Goal: Task Accomplishment & Management: Use online tool/utility

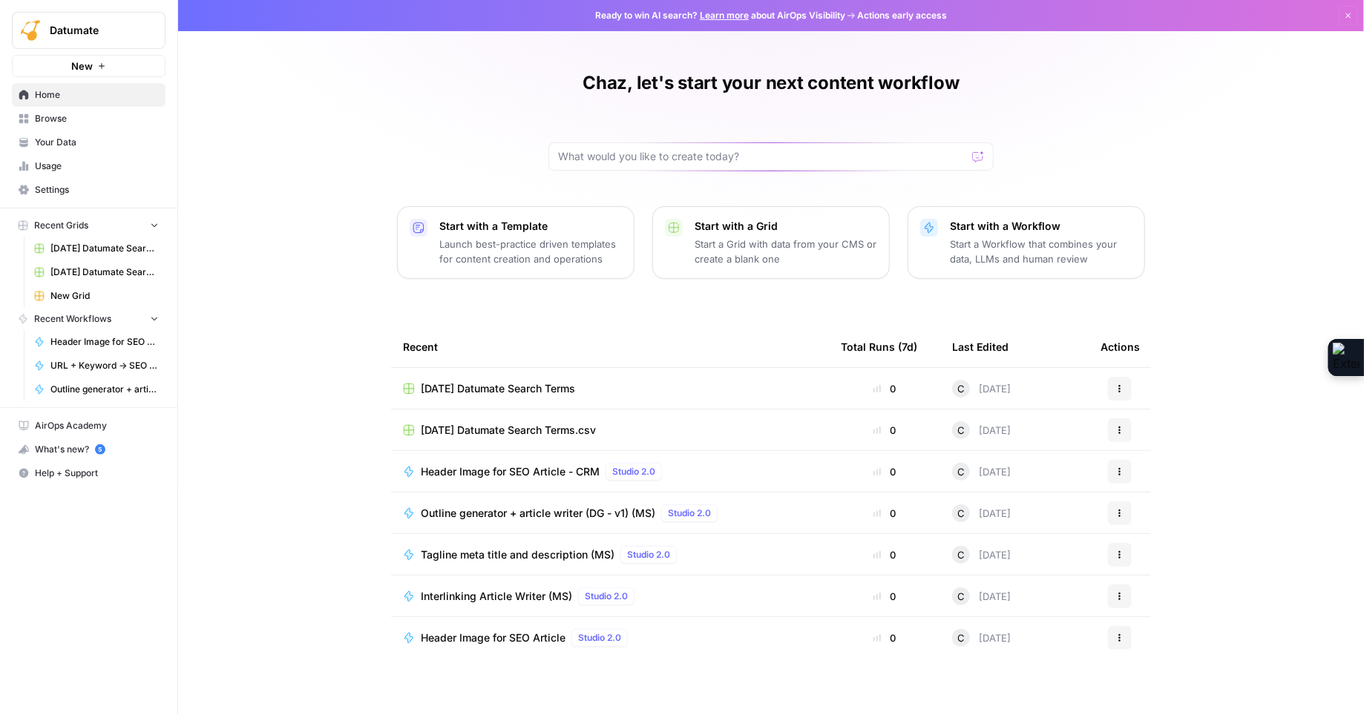
click at [621, 406] on td "[DATE] Datumate Search Terms" at bounding box center [610, 388] width 438 height 41
click at [1117, 386] on icon "button" at bounding box center [1119, 388] width 9 height 9
click at [1151, 428] on span "Duplicate" at bounding box center [1196, 422] width 119 height 15
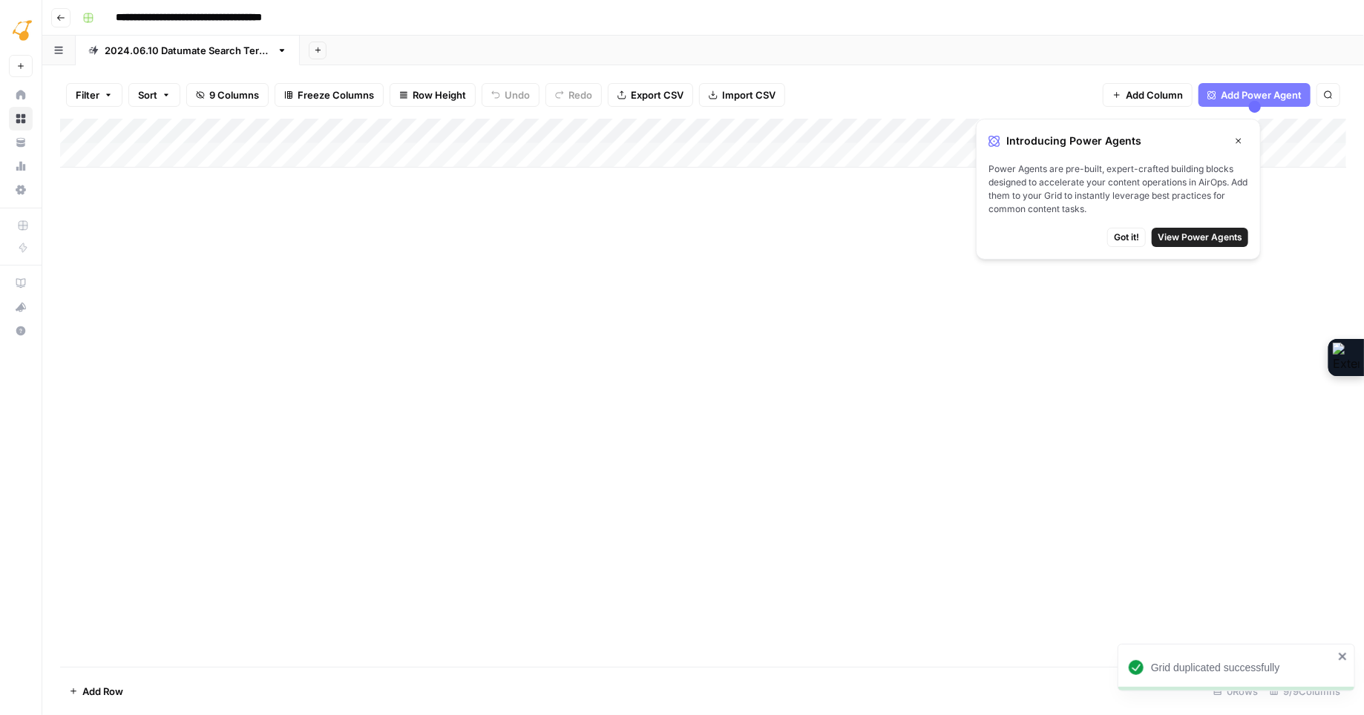
click at [1237, 140] on icon "button" at bounding box center [1238, 141] width 5 height 5
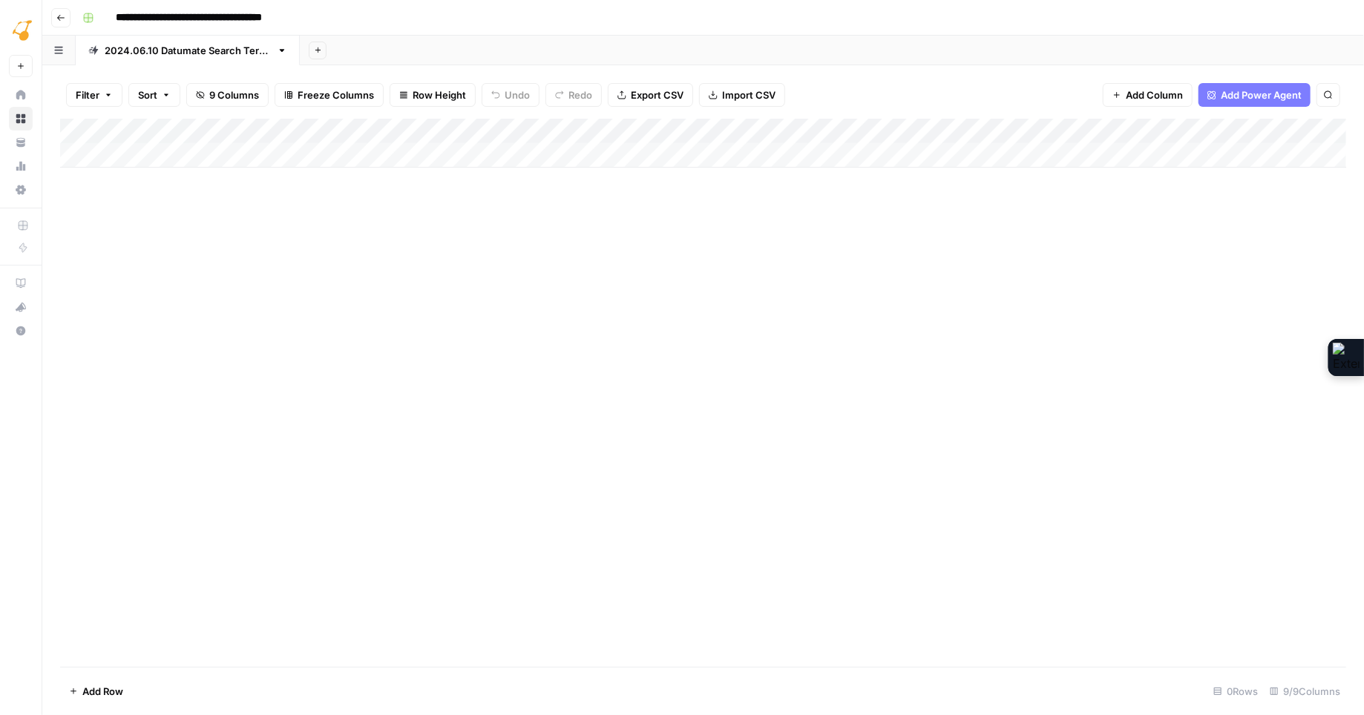
click at [145, 157] on div "Add Column" at bounding box center [703, 143] width 1286 height 49
type textarea "**********"
click at [328, 17] on input "**********" at bounding box center [223, 18] width 228 height 24
drag, startPoint x: 314, startPoint y: 16, endPoint x: 186, endPoint y: 17, distance: 127.6
click at [154, 19] on input "**********" at bounding box center [223, 18] width 228 height 24
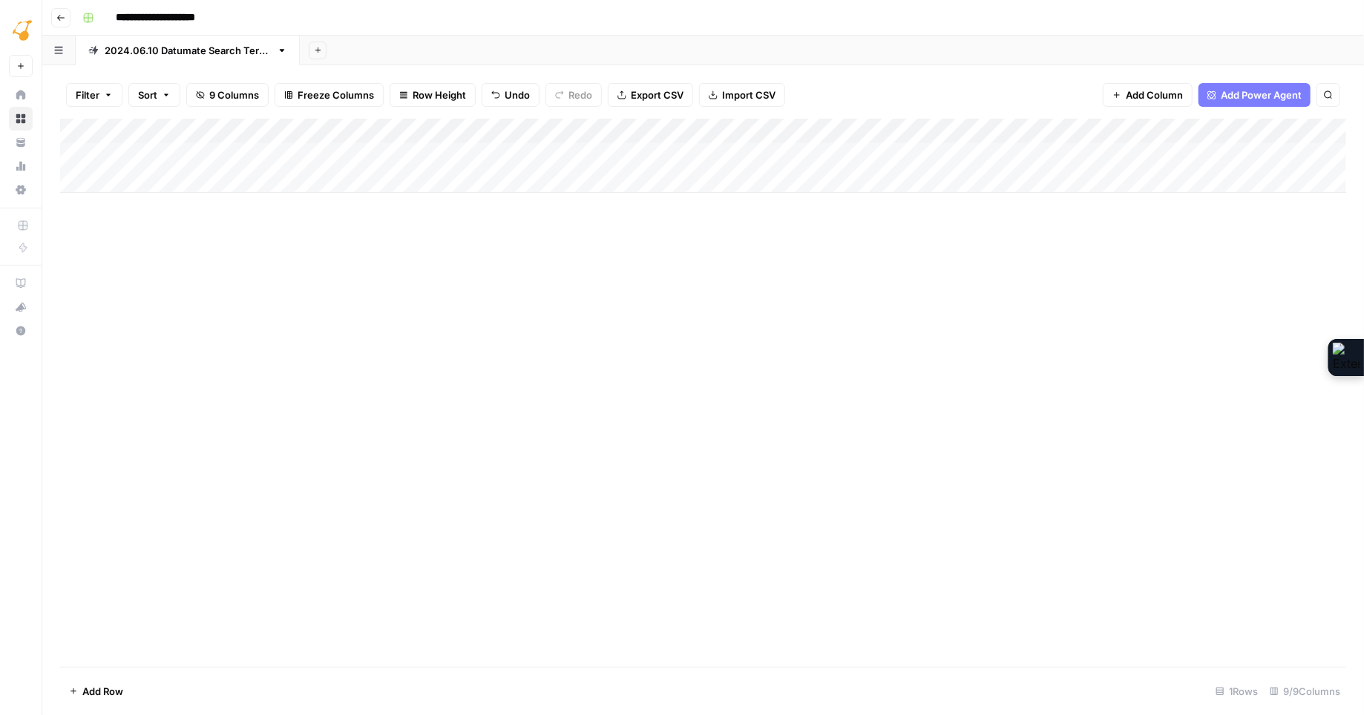
type input "**********"
click at [736, 92] on span "Import CSV" at bounding box center [748, 95] width 53 height 15
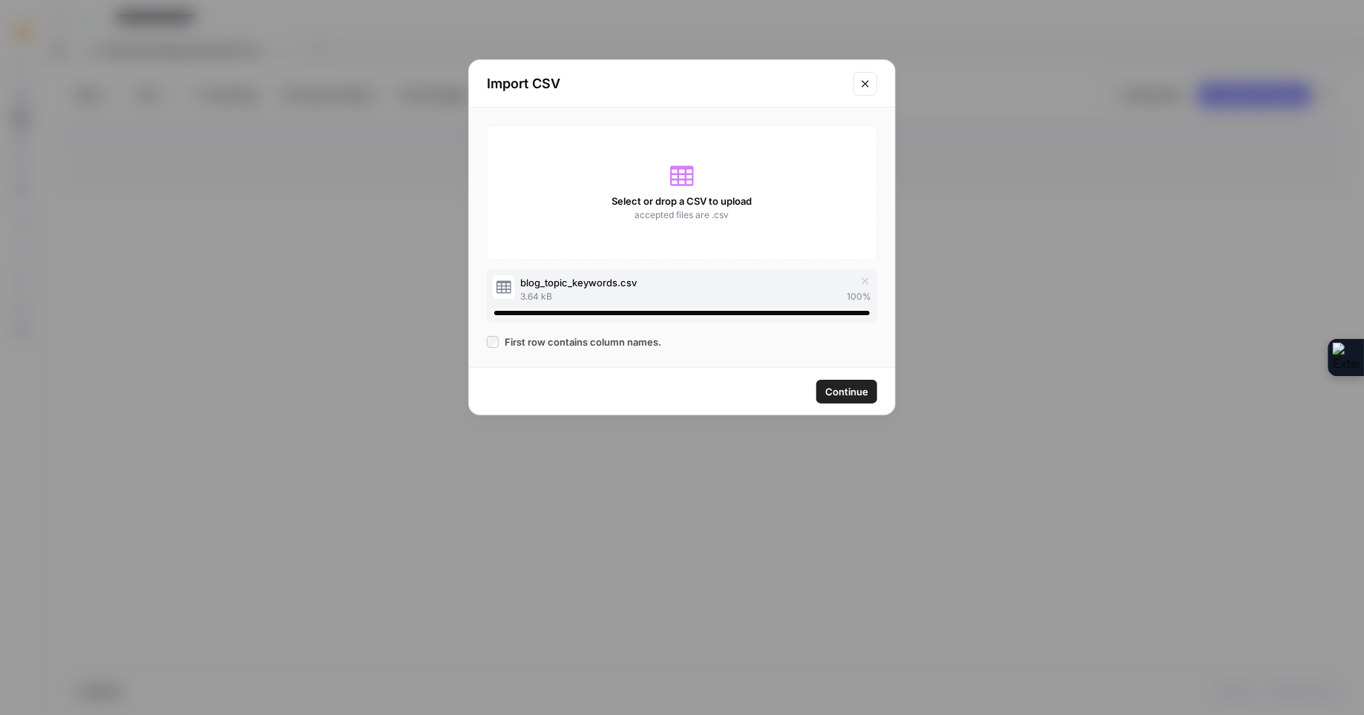
click at [850, 393] on span "Continue" at bounding box center [846, 391] width 43 height 15
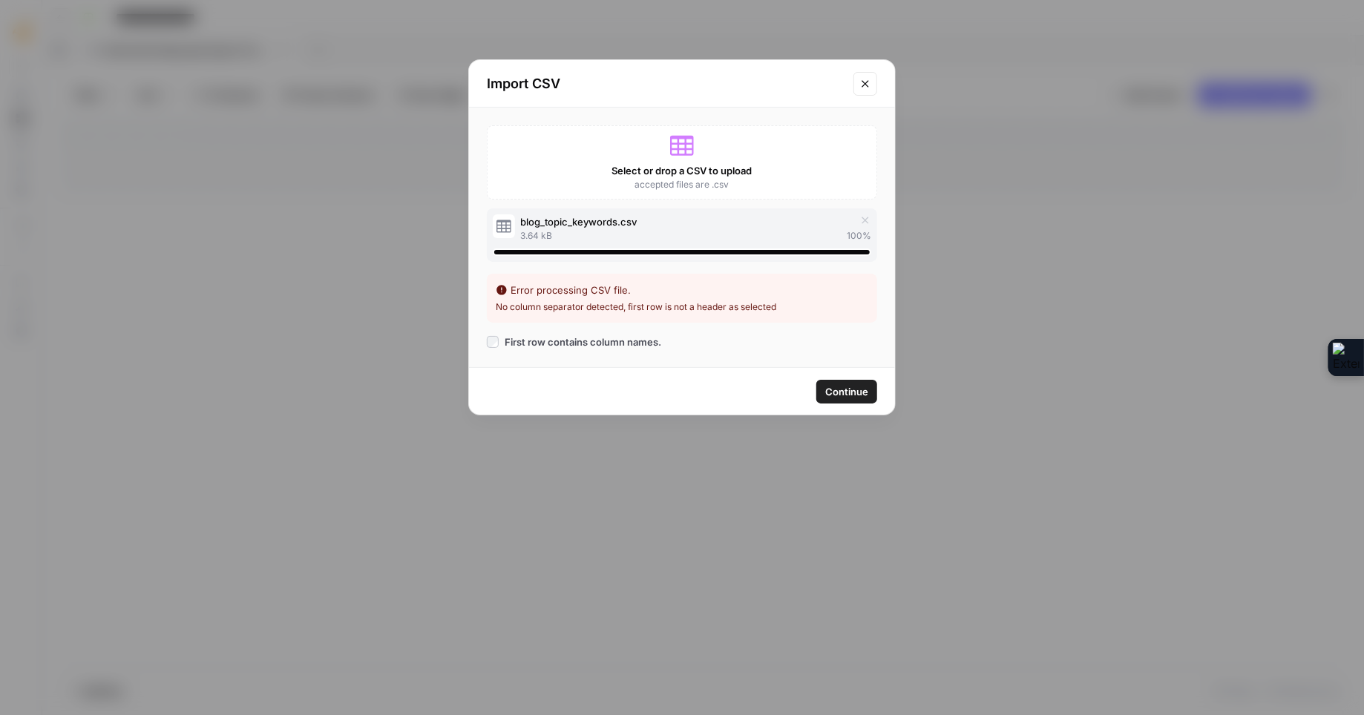
click at [856, 393] on span "Continue" at bounding box center [846, 391] width 43 height 15
click at [863, 221] on icon "button" at bounding box center [865, 220] width 12 height 12
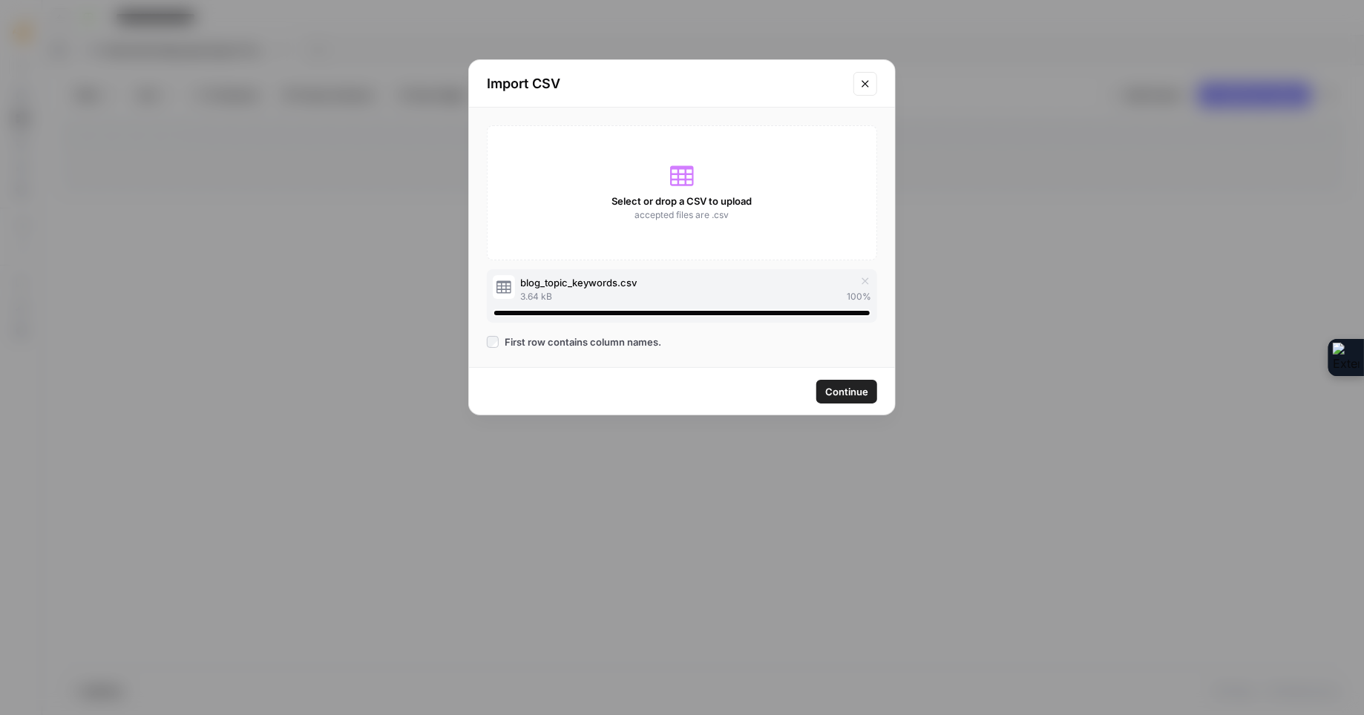
click at [854, 398] on span "Continue" at bounding box center [846, 391] width 43 height 15
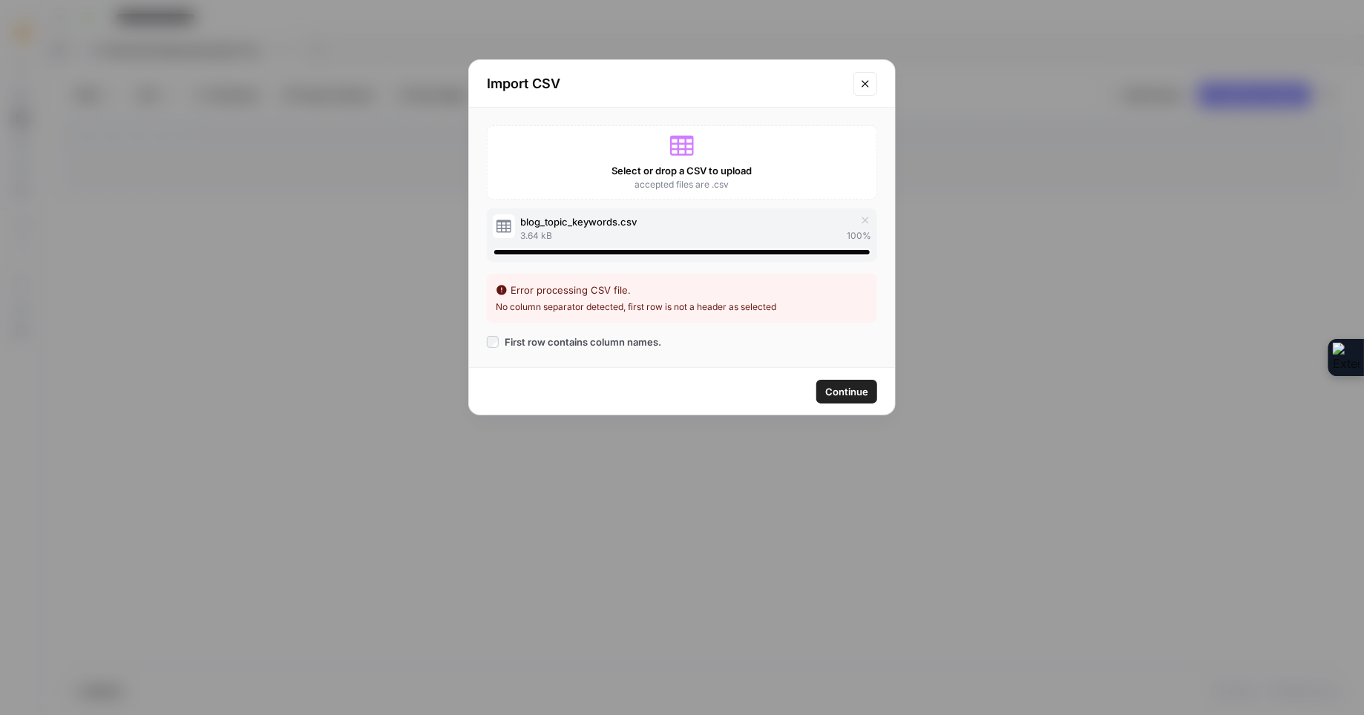
click at [865, 87] on icon "Close modal" at bounding box center [865, 84] width 12 height 12
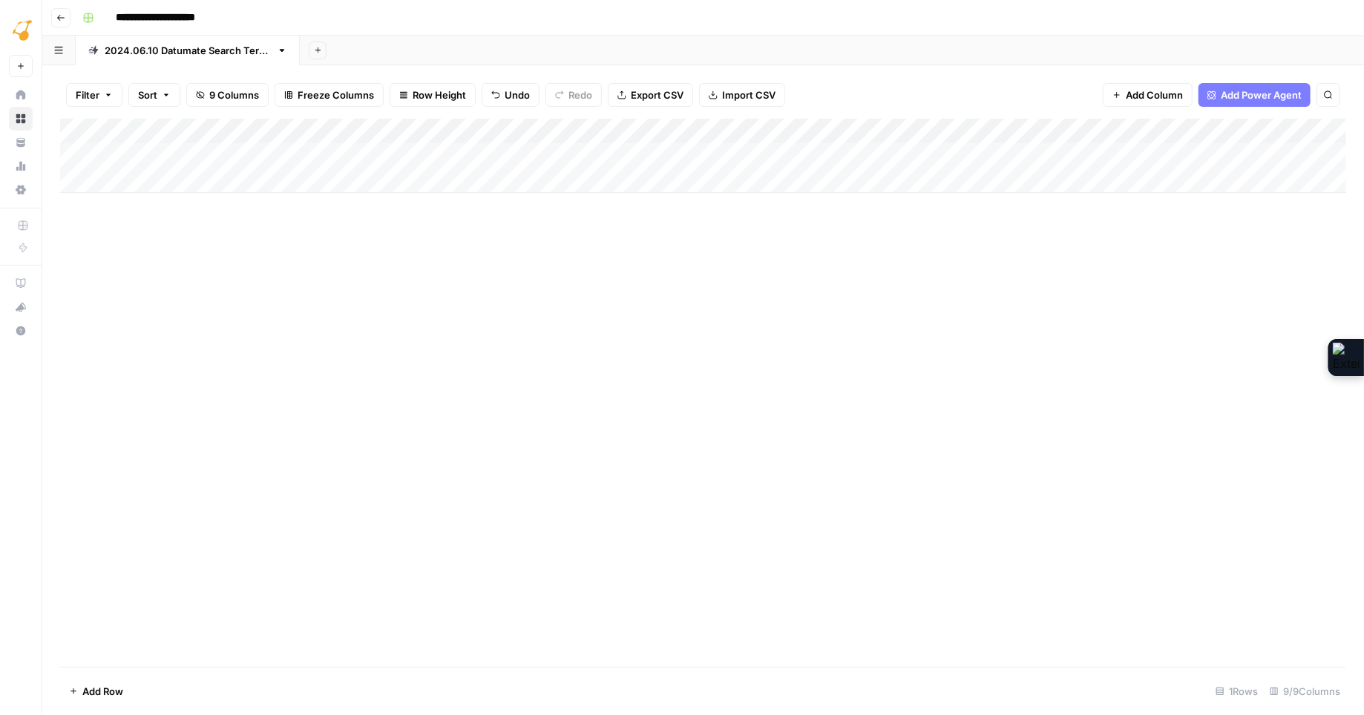
click at [726, 92] on span "Import CSV" at bounding box center [748, 95] width 53 height 15
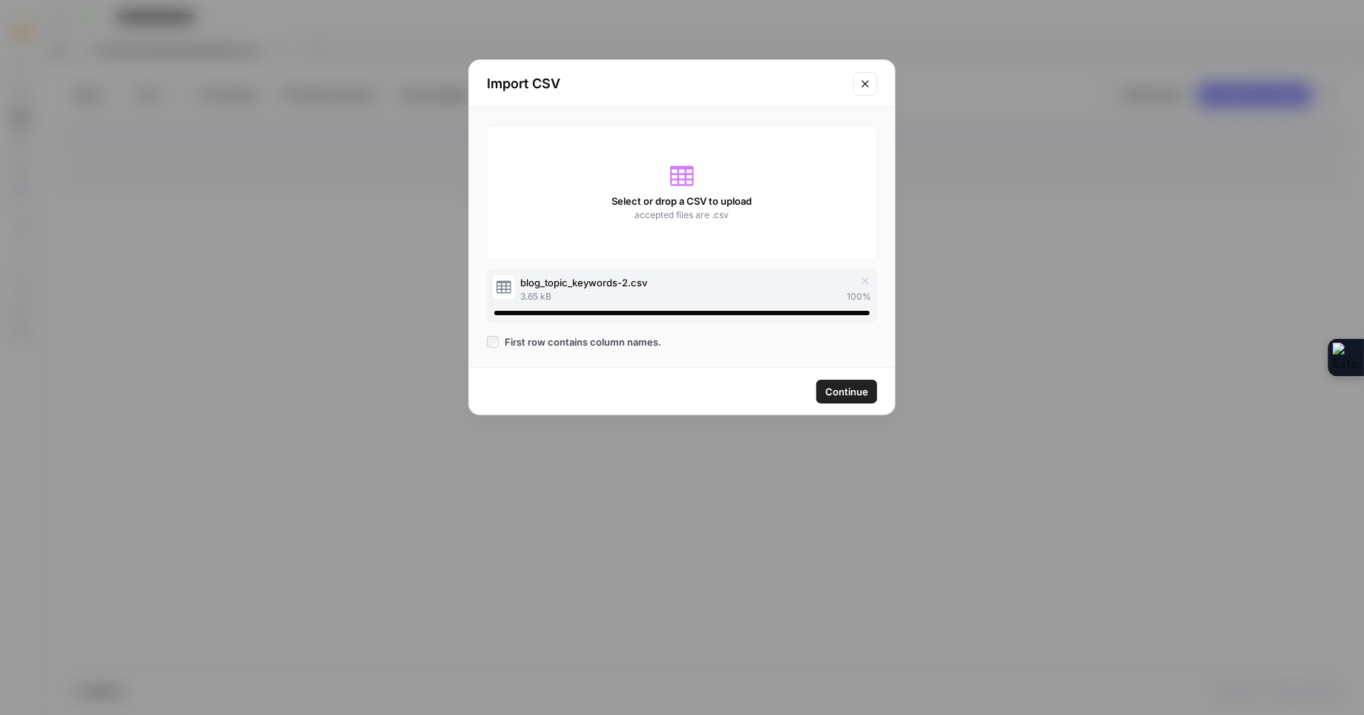
click at [852, 385] on span "Continue" at bounding box center [846, 391] width 43 height 15
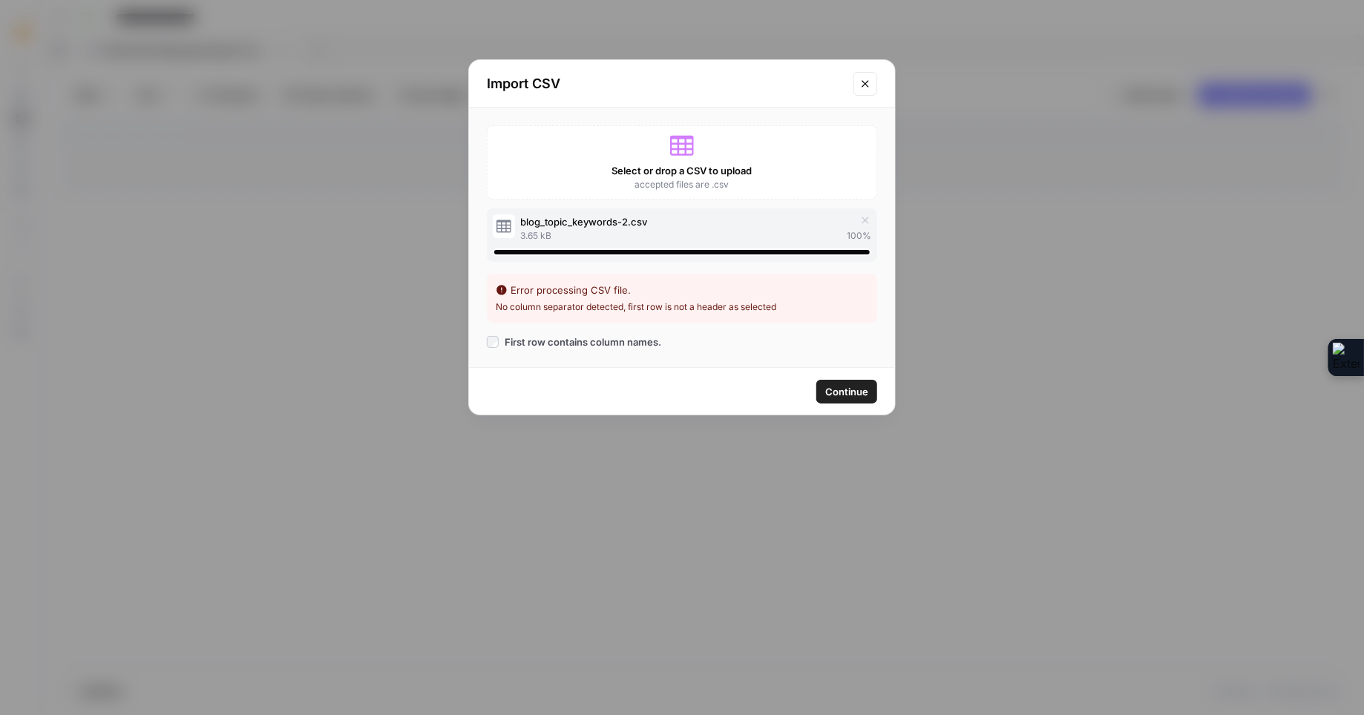
click at [868, 87] on icon "Close modal" at bounding box center [865, 84] width 12 height 12
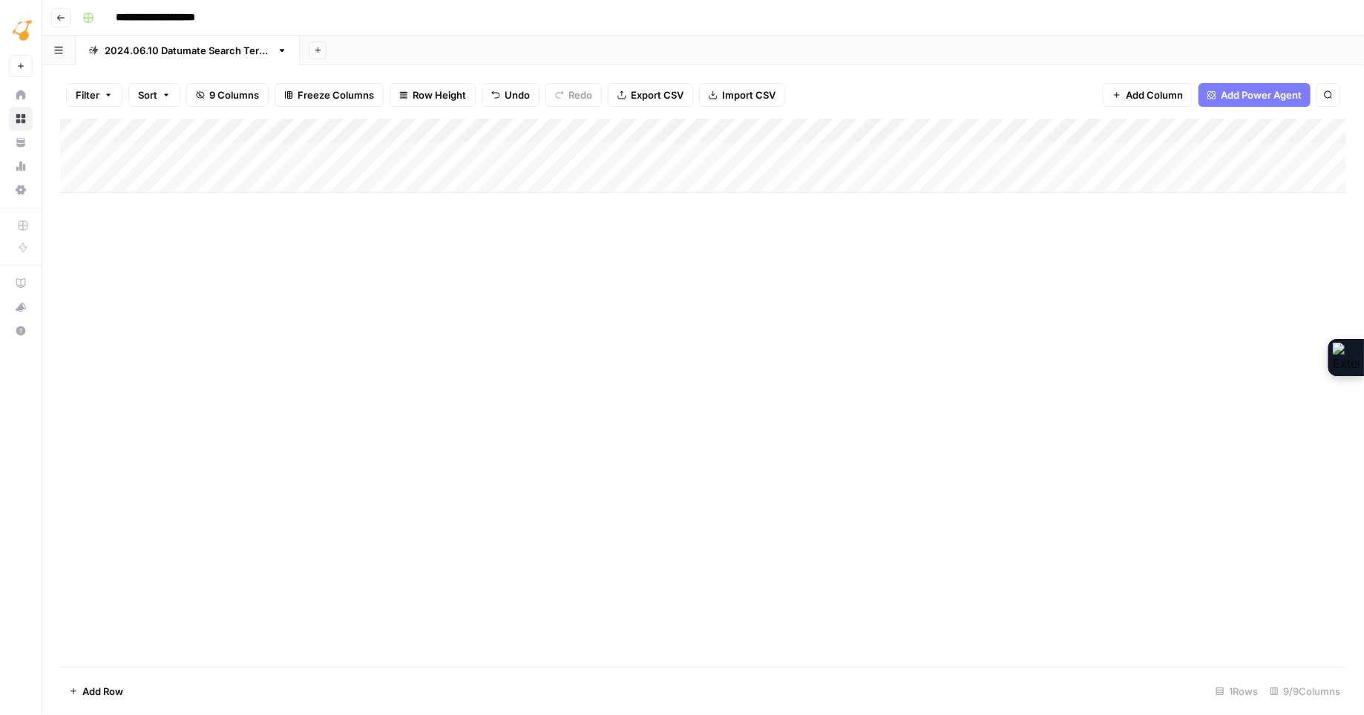
click at [745, 94] on span "Import CSV" at bounding box center [748, 95] width 53 height 15
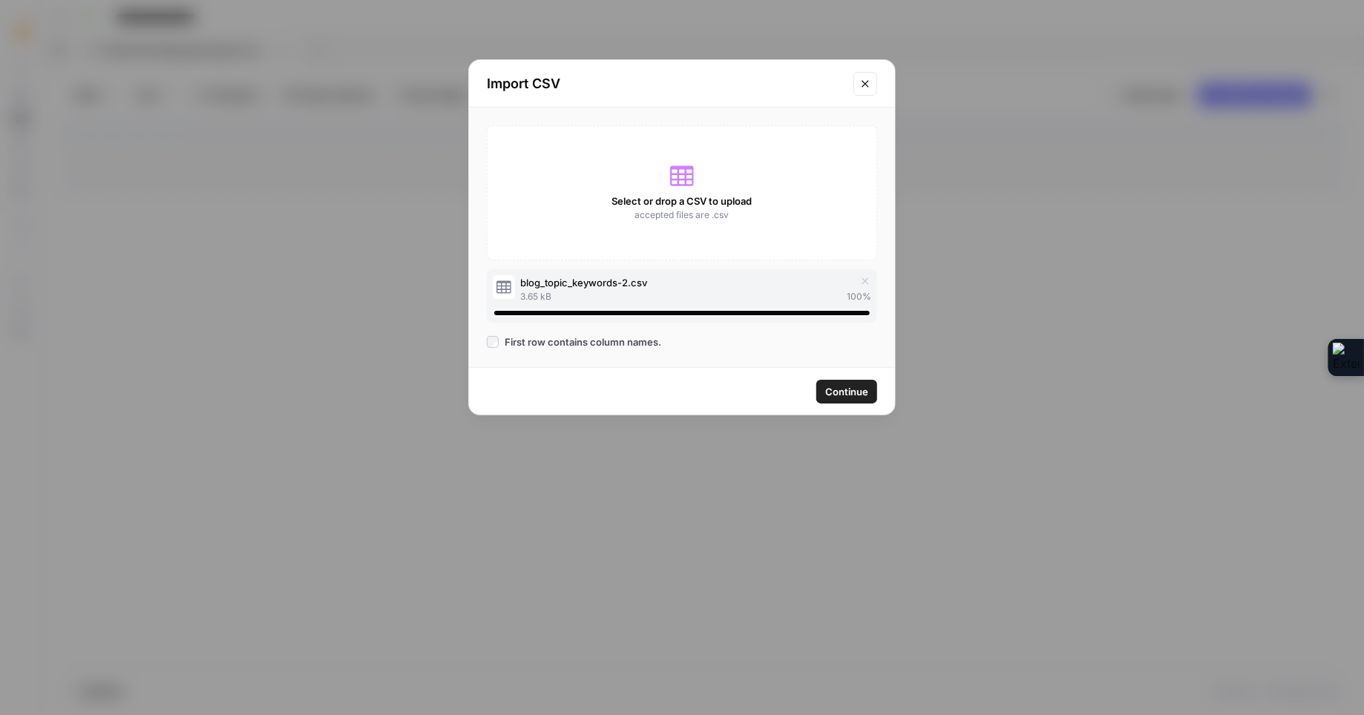
click at [847, 391] on span "Continue" at bounding box center [846, 391] width 43 height 15
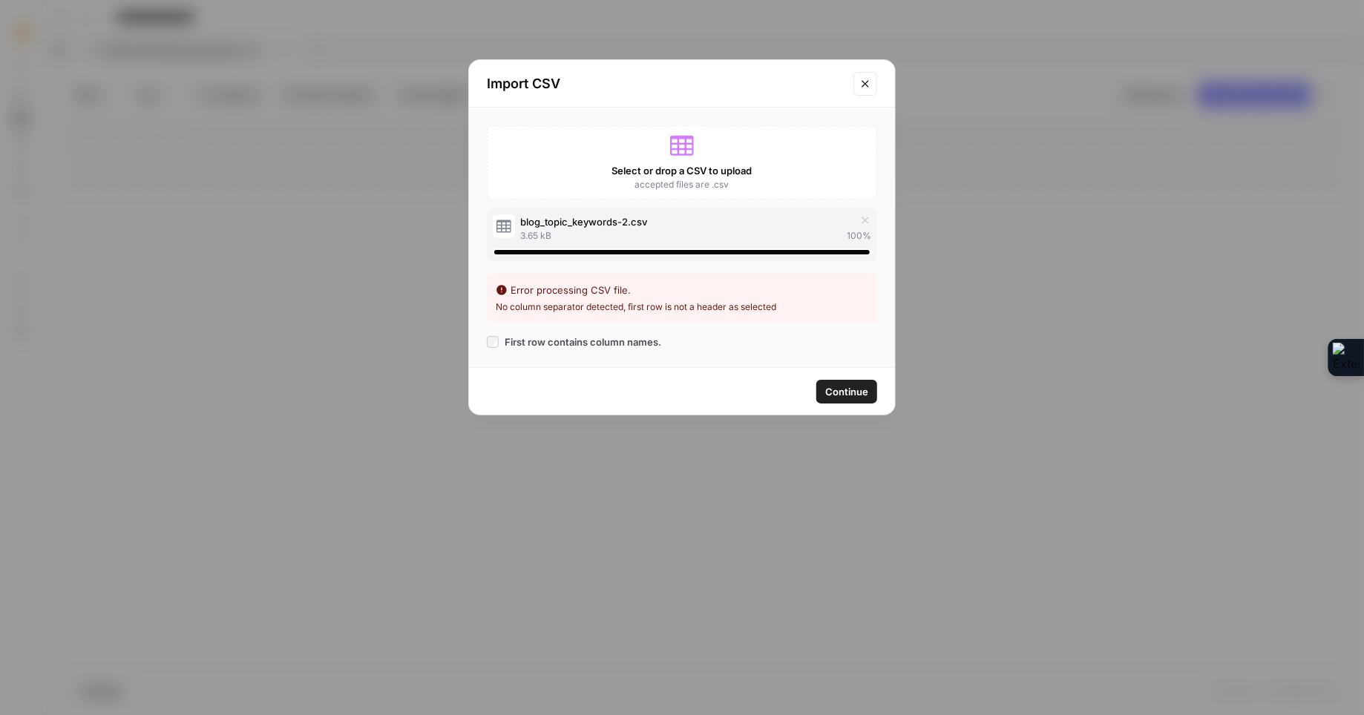
click at [862, 83] on icon "Close modal" at bounding box center [865, 84] width 12 height 12
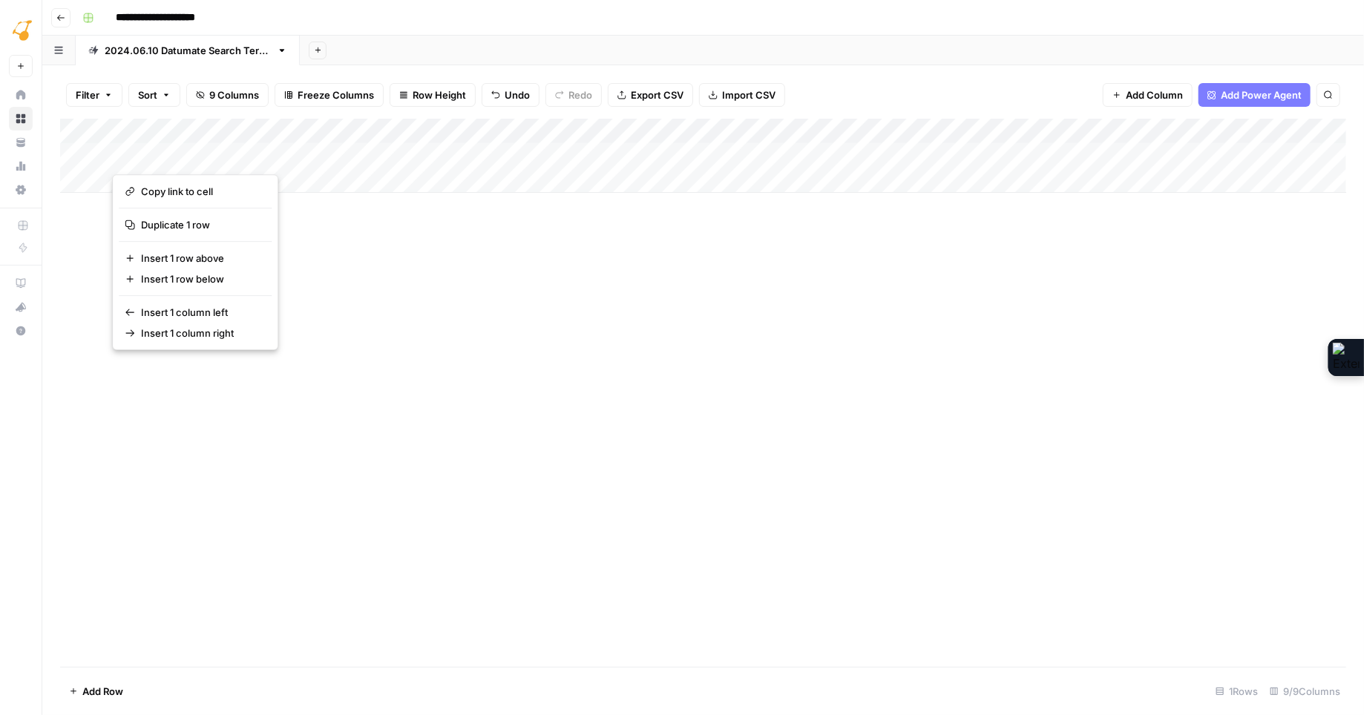
click at [141, 155] on button "button" at bounding box center [257, 155] width 291 height 26
click at [375, 252] on div "Add Column" at bounding box center [703, 393] width 1286 height 548
click at [191, 167] on div "Add Column" at bounding box center [703, 156] width 1286 height 74
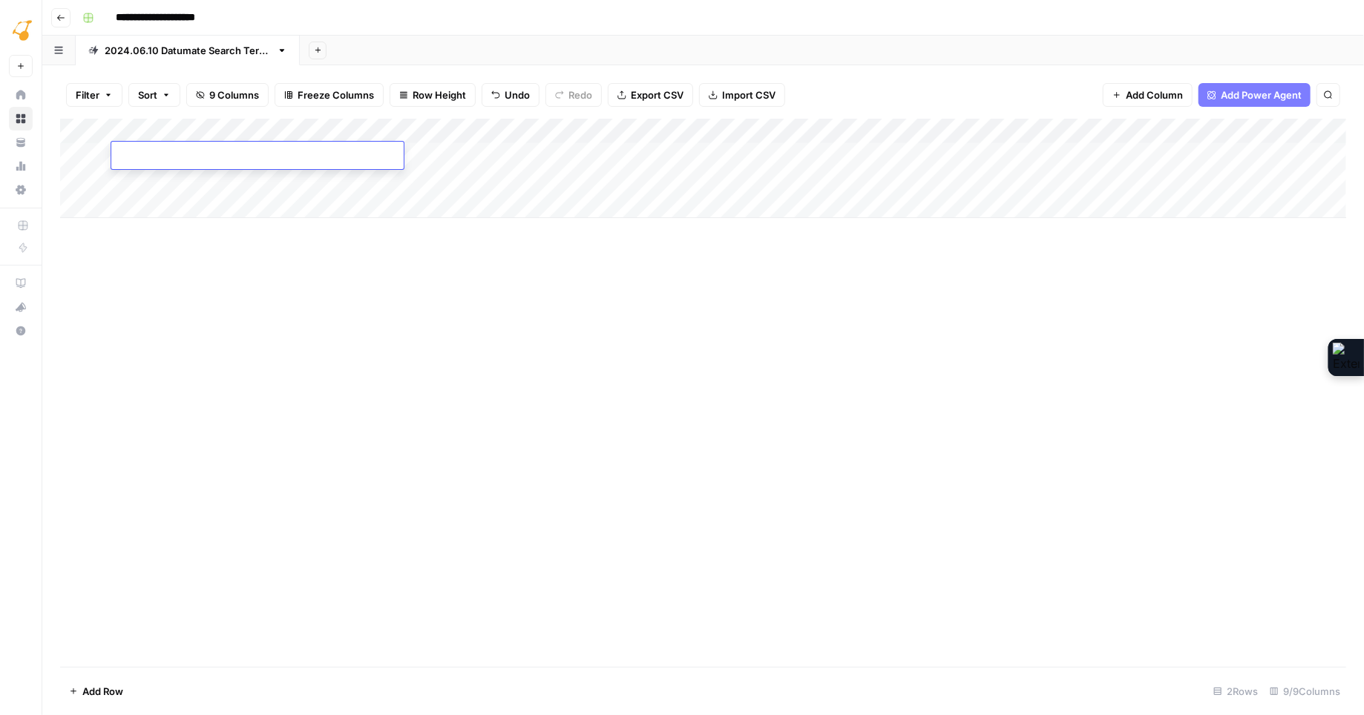
click at [162, 157] on textarea at bounding box center [257, 156] width 292 height 21
click at [157, 154] on div "Add Column" at bounding box center [703, 168] width 1286 height 99
type textarea "**********"
click at [372, 267] on div "Add Column" at bounding box center [703, 393] width 1286 height 548
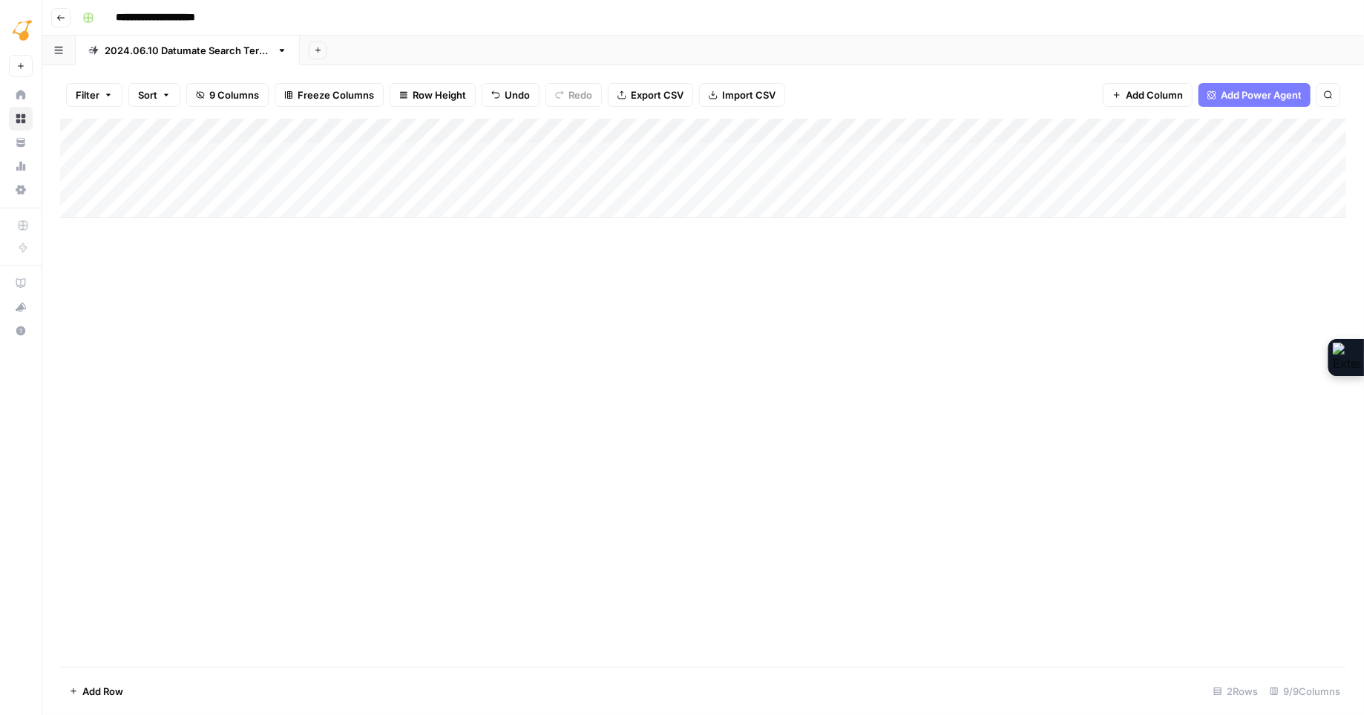
click at [724, 92] on span "Import CSV" at bounding box center [748, 95] width 53 height 15
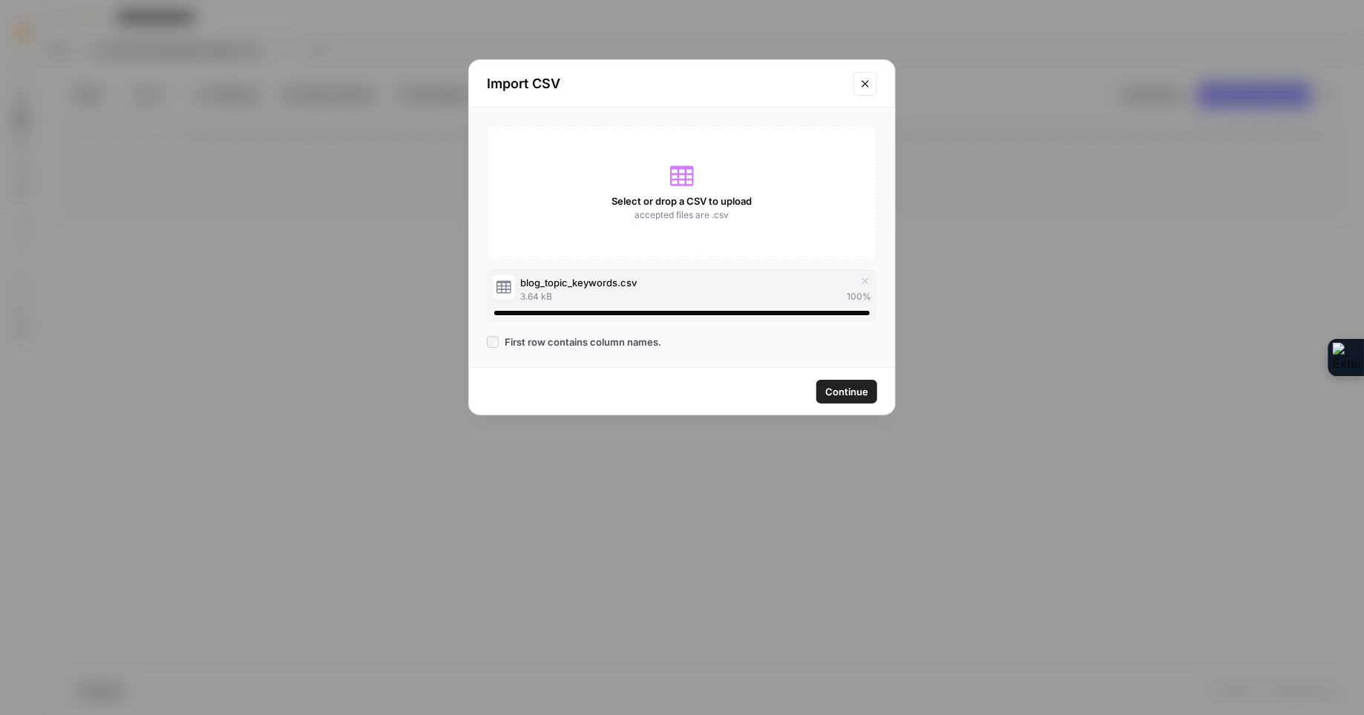
click at [852, 394] on span "Continue" at bounding box center [846, 391] width 43 height 15
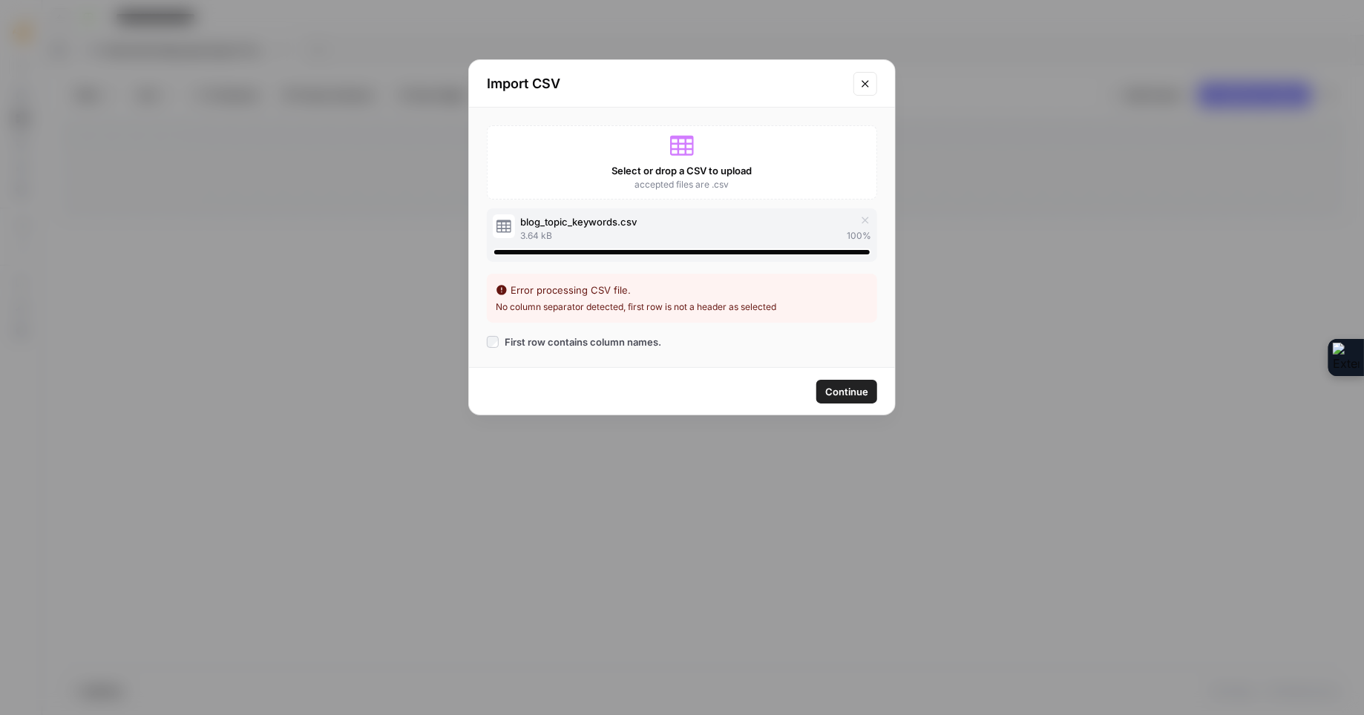
click at [864, 82] on icon "Close modal" at bounding box center [865, 84] width 12 height 12
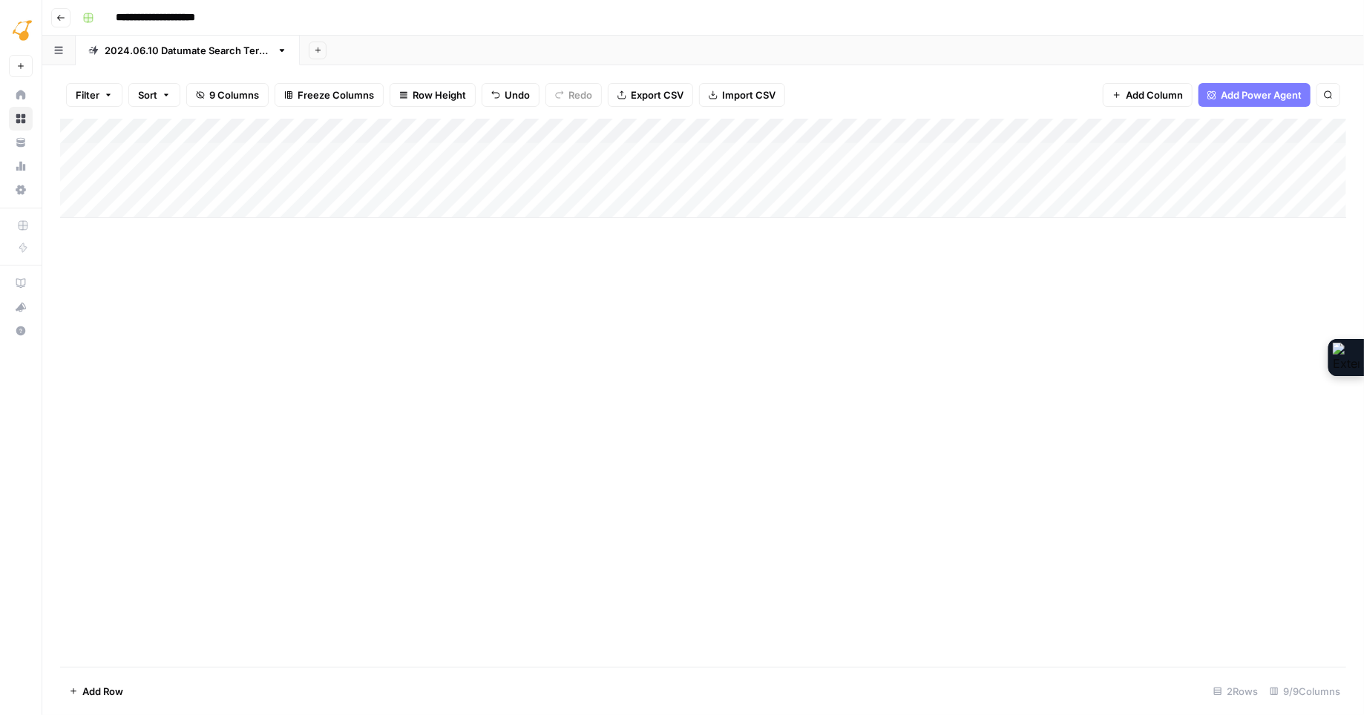
click at [737, 91] on span "Import CSV" at bounding box center [748, 95] width 53 height 15
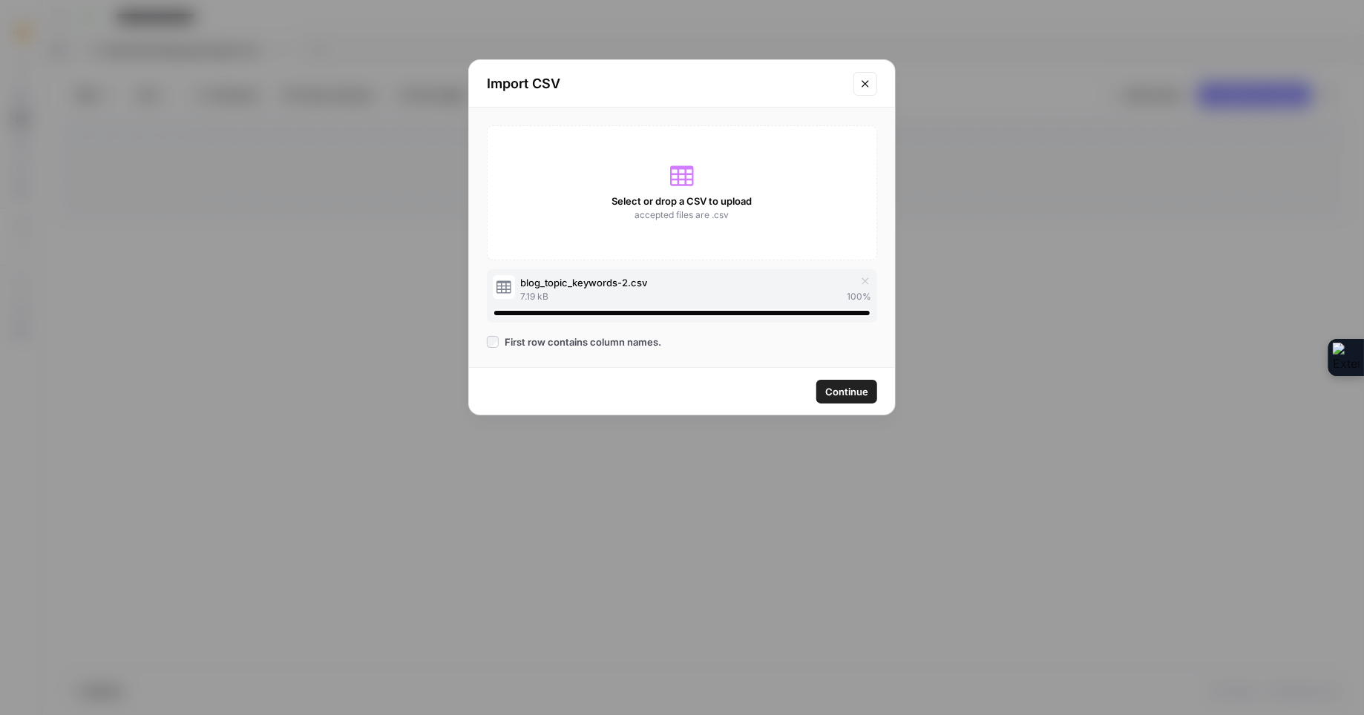
click at [845, 390] on span "Continue" at bounding box center [846, 391] width 43 height 15
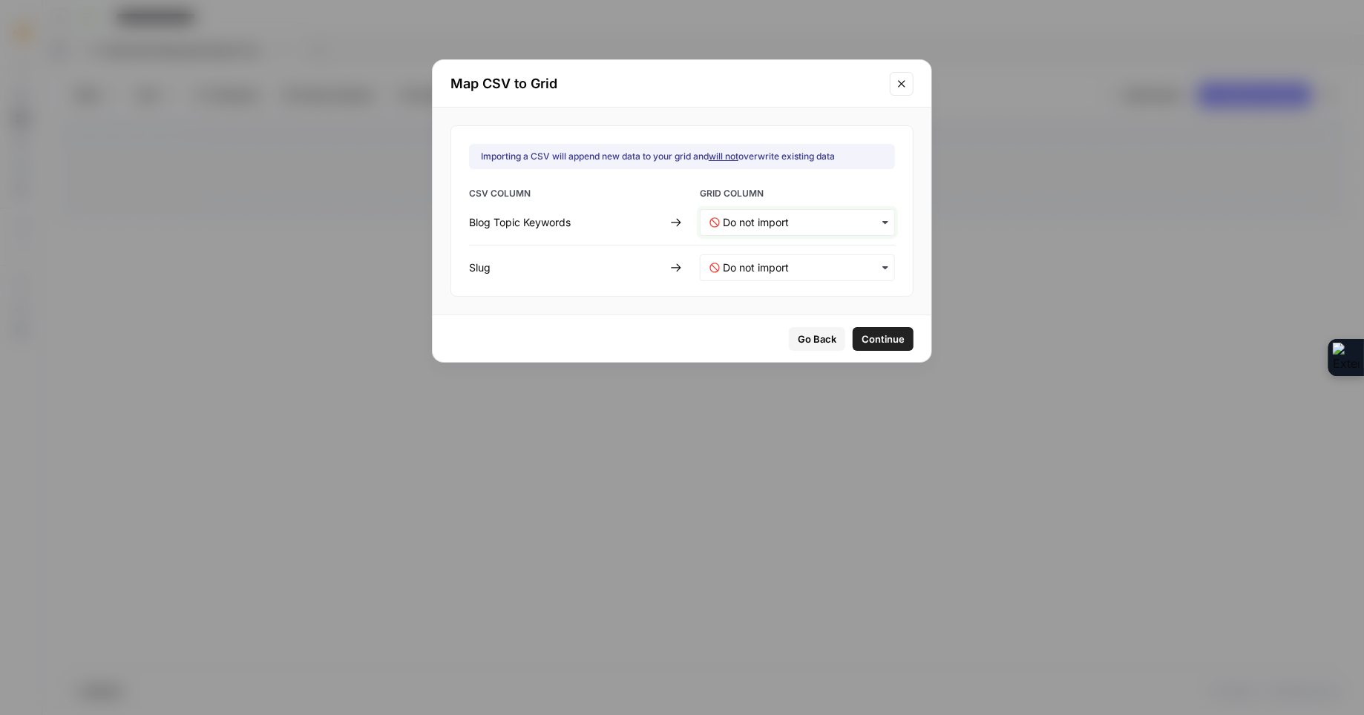
click at [823, 220] on Keywords-mapping "text" at bounding box center [804, 222] width 162 height 15
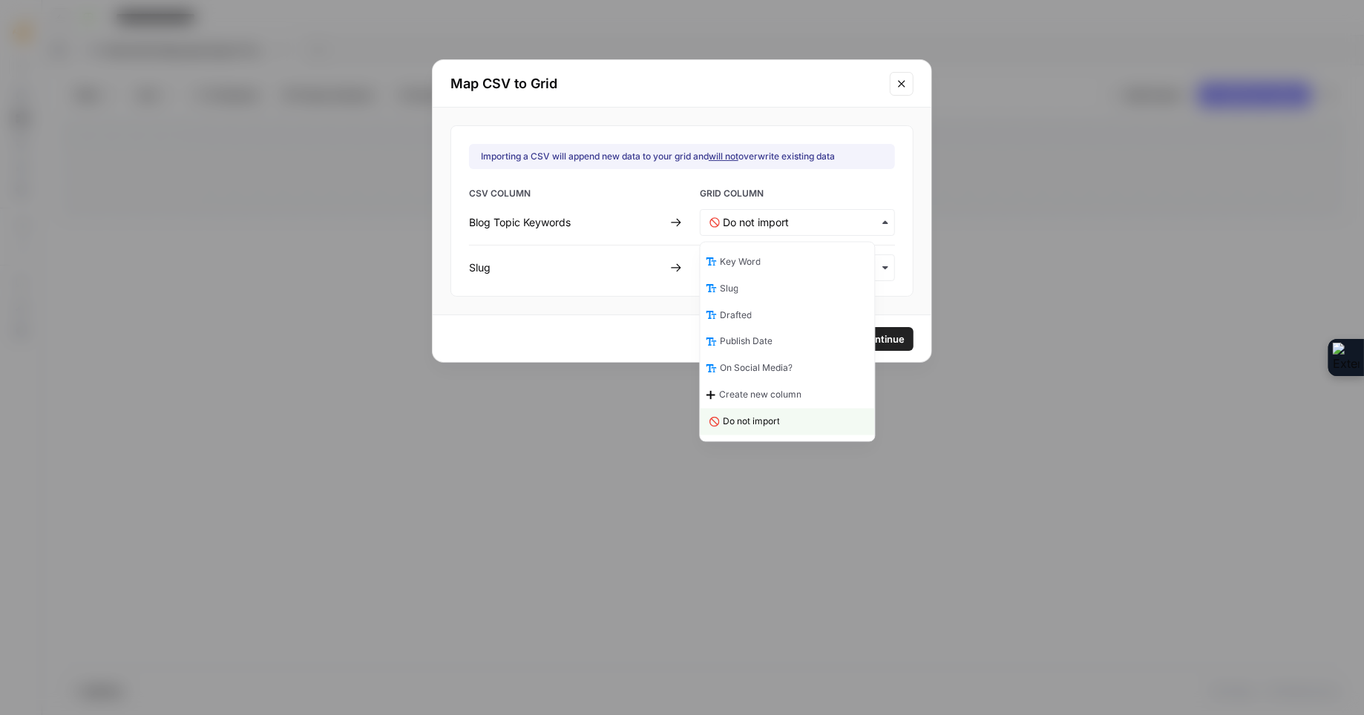
click at [760, 266] on span "Key Word" at bounding box center [740, 261] width 41 height 13
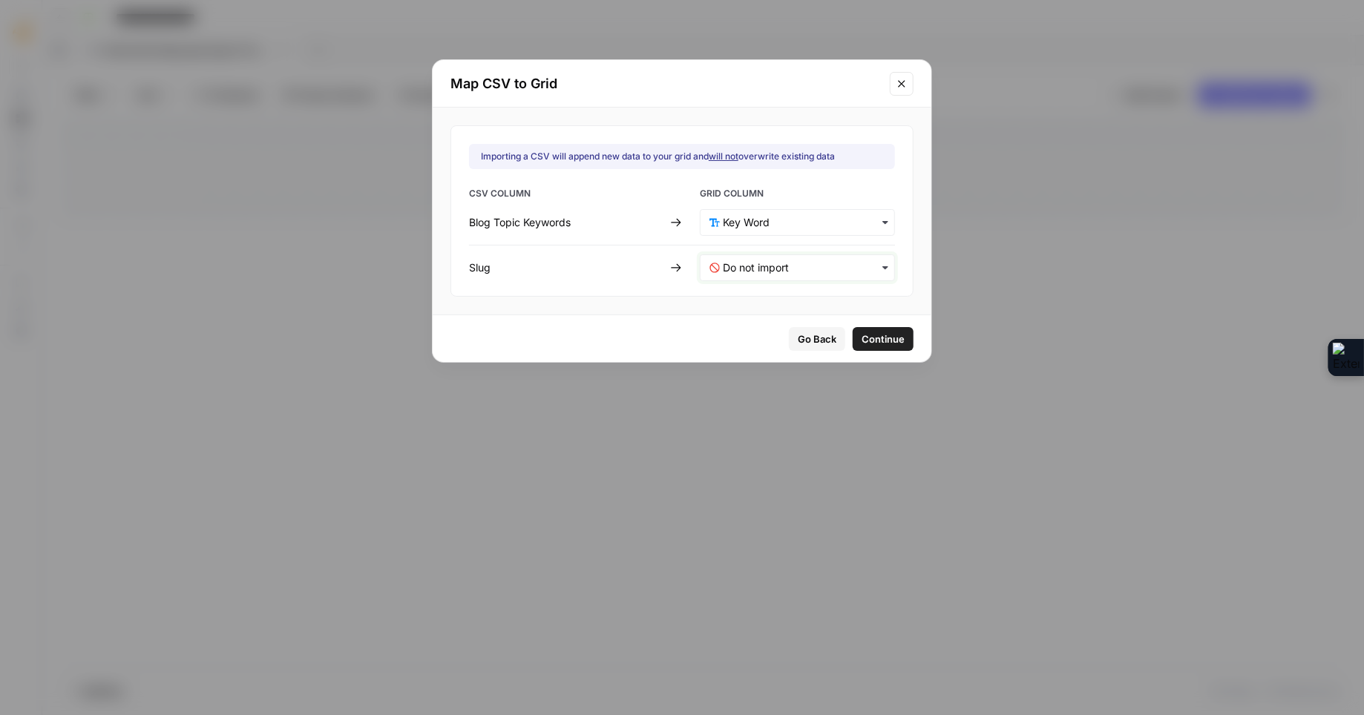
click at [786, 271] on input "text" at bounding box center [804, 267] width 162 height 15
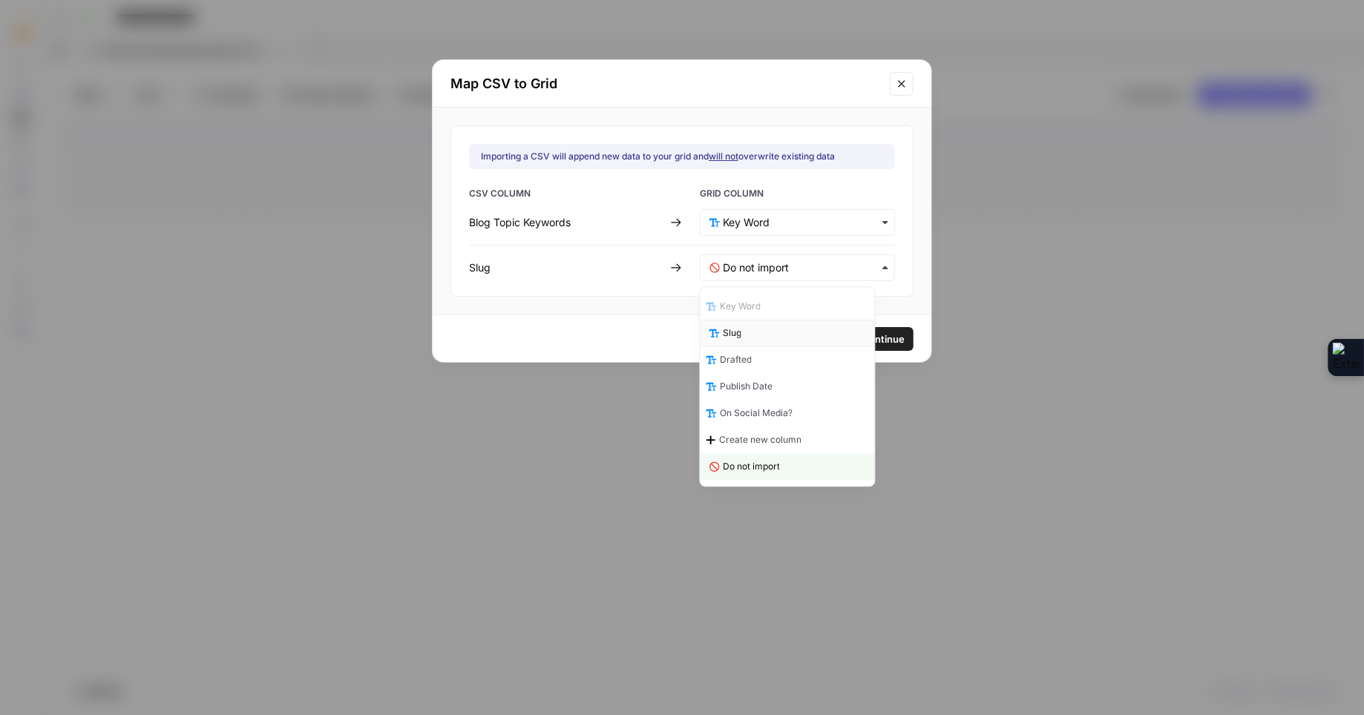
click at [749, 332] on div "Slug" at bounding box center [787, 333] width 174 height 27
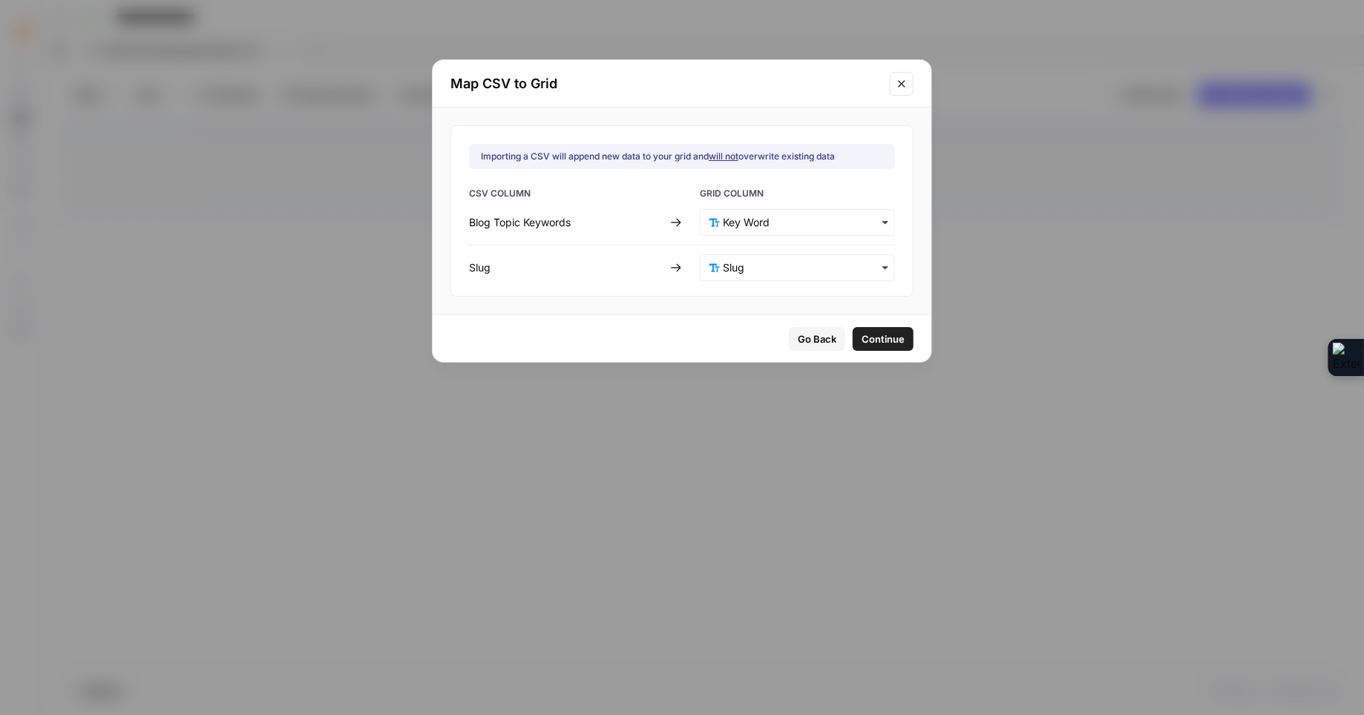
click at [874, 340] on span "Continue" at bounding box center [882, 339] width 43 height 15
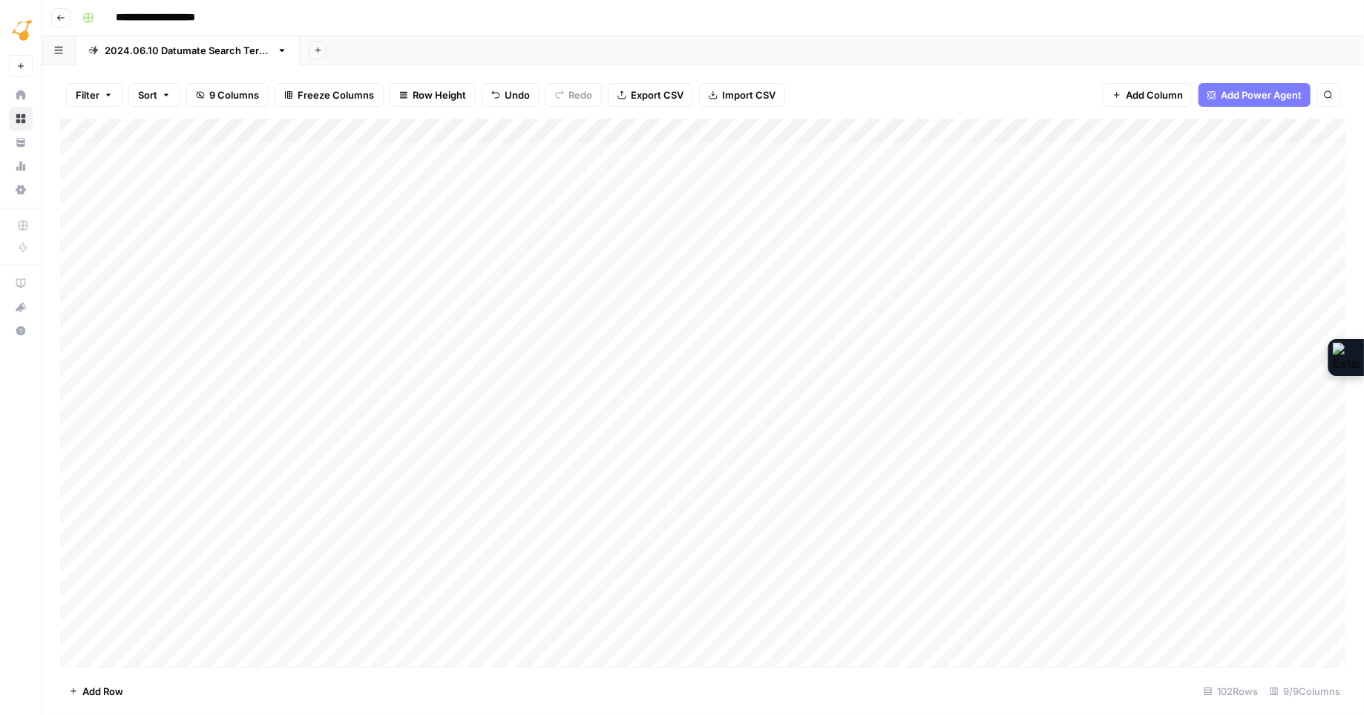
click at [80, 154] on div "Add Column" at bounding box center [703, 393] width 1286 height 548
click at [77, 178] on div "Add Column" at bounding box center [703, 393] width 1286 height 548
click at [77, 693] on span "Delete 2 Rows" at bounding box center [102, 691] width 66 height 15
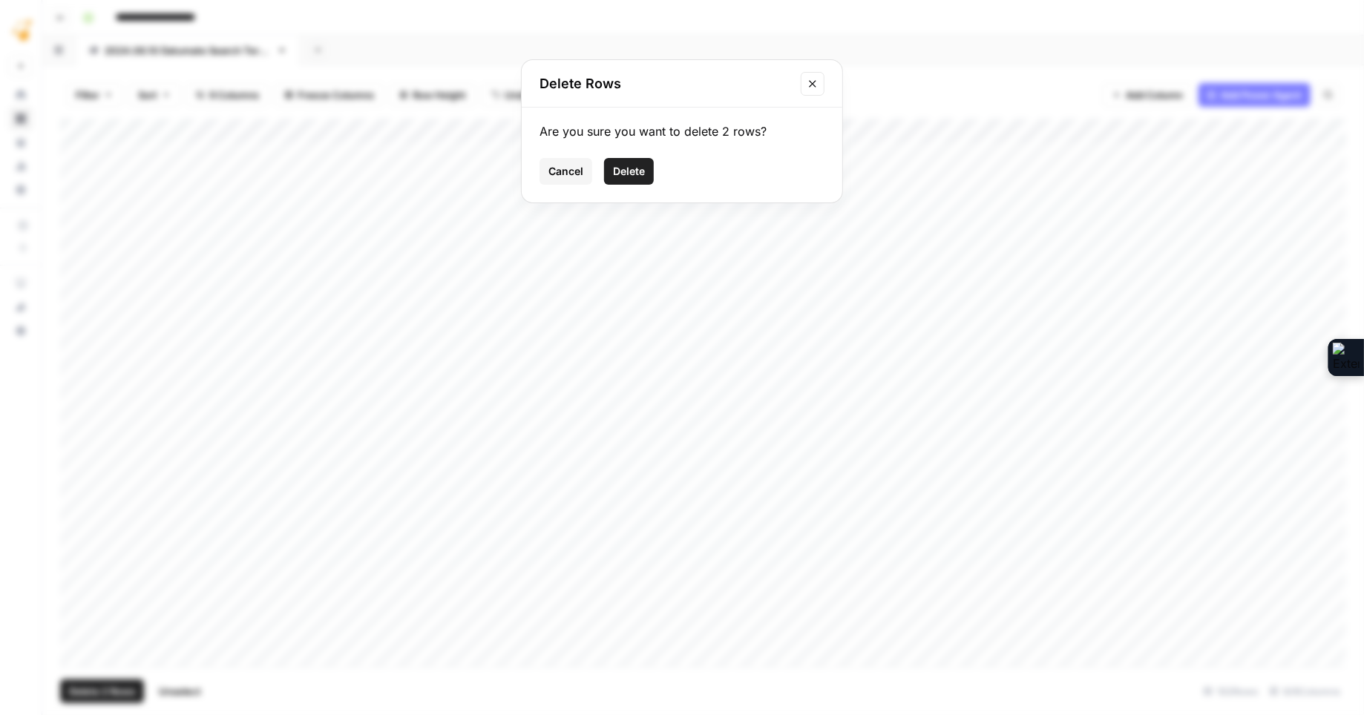
click at [631, 168] on span "Delete" at bounding box center [629, 171] width 32 height 15
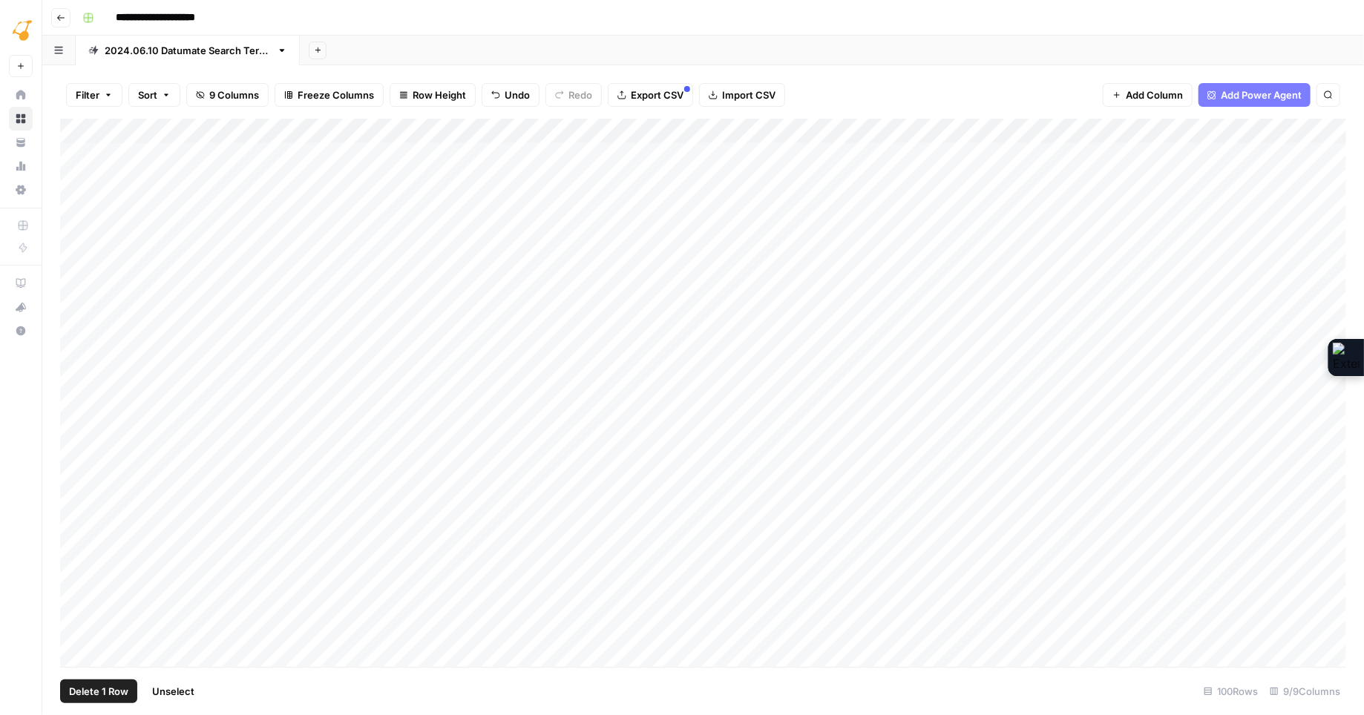
drag, startPoint x: 73, startPoint y: 152, endPoint x: 73, endPoint y: 166, distance: 14.1
click at [73, 152] on div "Add Column" at bounding box center [703, 393] width 1286 height 548
click at [73, 179] on div "Add Column" at bounding box center [703, 393] width 1286 height 548
click at [76, 208] on div "Add Column" at bounding box center [703, 393] width 1286 height 548
click at [76, 234] on div "Add Column" at bounding box center [703, 393] width 1286 height 548
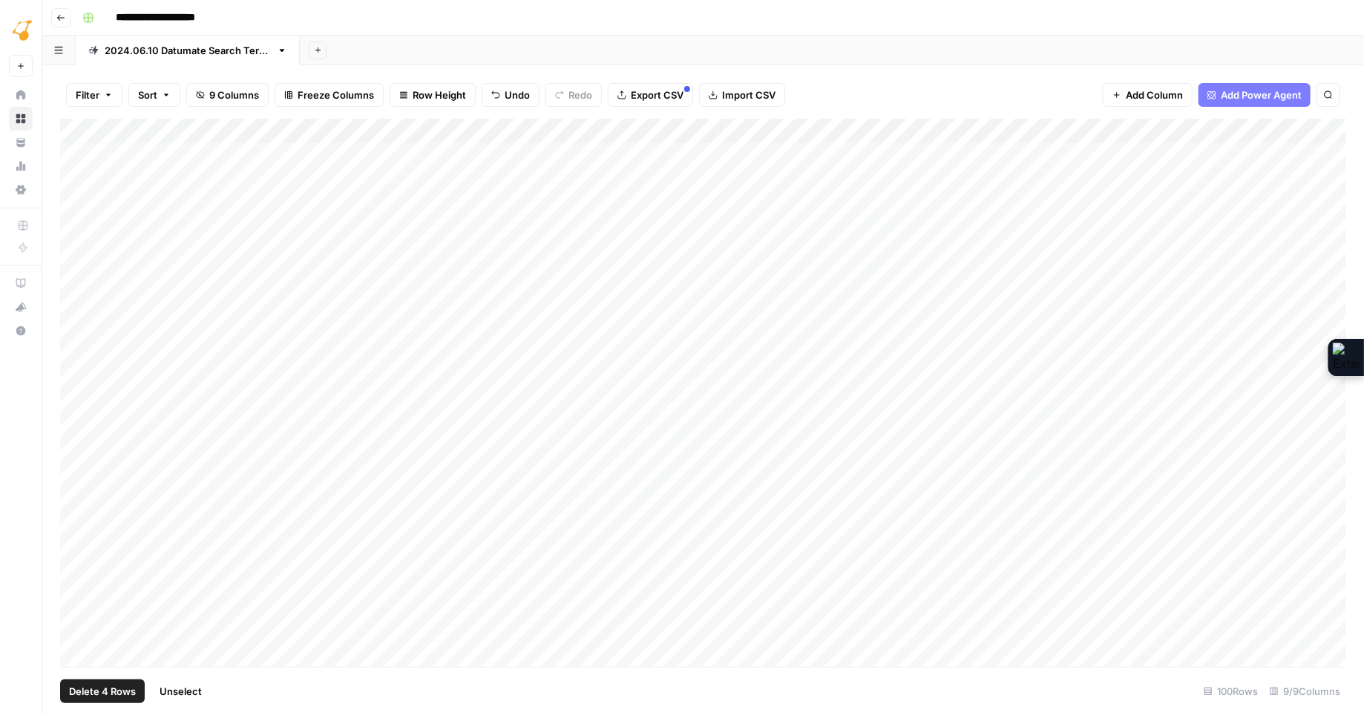
click at [77, 258] on div "Add Column" at bounding box center [703, 393] width 1286 height 548
click at [77, 280] on div "Add Column" at bounding box center [703, 393] width 1286 height 548
click at [70, 306] on div "Add Column" at bounding box center [703, 393] width 1286 height 548
click at [73, 340] on div "Add Column" at bounding box center [703, 393] width 1286 height 548
click at [76, 333] on div "Add Column" at bounding box center [703, 393] width 1286 height 548
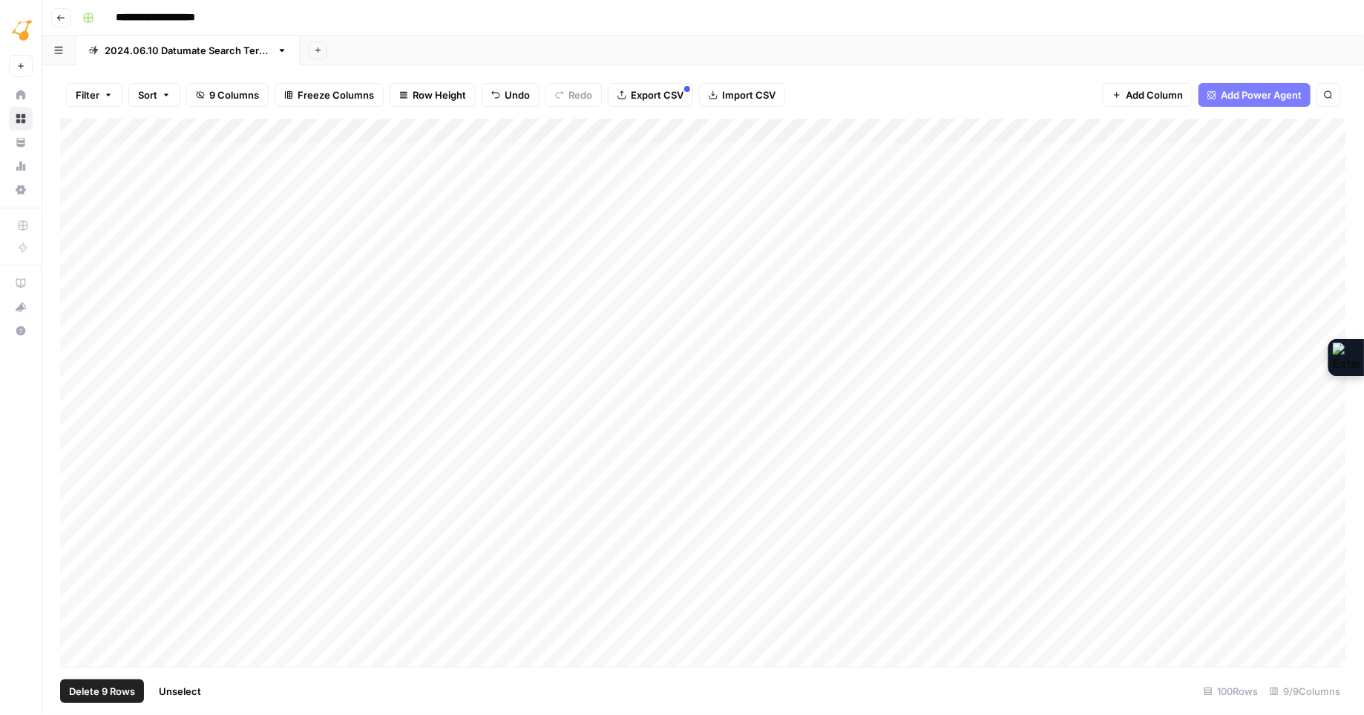
click at [75, 355] on div "Add Column" at bounding box center [703, 393] width 1286 height 548
click at [76, 384] on div "Add Column" at bounding box center [703, 393] width 1286 height 548
click at [773, 152] on div "Add Column" at bounding box center [703, 393] width 1286 height 548
click at [769, 179] on div "Add Column" at bounding box center [703, 393] width 1286 height 548
click at [766, 205] on div "Add Column" at bounding box center [703, 393] width 1286 height 548
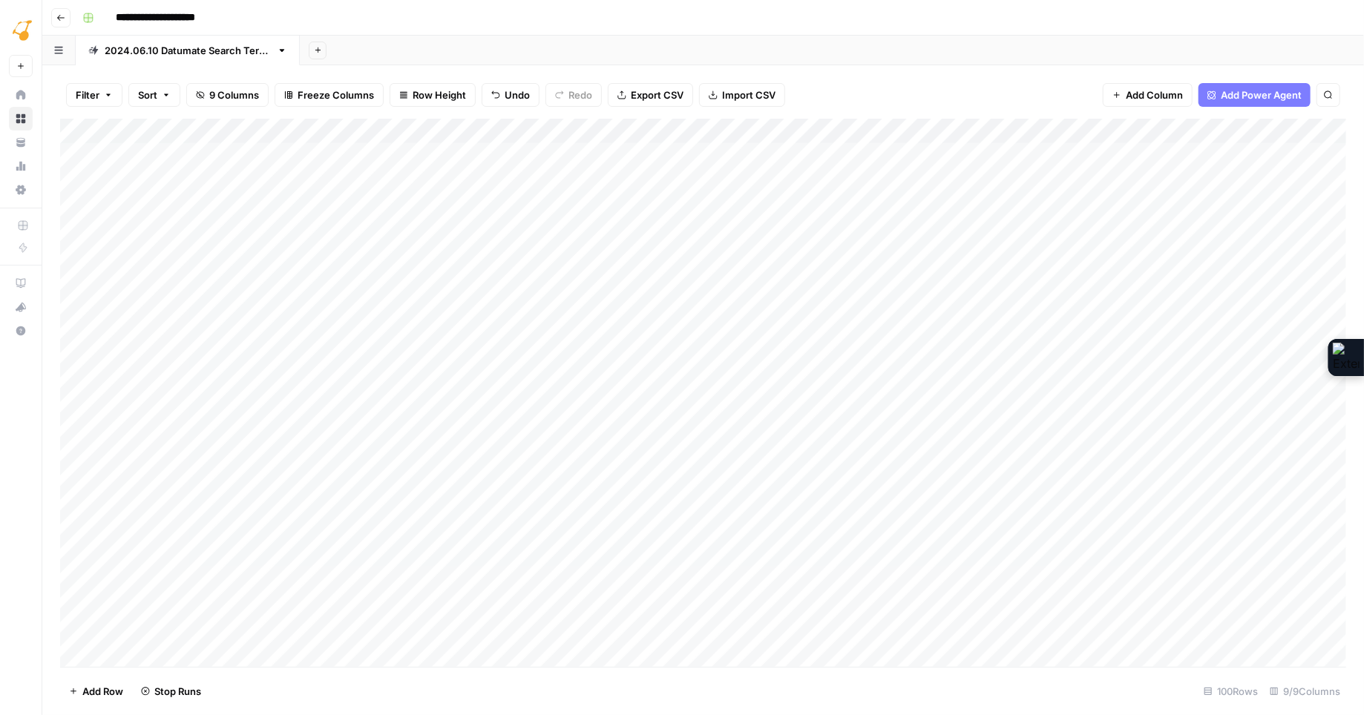
click at [770, 231] on div "Add Column" at bounding box center [703, 393] width 1286 height 548
click at [764, 255] on div "Add Column" at bounding box center [703, 393] width 1286 height 548
click at [757, 280] on div "Add Column" at bounding box center [703, 393] width 1286 height 548
click at [770, 307] on div "Add Column" at bounding box center [703, 393] width 1286 height 548
click at [772, 335] on div "Add Column" at bounding box center [703, 393] width 1286 height 548
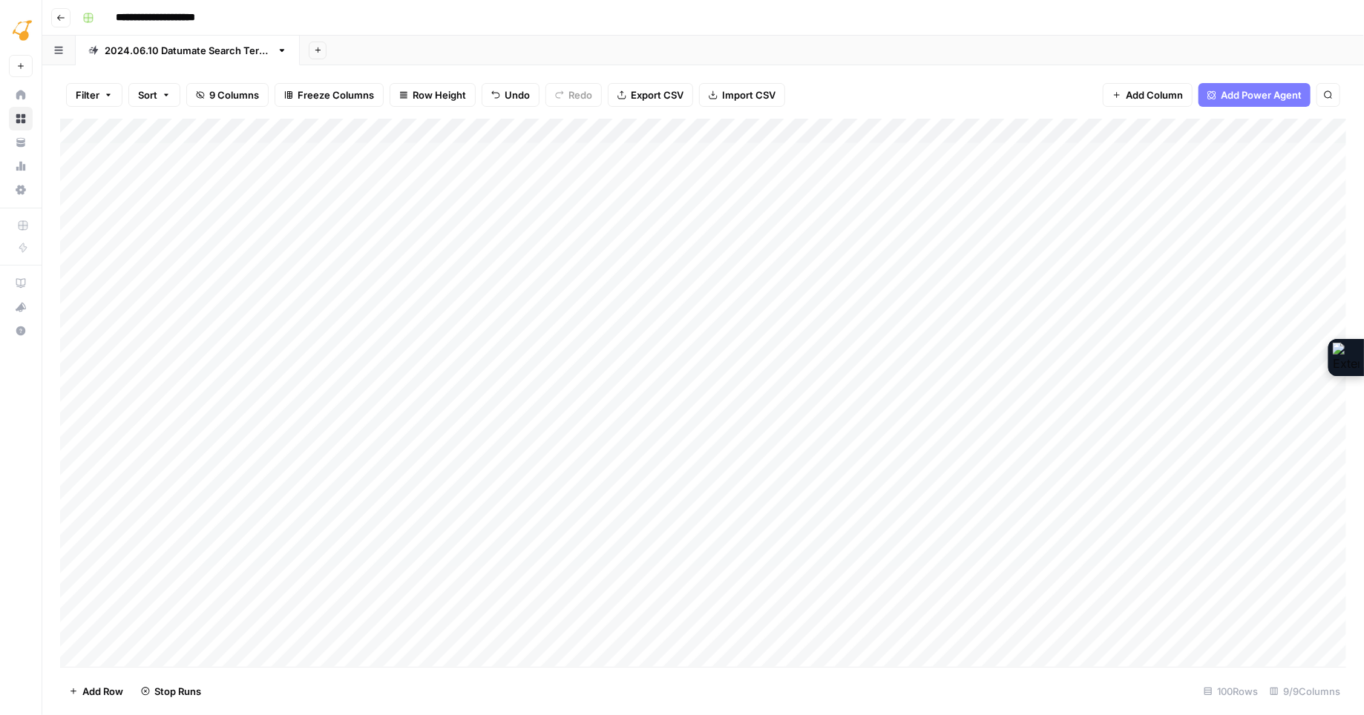
click at [766, 361] on div "Add Column" at bounding box center [703, 393] width 1286 height 548
click at [767, 379] on div "Add Column" at bounding box center [703, 393] width 1286 height 548
click at [805, 152] on div "Add Column" at bounding box center [703, 393] width 1286 height 548
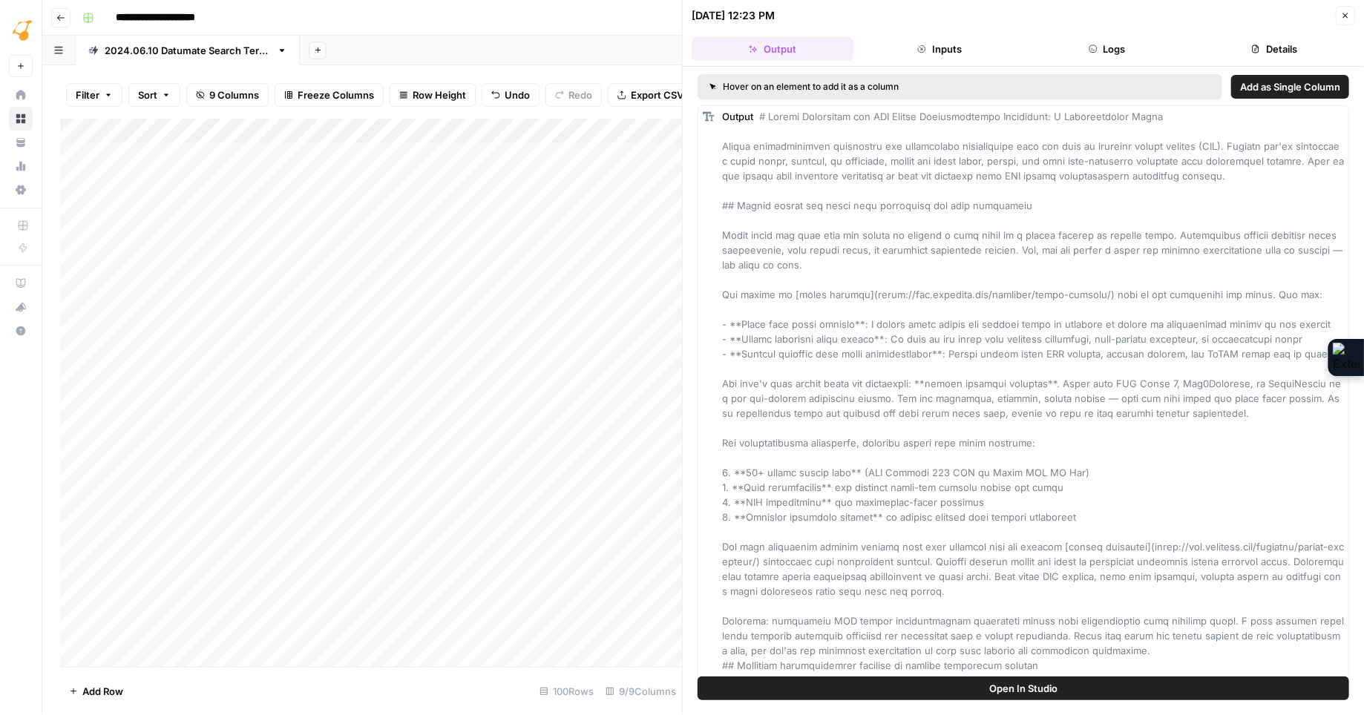
click at [1127, 51] on button "Logs" at bounding box center [1107, 49] width 162 height 24
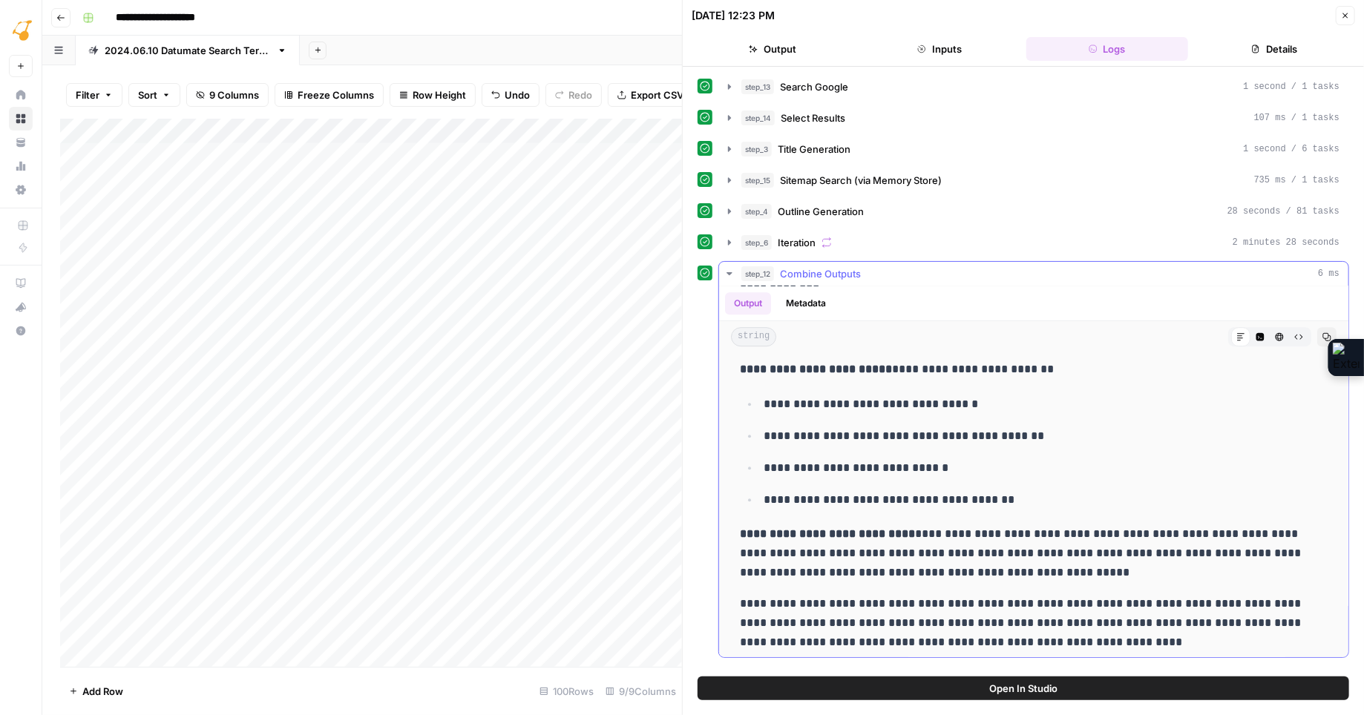
scroll to position [6137, 0]
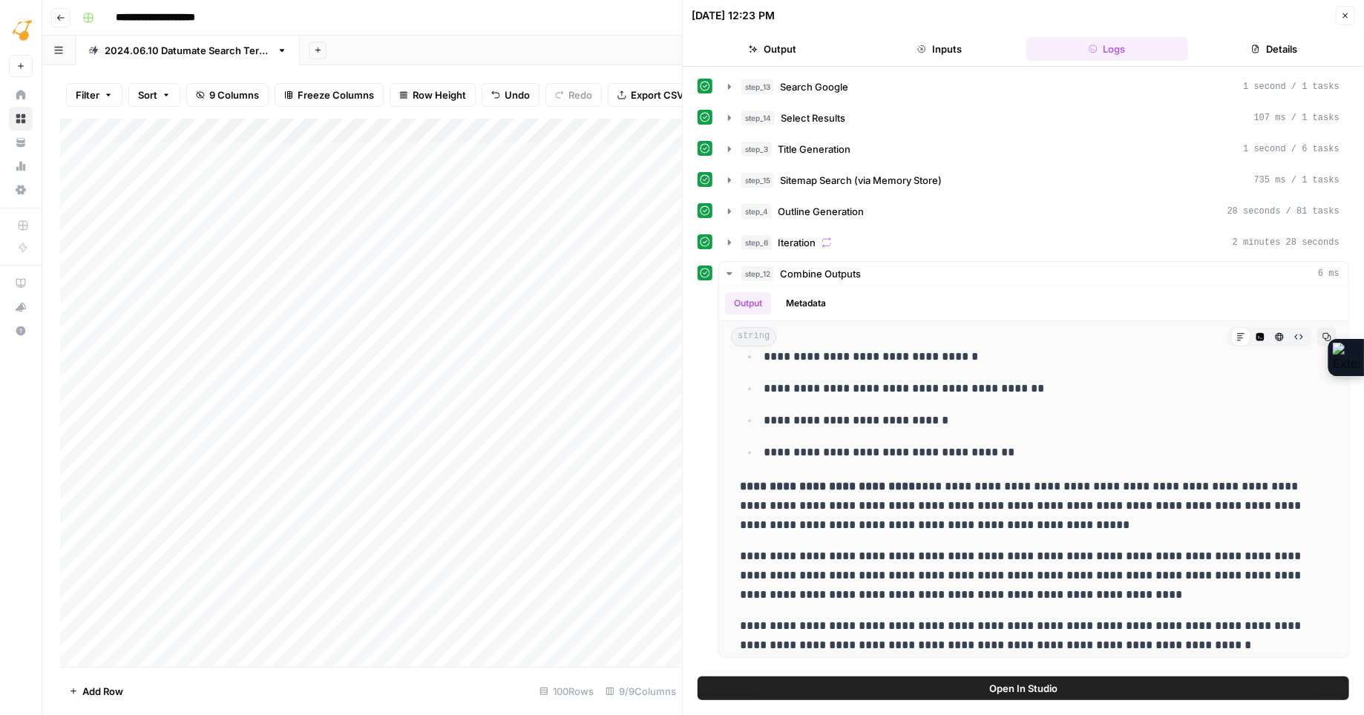
click at [227, 180] on div "Add Column" at bounding box center [371, 393] width 622 height 548
click at [486, 177] on div "Add Column" at bounding box center [371, 393] width 622 height 548
click at [1343, 18] on icon "button" at bounding box center [1345, 15] width 9 height 9
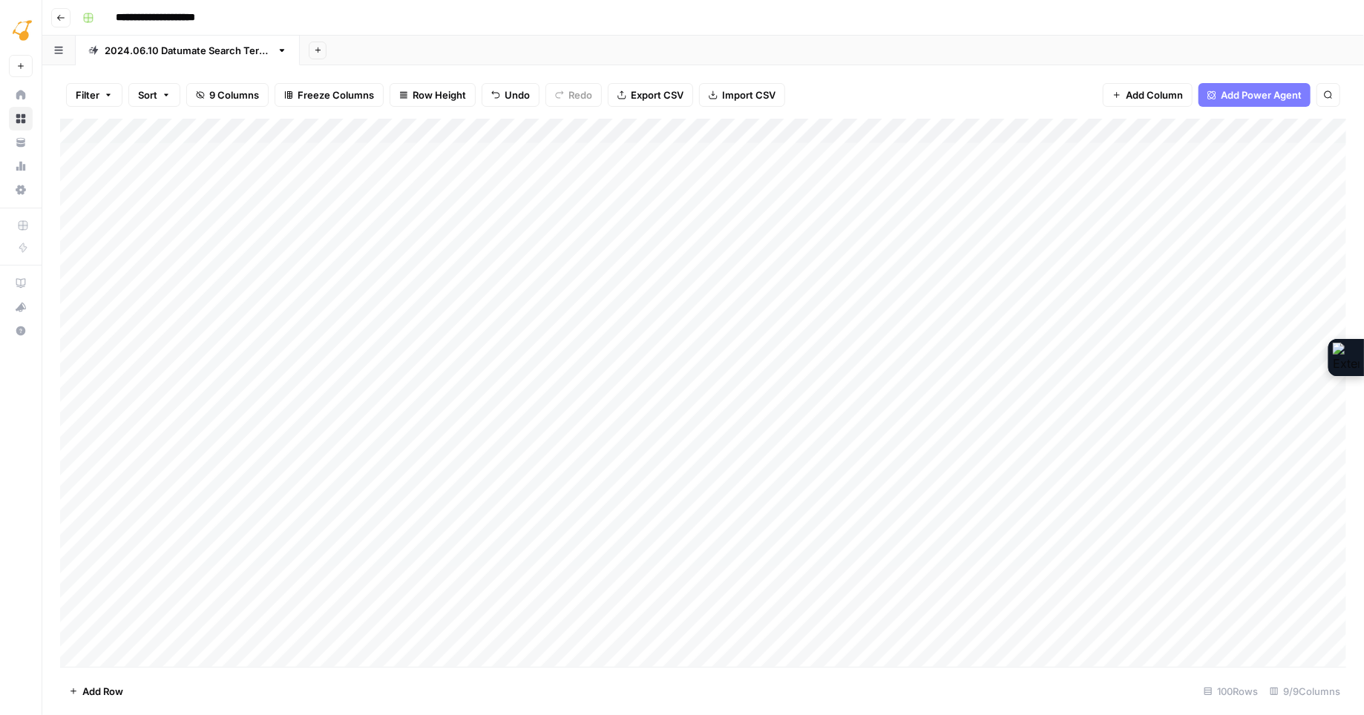
click at [802, 151] on div "Add Column" at bounding box center [703, 393] width 1286 height 548
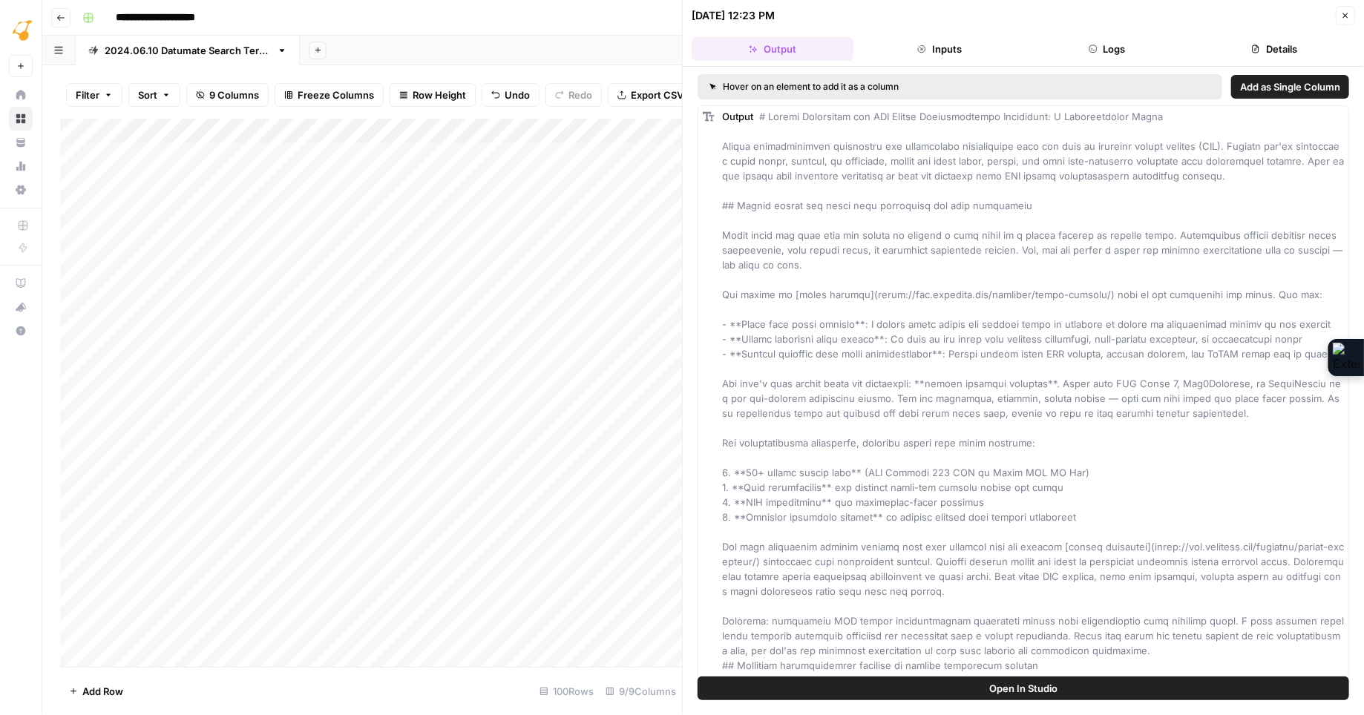
click at [1110, 44] on button "Logs" at bounding box center [1107, 49] width 162 height 24
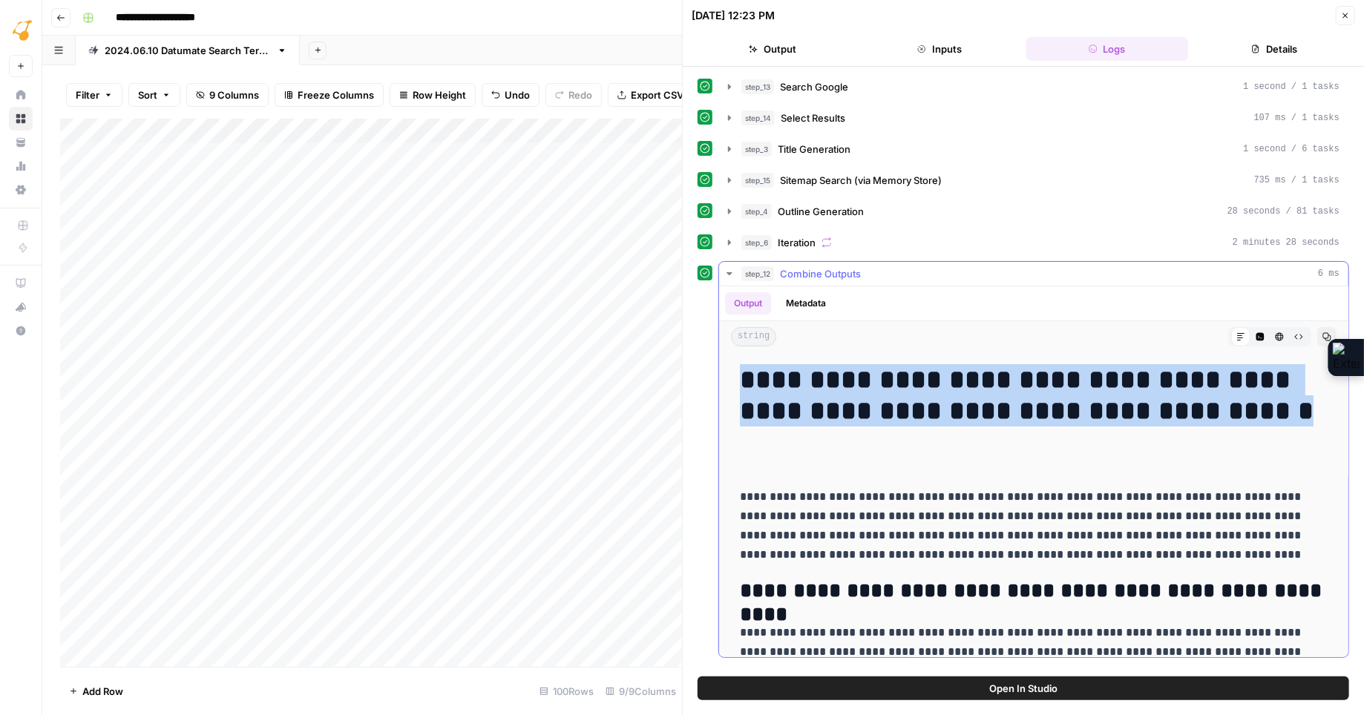
drag, startPoint x: 807, startPoint y: 381, endPoint x: 859, endPoint y: 446, distance: 83.4
click at [859, 446] on h1 "**********" at bounding box center [1034, 410] width 588 height 93
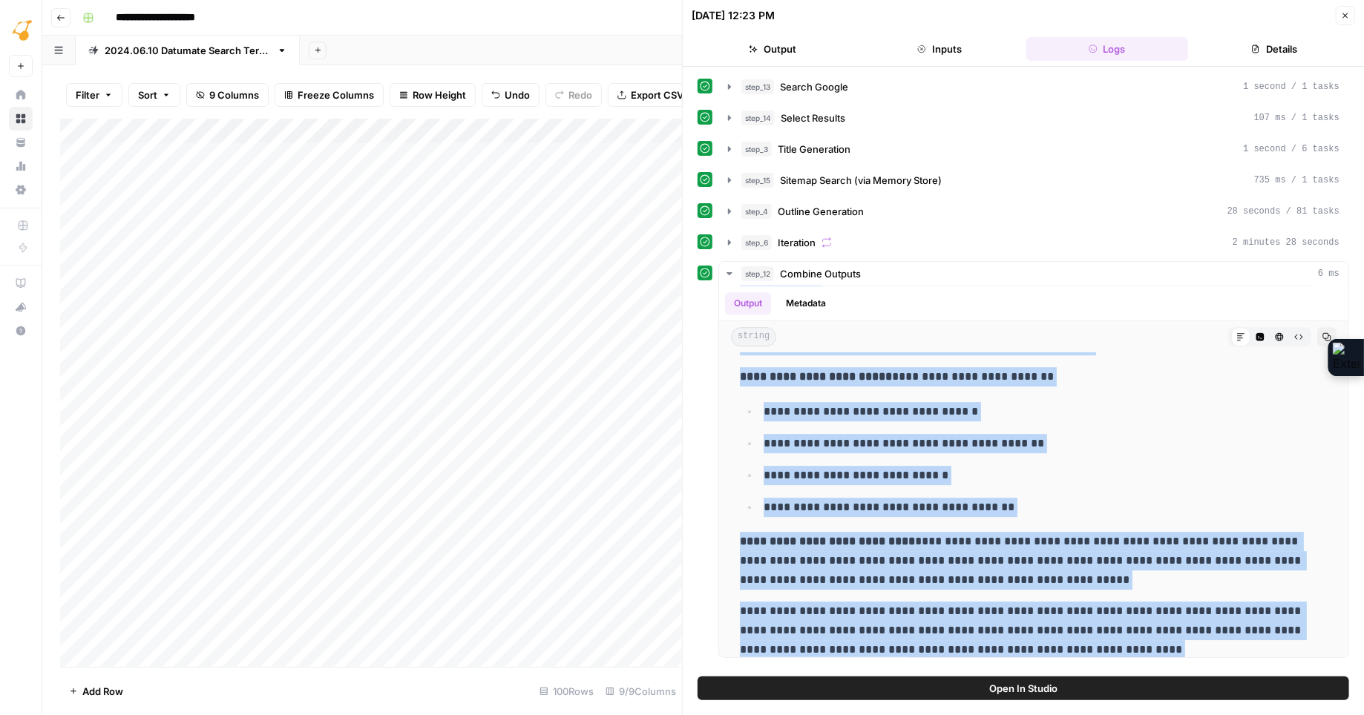
scroll to position [6137, 0]
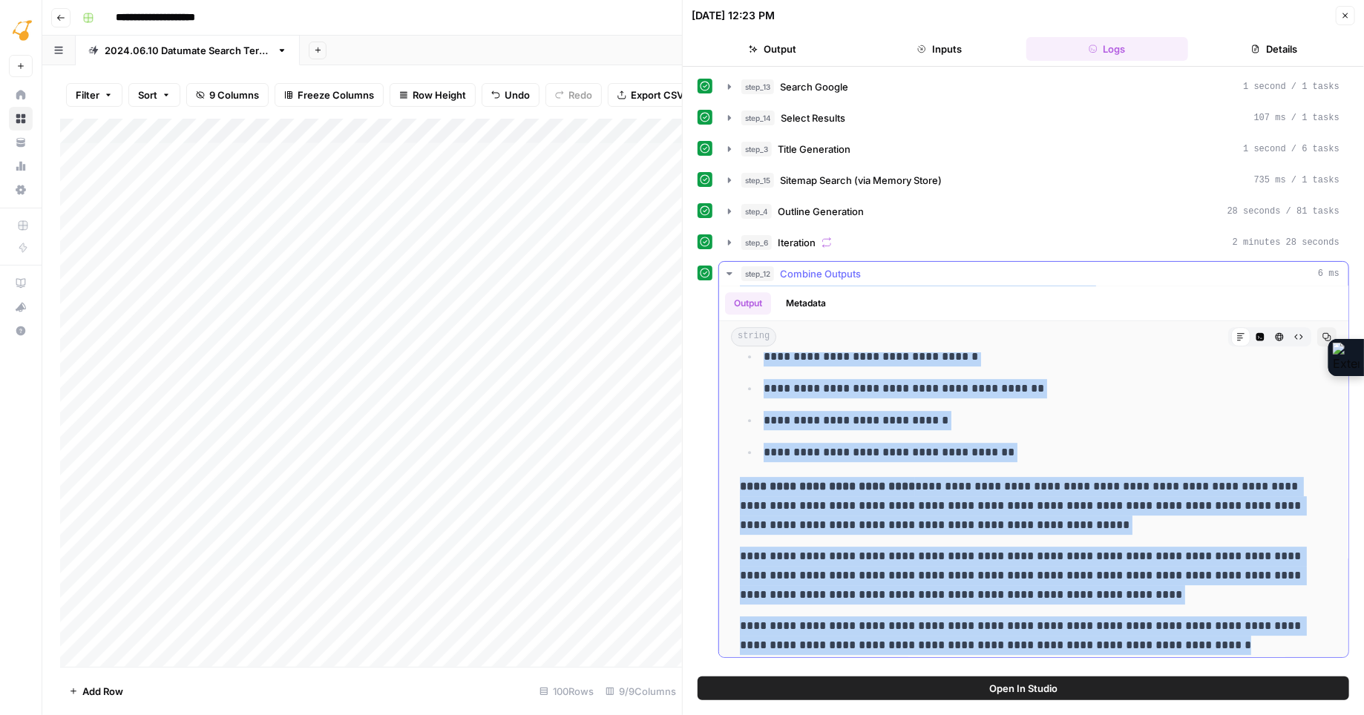
drag, startPoint x: 740, startPoint y: 379, endPoint x: 1158, endPoint y: 637, distance: 490.6
copy div "**********"
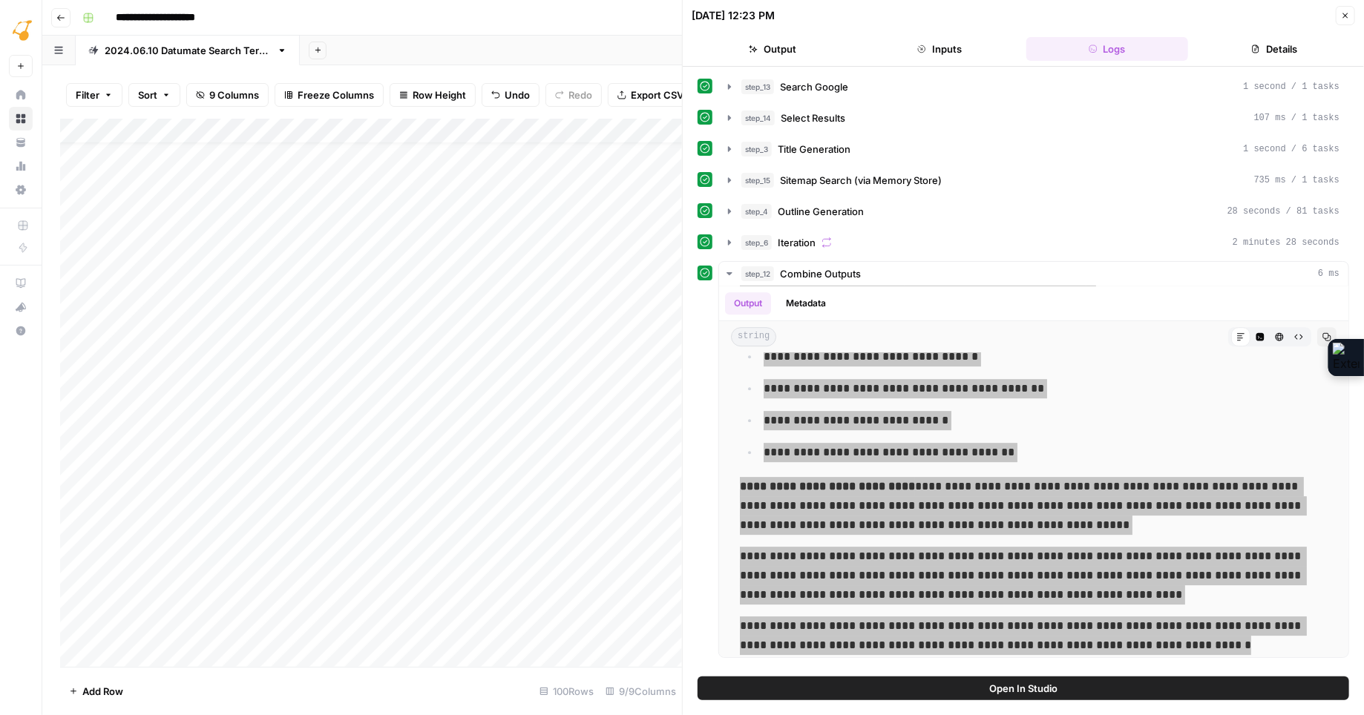
scroll to position [76, 0]
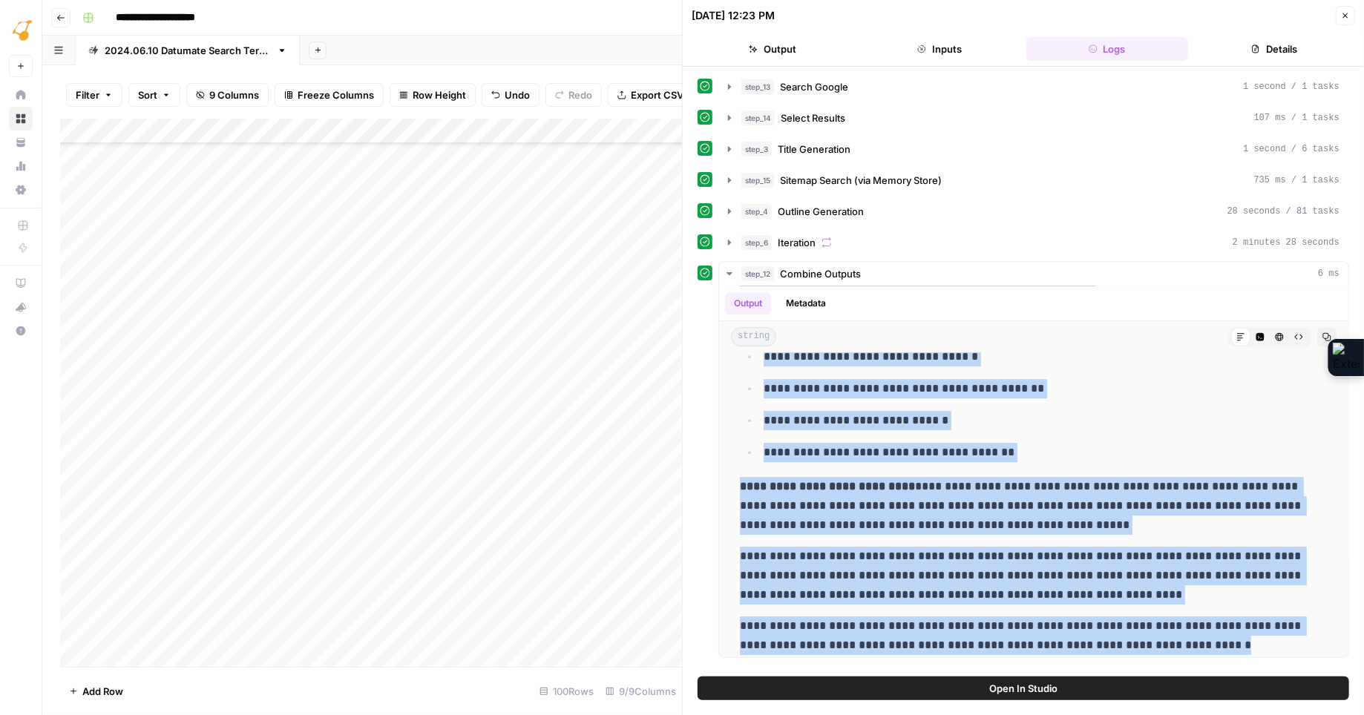
click at [1344, 14] on icon "button" at bounding box center [1345, 15] width 5 height 5
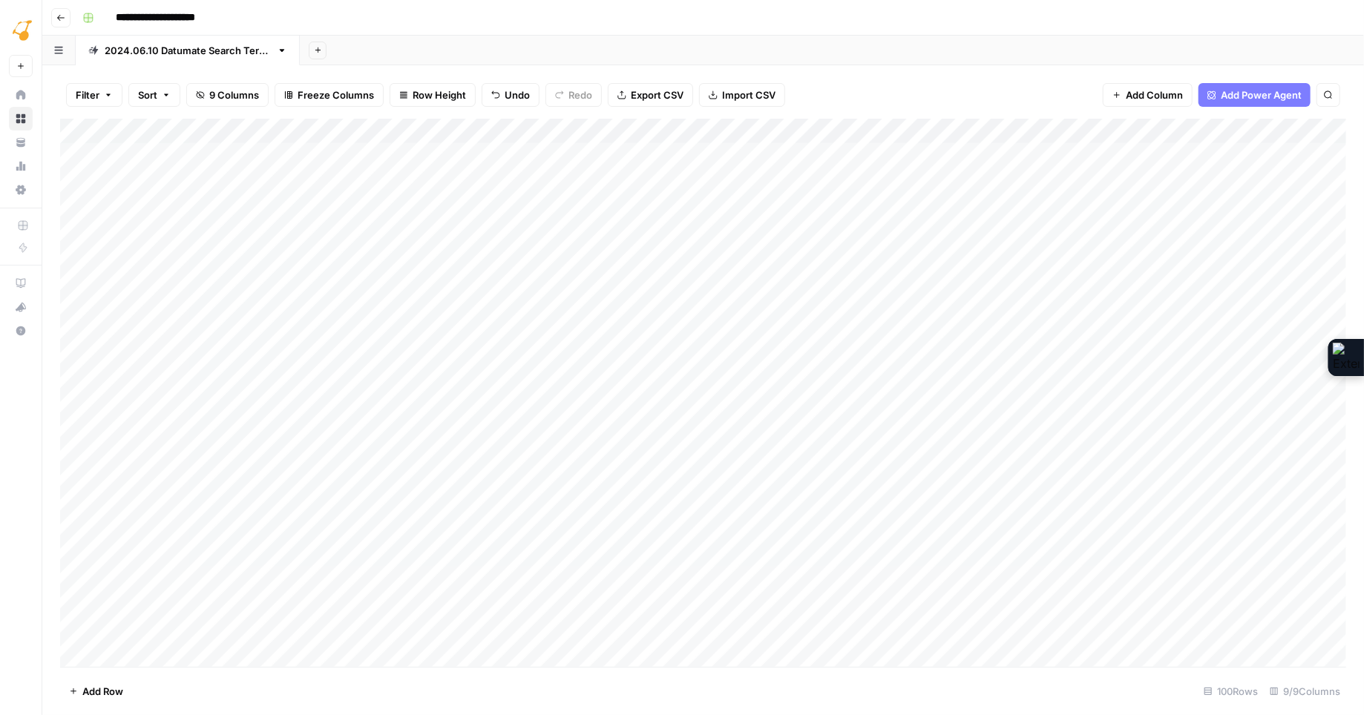
click at [883, 153] on div "Add Column" at bounding box center [703, 393] width 1286 height 548
click at [978, 151] on div "Add Column" at bounding box center [703, 393] width 1286 height 548
click at [976, 178] on div "Add Column" at bounding box center [703, 393] width 1286 height 548
click at [976, 203] on div "Add Column" at bounding box center [703, 393] width 1286 height 548
click at [975, 228] on div "Add Column" at bounding box center [703, 393] width 1286 height 548
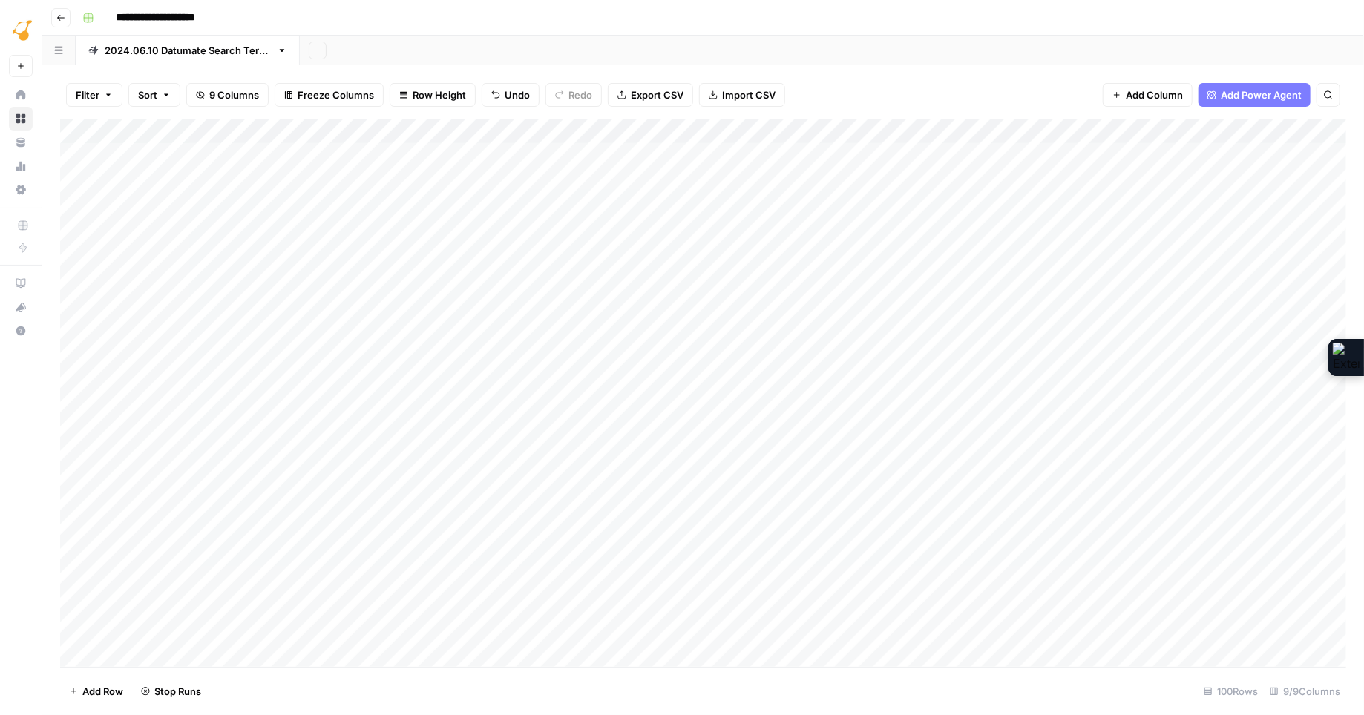
click at [976, 254] on div "Add Column" at bounding box center [703, 393] width 1286 height 548
click at [978, 277] on div "Add Column" at bounding box center [703, 393] width 1286 height 548
click at [976, 303] on div "Add Column" at bounding box center [703, 393] width 1286 height 548
click at [977, 329] on div "Add Column" at bounding box center [703, 393] width 1286 height 548
click at [977, 358] on div "Add Column" at bounding box center [703, 393] width 1286 height 548
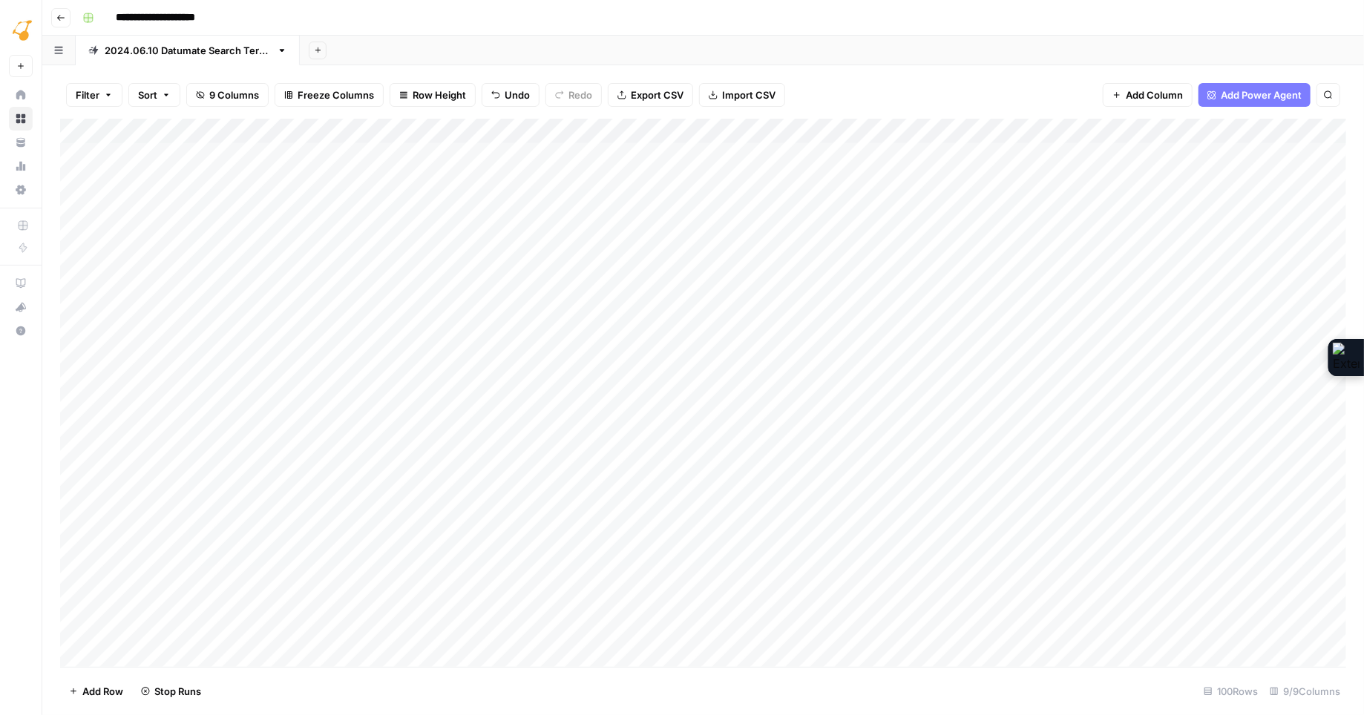
click at [976, 383] on div "Add Column" at bounding box center [703, 393] width 1286 height 548
click at [1013, 153] on div "Add Column" at bounding box center [703, 393] width 1286 height 548
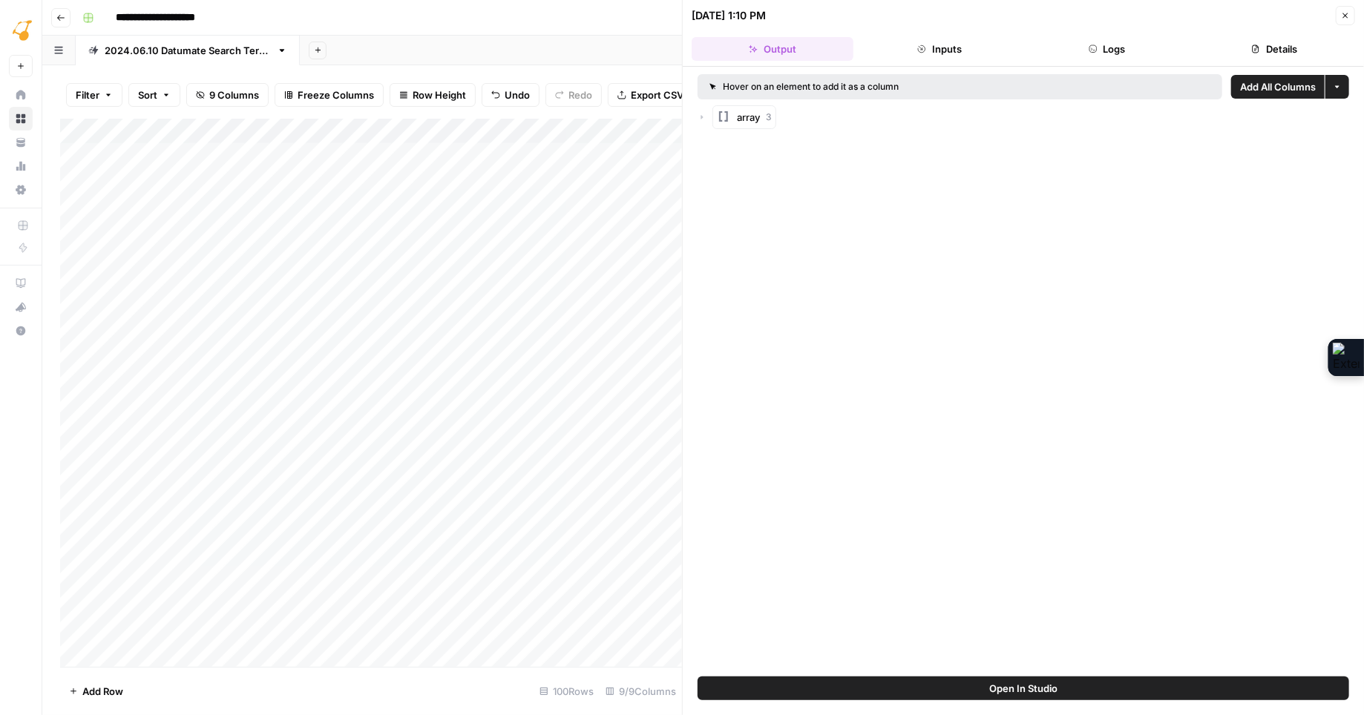
click at [701, 115] on icon "button" at bounding box center [702, 117] width 2 height 4
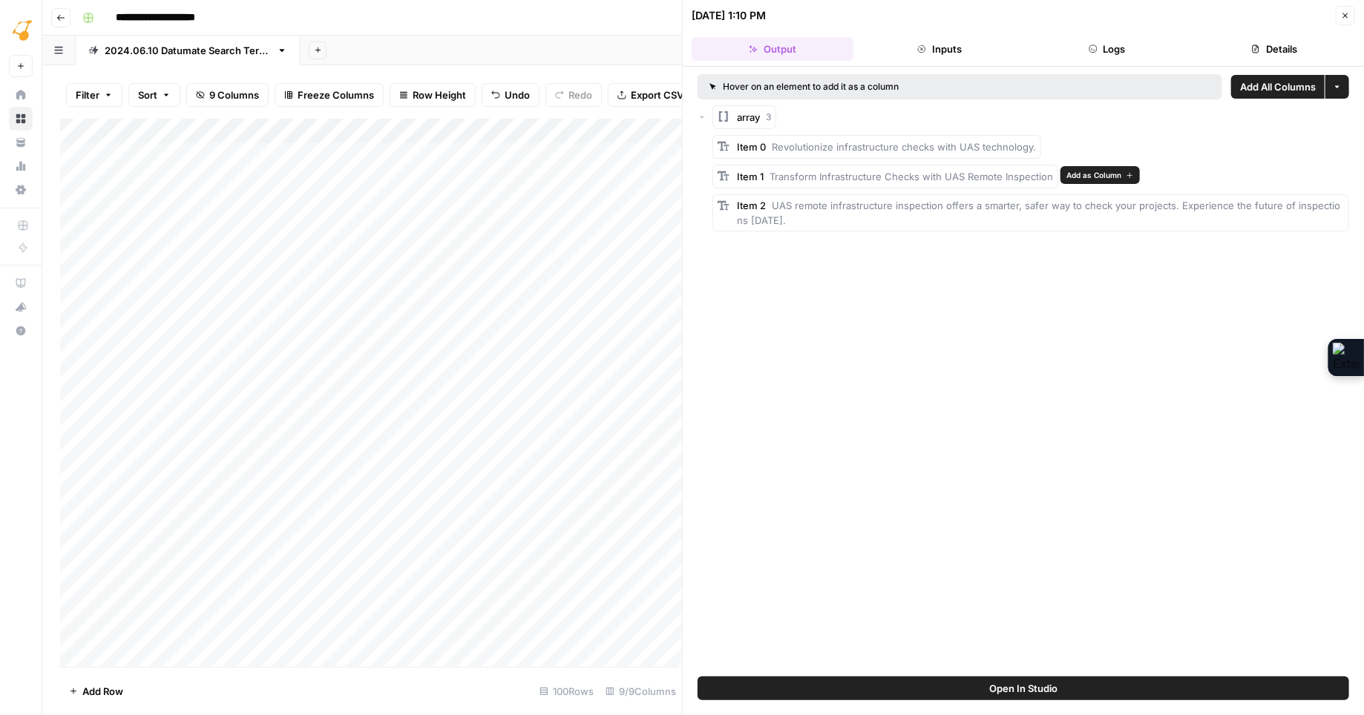
drag, startPoint x: 769, startPoint y: 174, endPoint x: 1050, endPoint y: 174, distance: 281.2
click at [1050, 174] on div "Item 1 Transform Infrastructure Checks with UAS Remote Inspection" at bounding box center [885, 177] width 346 height 24
drag, startPoint x: 772, startPoint y: 204, endPoint x: 778, endPoint y: 217, distance: 14.6
click at [778, 217] on div "Item 2 UAS remote infrastructure inspection offers a smarter, safer way to chec…" at bounding box center [1040, 213] width 607 height 30
copy span "UAS remote infrastructure inspection offers a smarter, safer way to check your …"
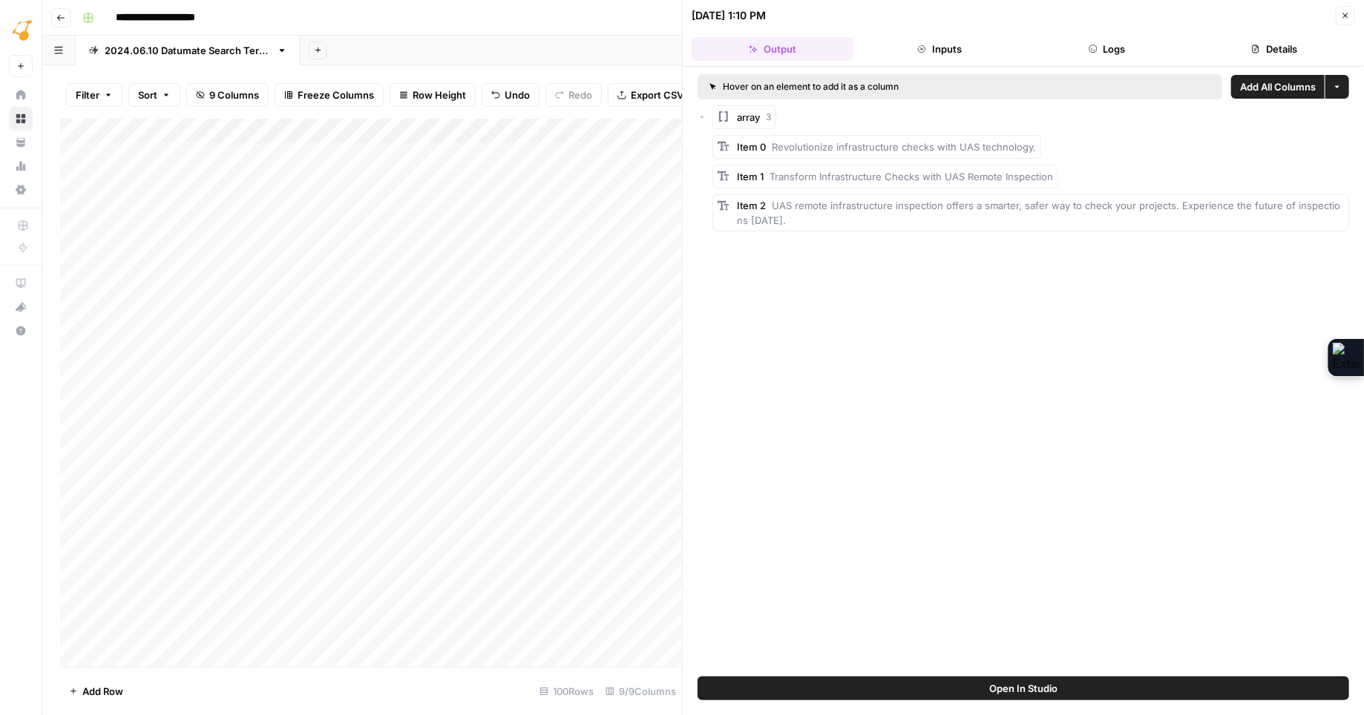
click at [1344, 15] on icon "button" at bounding box center [1345, 15] width 9 height 9
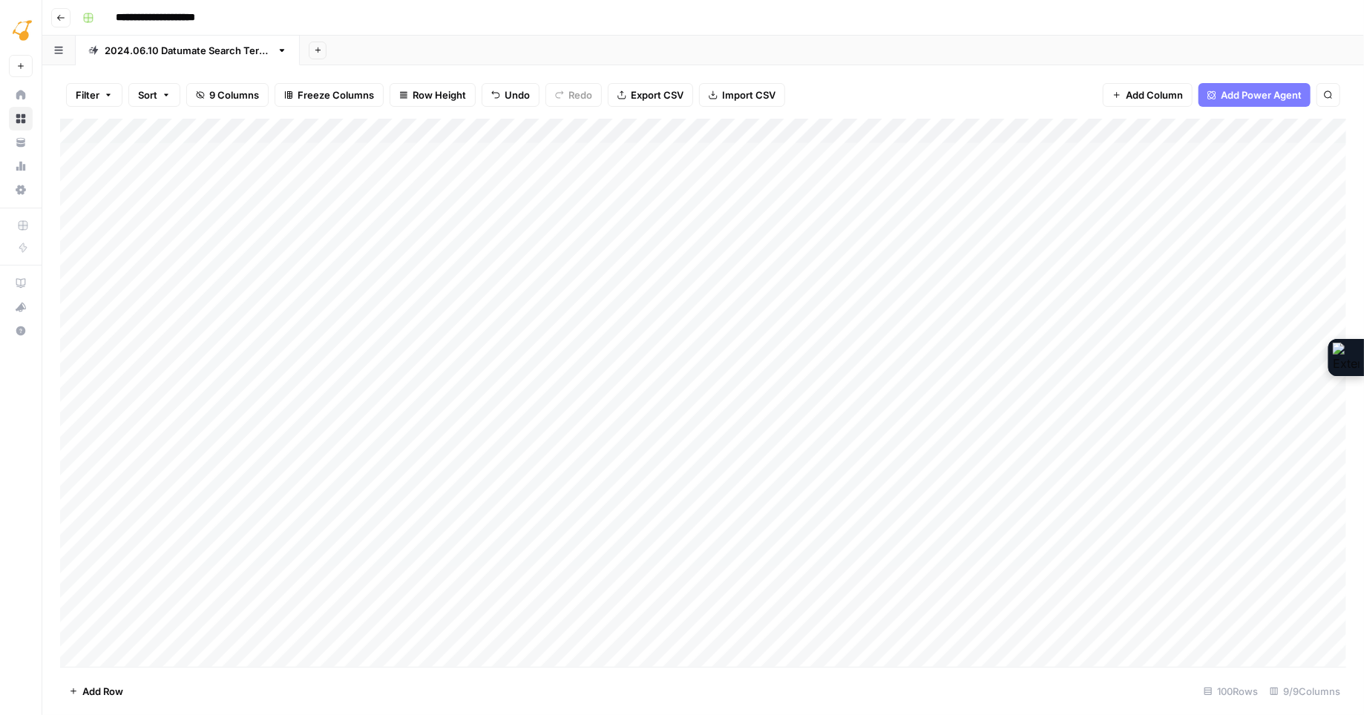
click at [1168, 157] on div "Add Column" at bounding box center [703, 393] width 1286 height 548
type textarea "*"
paste textarea "**********"
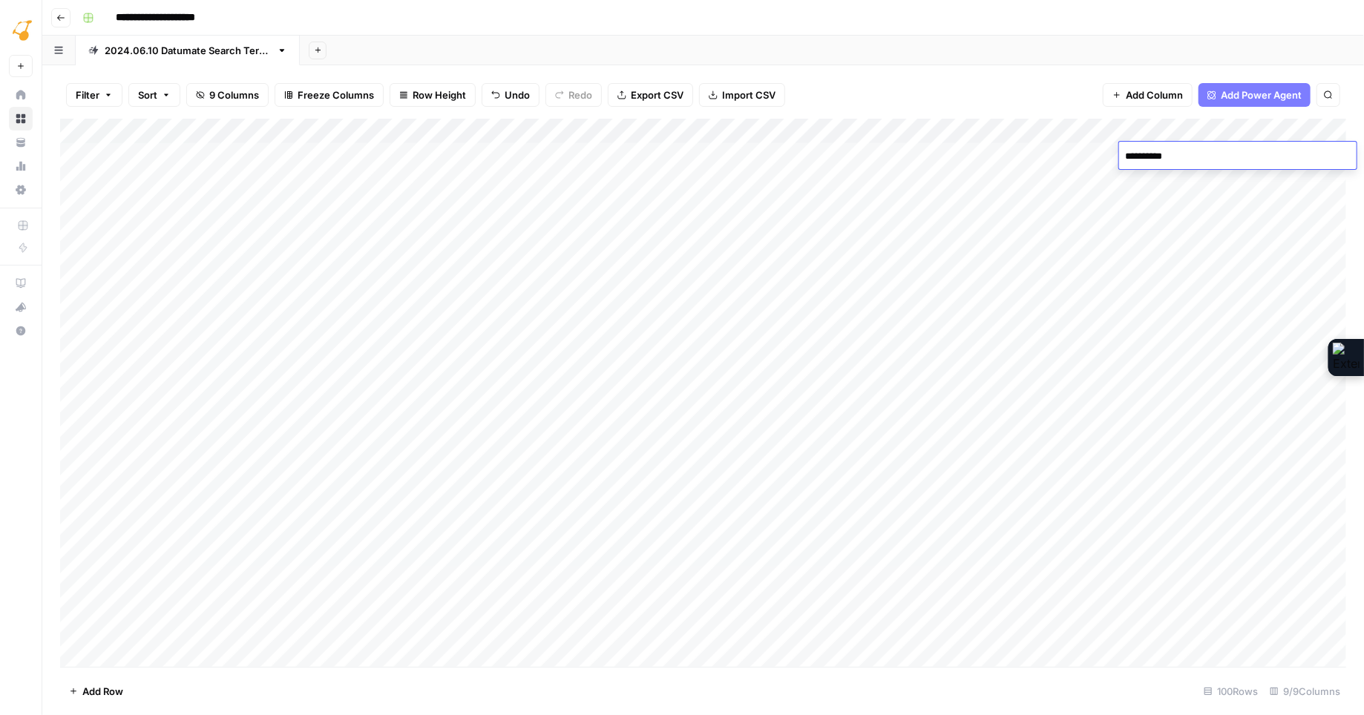
type textarea "**********"
click at [924, 155] on div "Add Column" at bounding box center [703, 393] width 1286 height 548
click at [971, 154] on div "Add Column" at bounding box center [703, 393] width 1286 height 548
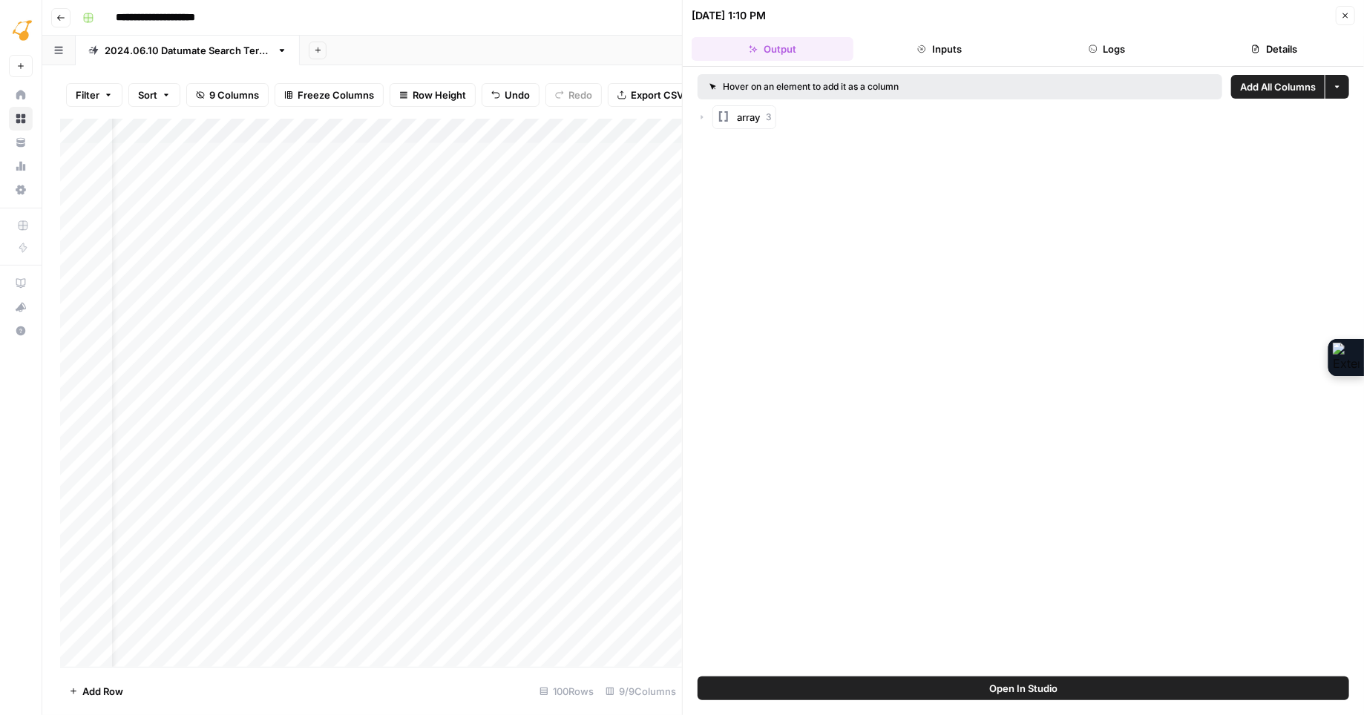
click at [704, 117] on icon "button" at bounding box center [701, 117] width 9 height 9
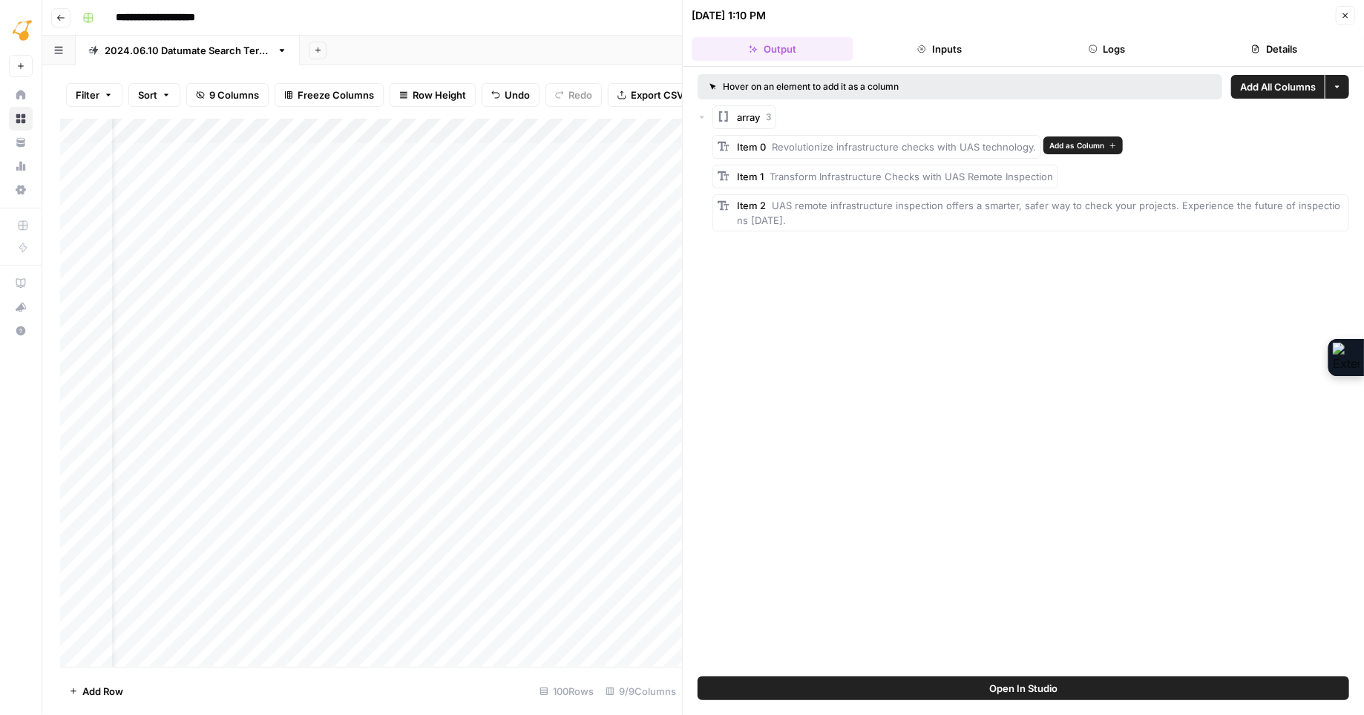
drag, startPoint x: 772, startPoint y: 145, endPoint x: 1036, endPoint y: 143, distance: 263.4
click at [1036, 143] on div "Item 0 Revolutionize infrastructure checks with UAS technology." at bounding box center [876, 147] width 329 height 24
copy span "Revolutionize infrastructure checks with UAS technology."
drag, startPoint x: 772, startPoint y: 204, endPoint x: 773, endPoint y: 220, distance: 16.3
click at [773, 220] on div "Item 2 UAS remote infrastructure inspection offers a smarter, safer way to chec…" at bounding box center [1040, 213] width 607 height 30
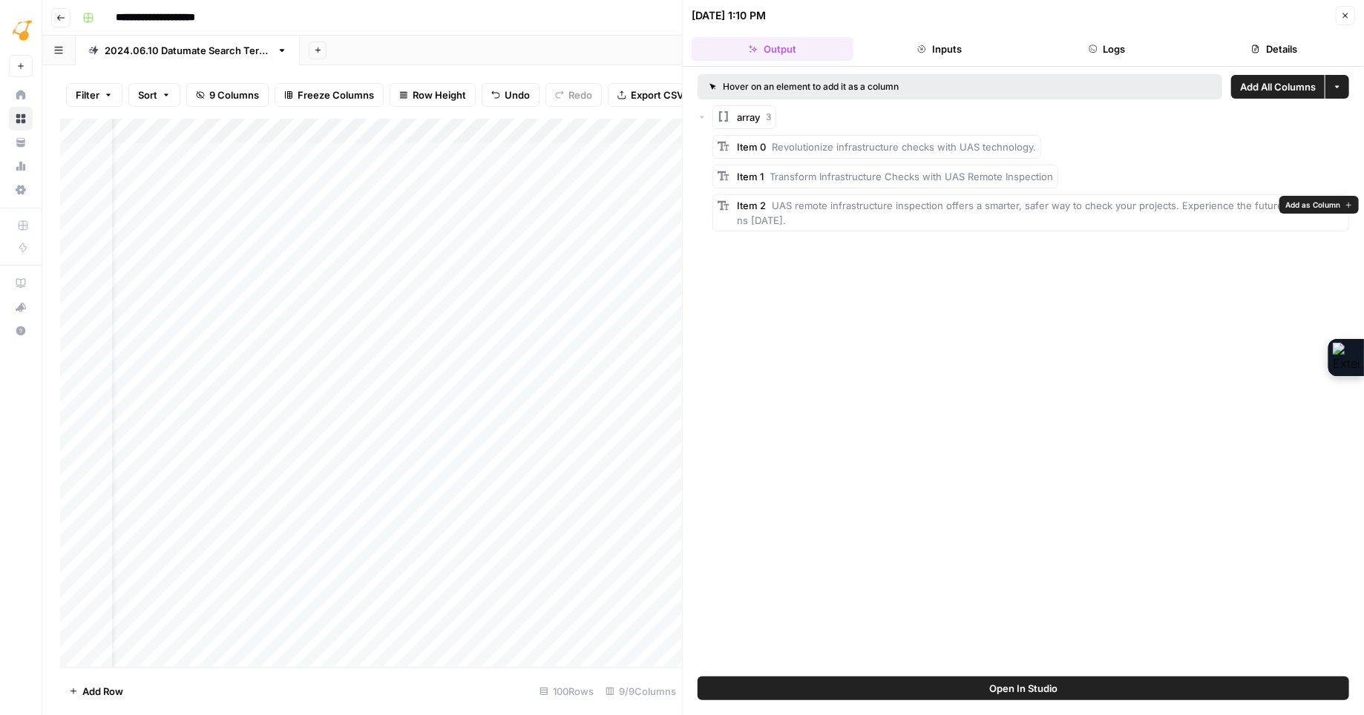
copy span "UAS remote infrastructure inspection offers a smarter, safer way to check your …"
click at [1343, 13] on icon "button" at bounding box center [1345, 15] width 9 height 9
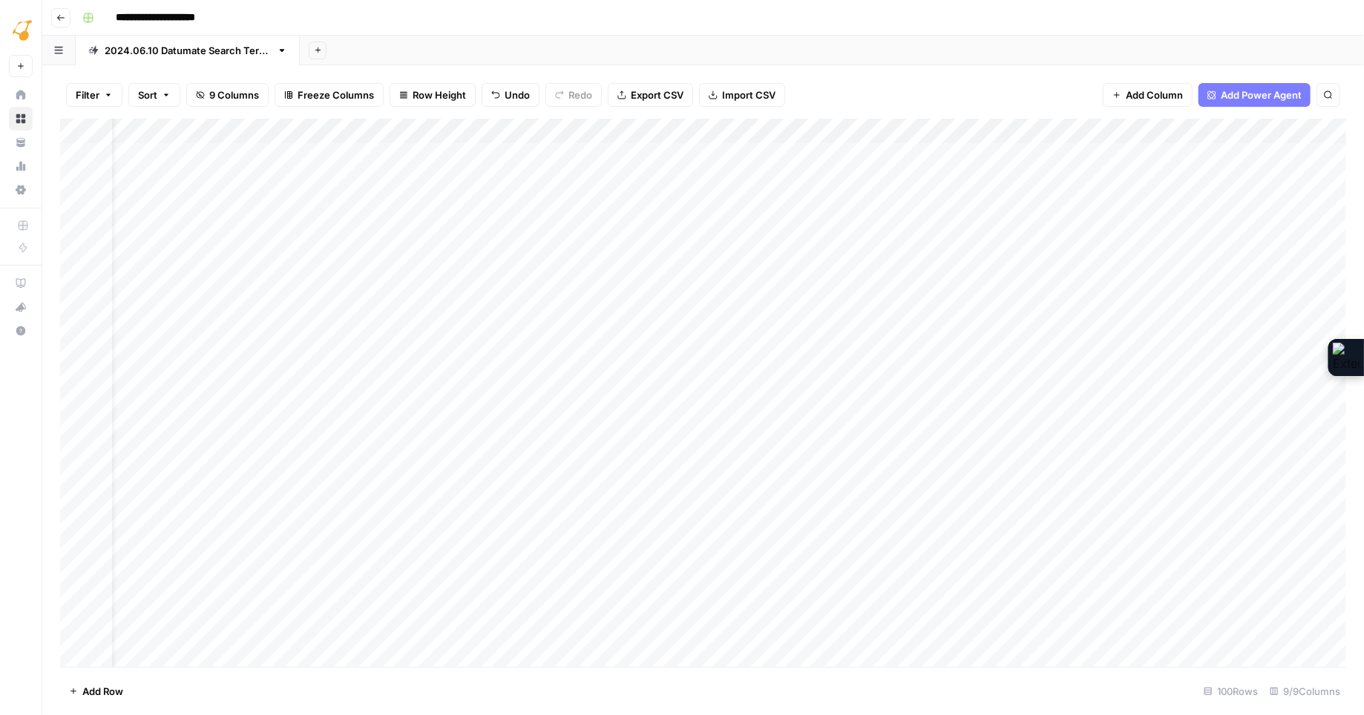
click at [1245, 155] on div "Add Column" at bounding box center [703, 393] width 1286 height 548
click at [1251, 148] on div "Add Column" at bounding box center [703, 393] width 1286 height 548
type textarea "*"
type textarea "**********"
click at [76, 405] on div "Add Column" at bounding box center [703, 393] width 1286 height 548
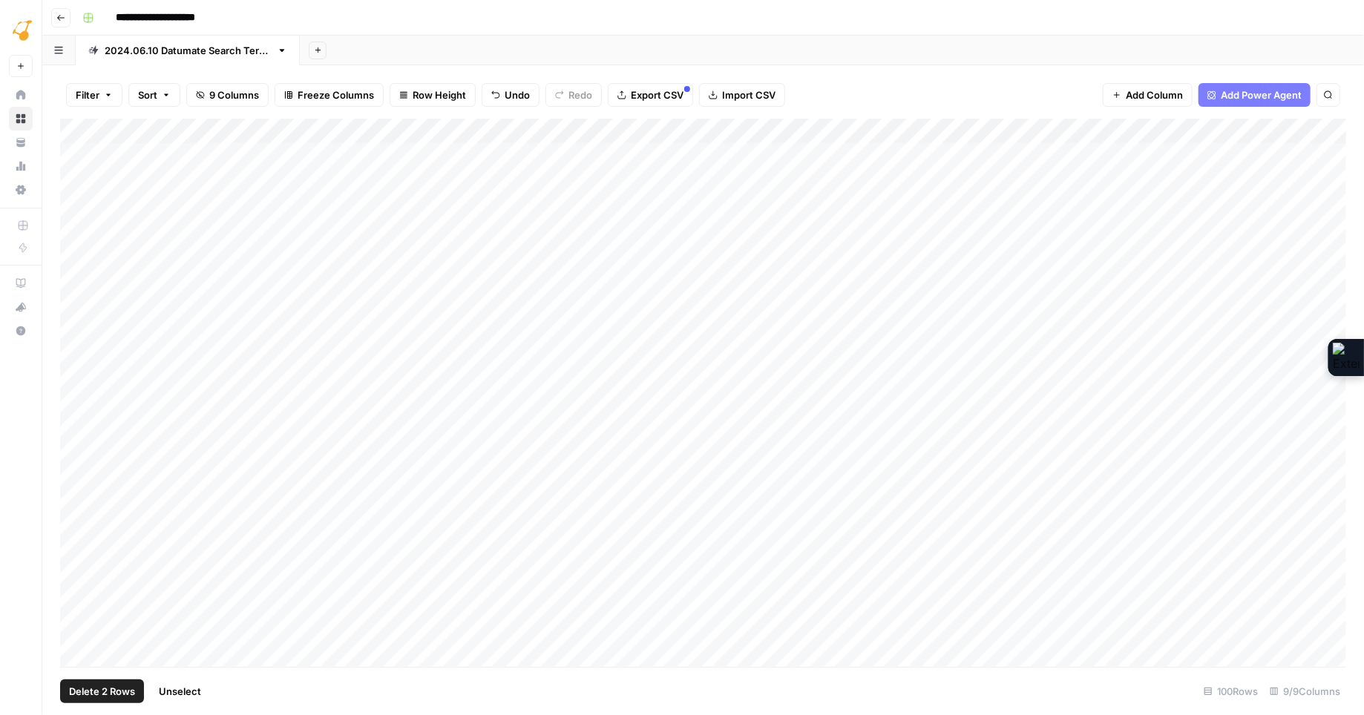
click at [74, 430] on div "Add Column" at bounding box center [703, 393] width 1286 height 548
click at [72, 453] on div "Add Column" at bounding box center [703, 393] width 1286 height 548
click at [100, 688] on span "Delete 3 Rows" at bounding box center [102, 691] width 66 height 15
click at [634, 171] on span "Delete" at bounding box center [629, 171] width 32 height 15
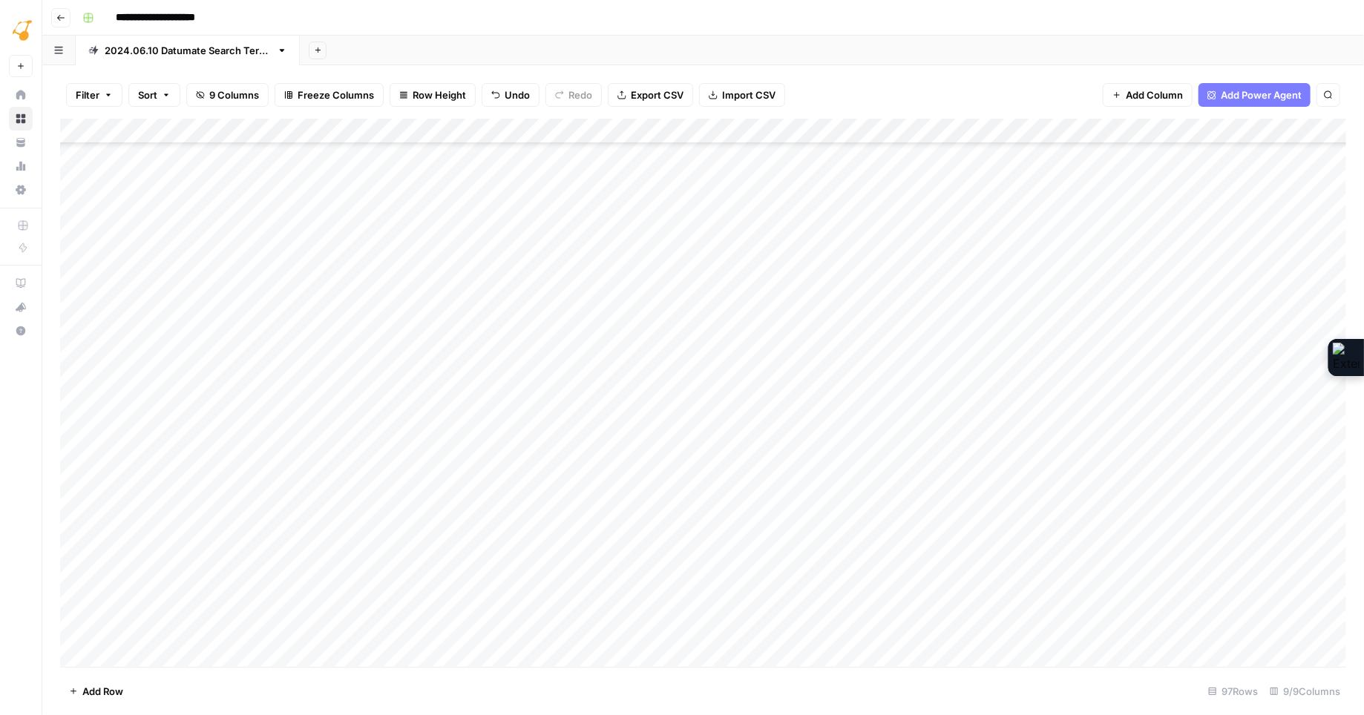
click at [68, 243] on div "Add Column" at bounding box center [703, 393] width 1286 height 548
click at [75, 244] on div "Add Column" at bounding box center [703, 393] width 1286 height 548
click at [75, 299] on div "Add Column" at bounding box center [703, 393] width 1286 height 548
click at [76, 272] on div "Add Column" at bounding box center [703, 393] width 1286 height 548
click at [78, 243] on div "Add Column" at bounding box center [703, 393] width 1286 height 548
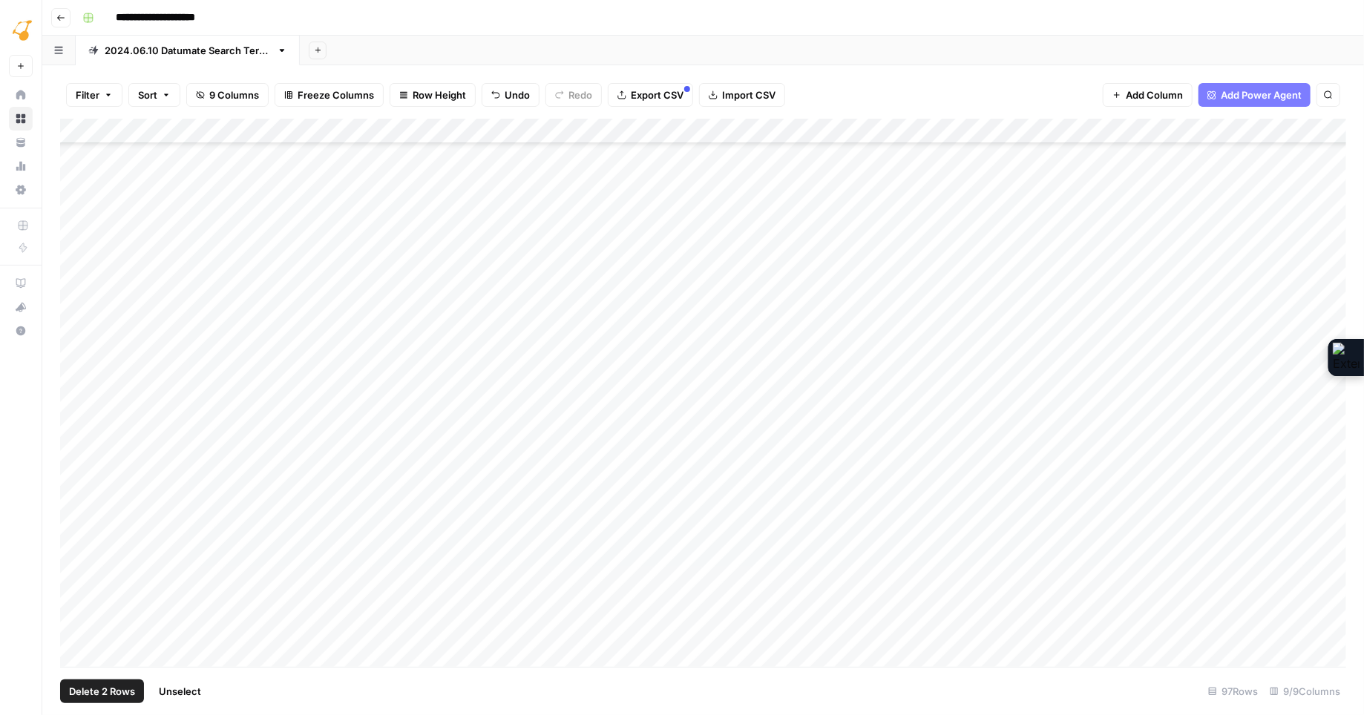
click at [87, 689] on span "Delete 2 Rows" at bounding box center [102, 691] width 66 height 15
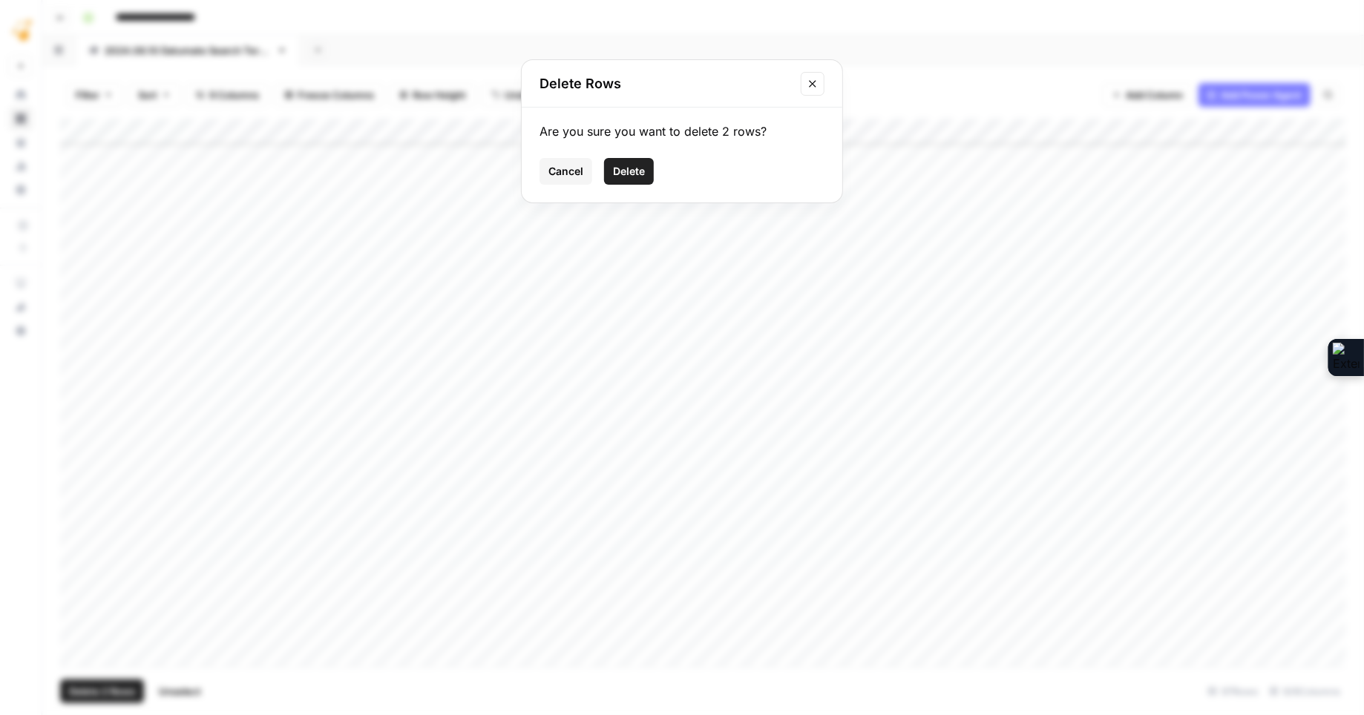
click at [636, 169] on span "Delete" at bounding box center [629, 171] width 32 height 15
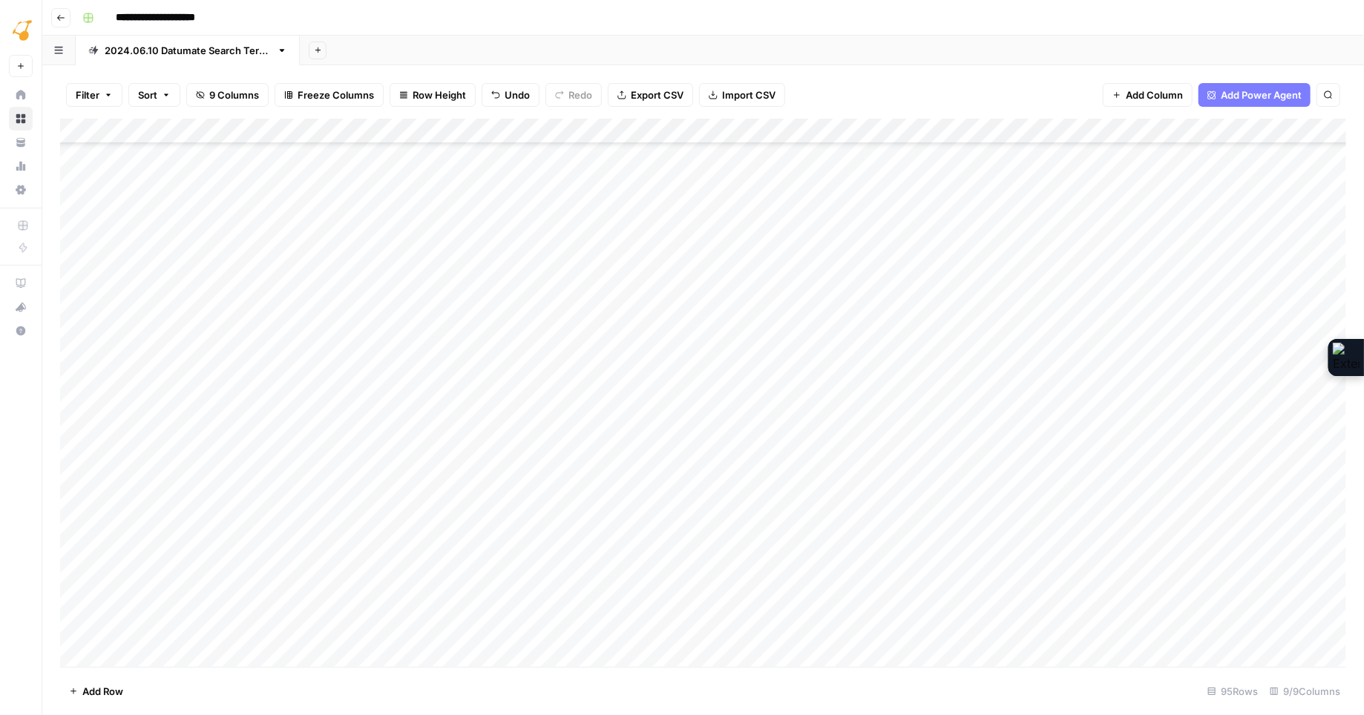
scroll to position [1171, 0]
click at [768, 245] on div "Add Column" at bounding box center [703, 393] width 1286 height 548
click at [806, 243] on div "Add Column" at bounding box center [703, 393] width 1286 height 548
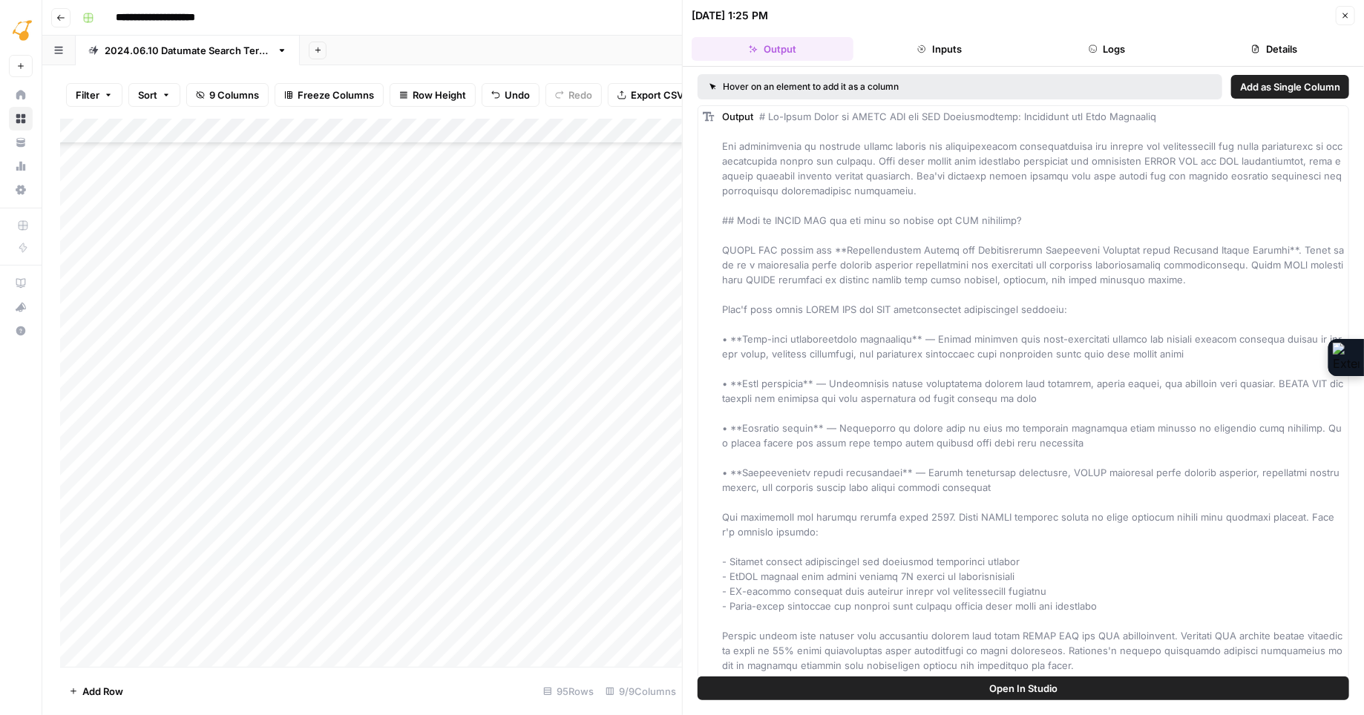
click at [1126, 50] on button "Logs" at bounding box center [1107, 49] width 162 height 24
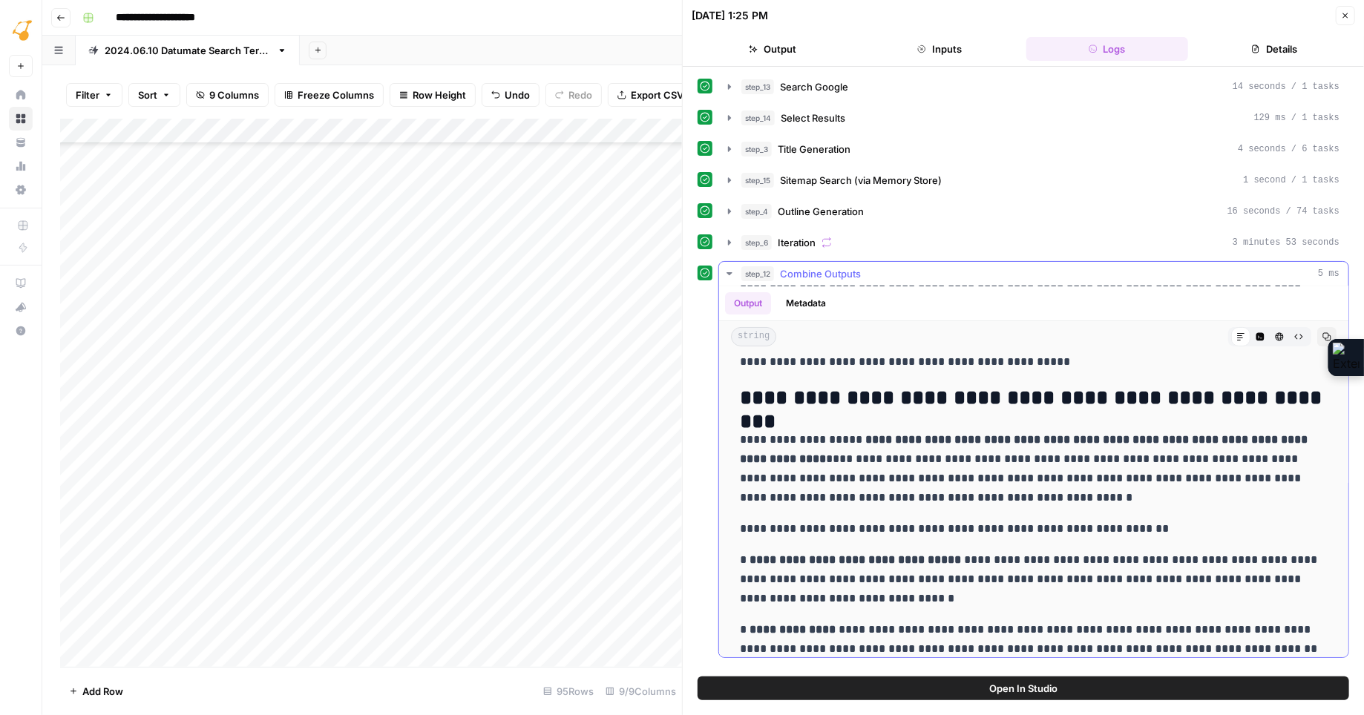
scroll to position [194, 0]
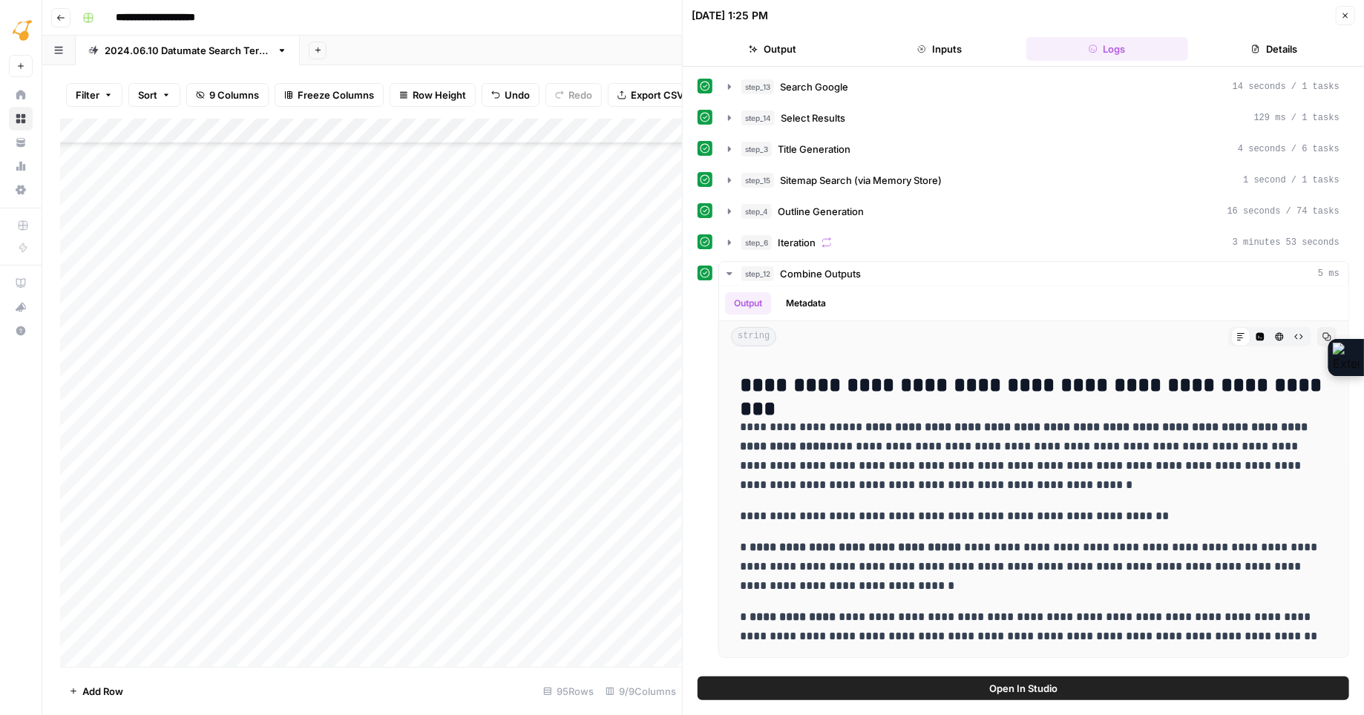
click at [1344, 19] on icon "button" at bounding box center [1345, 15] width 9 height 9
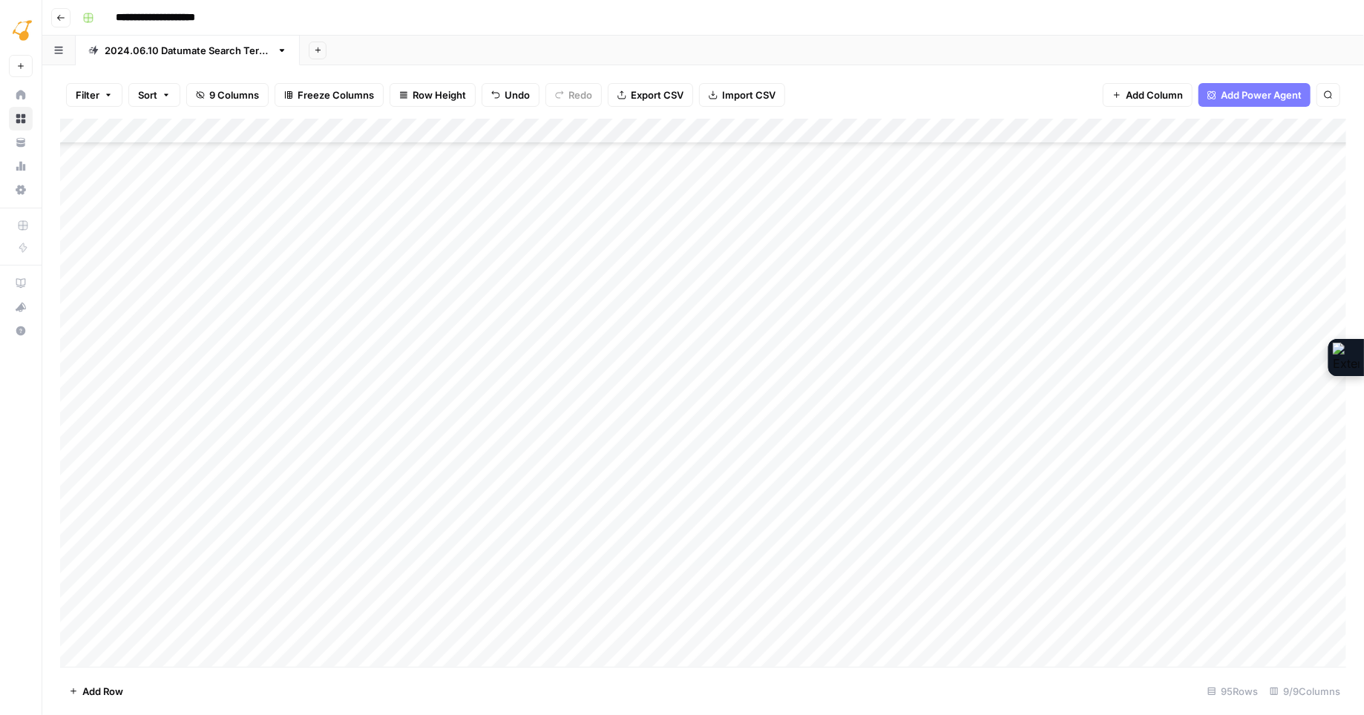
click at [79, 243] on div "Add Column" at bounding box center [703, 393] width 1286 height 548
click at [102, 692] on span "Delete 1 Row" at bounding box center [98, 691] width 59 height 15
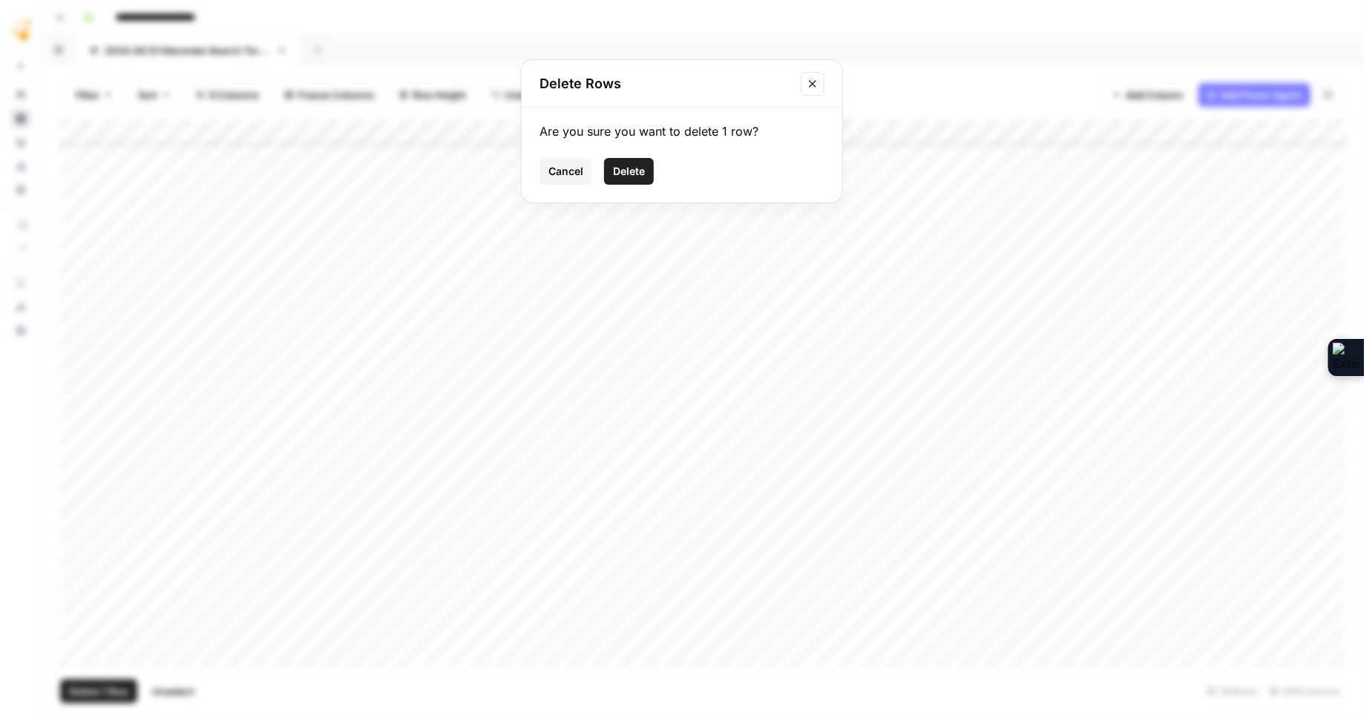
click at [634, 168] on span "Delete" at bounding box center [629, 171] width 32 height 15
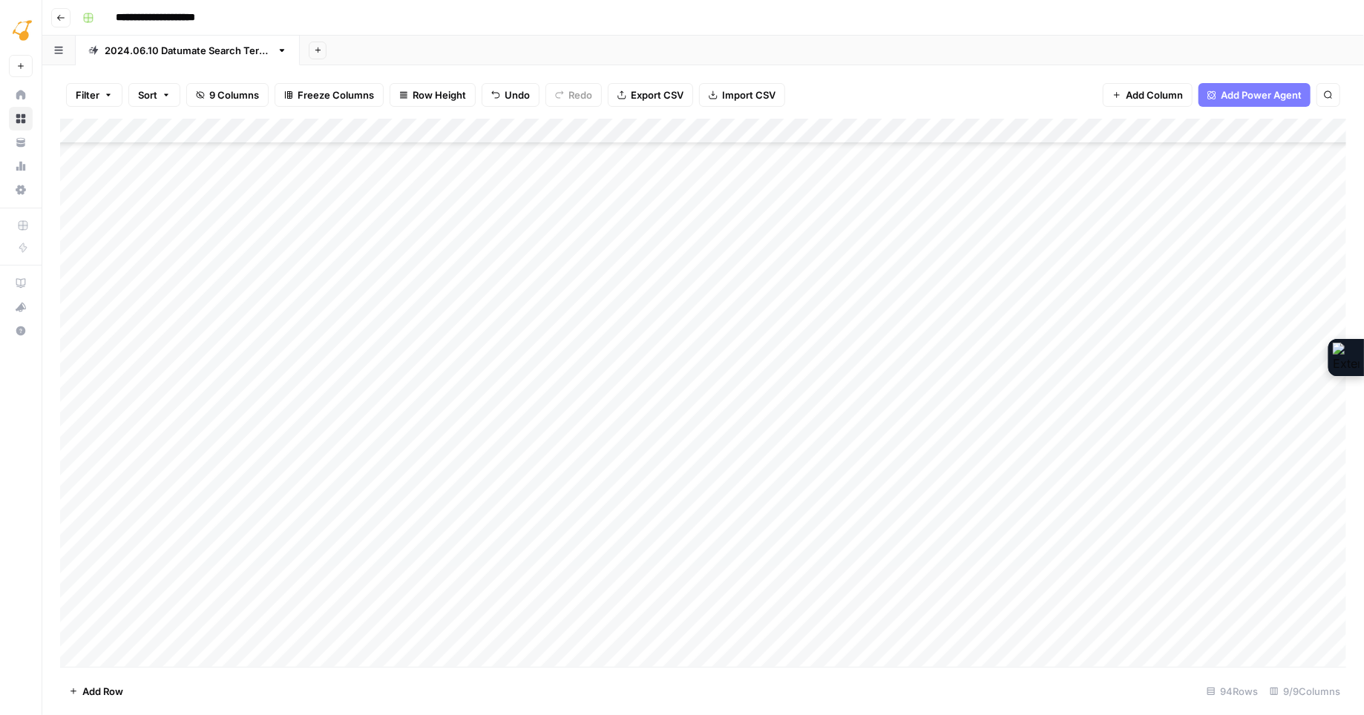
scroll to position [775, 0]
click at [85, 311] on div "Add Column" at bounding box center [703, 393] width 1286 height 548
click at [78, 341] on div "Add Column" at bounding box center [703, 393] width 1286 height 548
click at [77, 285] on div "Add Column" at bounding box center [703, 393] width 1286 height 548
click at [74, 257] on div "Add Column" at bounding box center [703, 393] width 1286 height 548
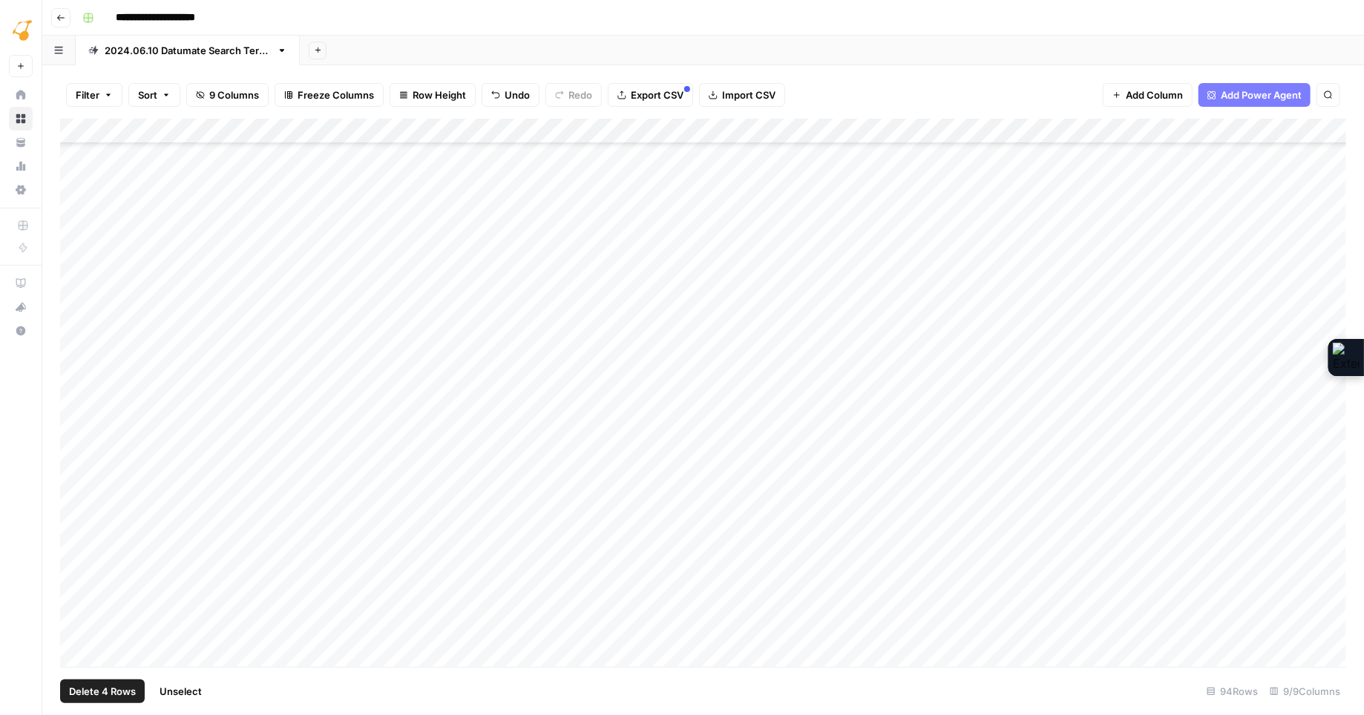
click at [80, 237] on div "Add Column" at bounding box center [703, 393] width 1286 height 548
click at [82, 692] on span "Delete 5 Rows" at bounding box center [102, 691] width 66 height 15
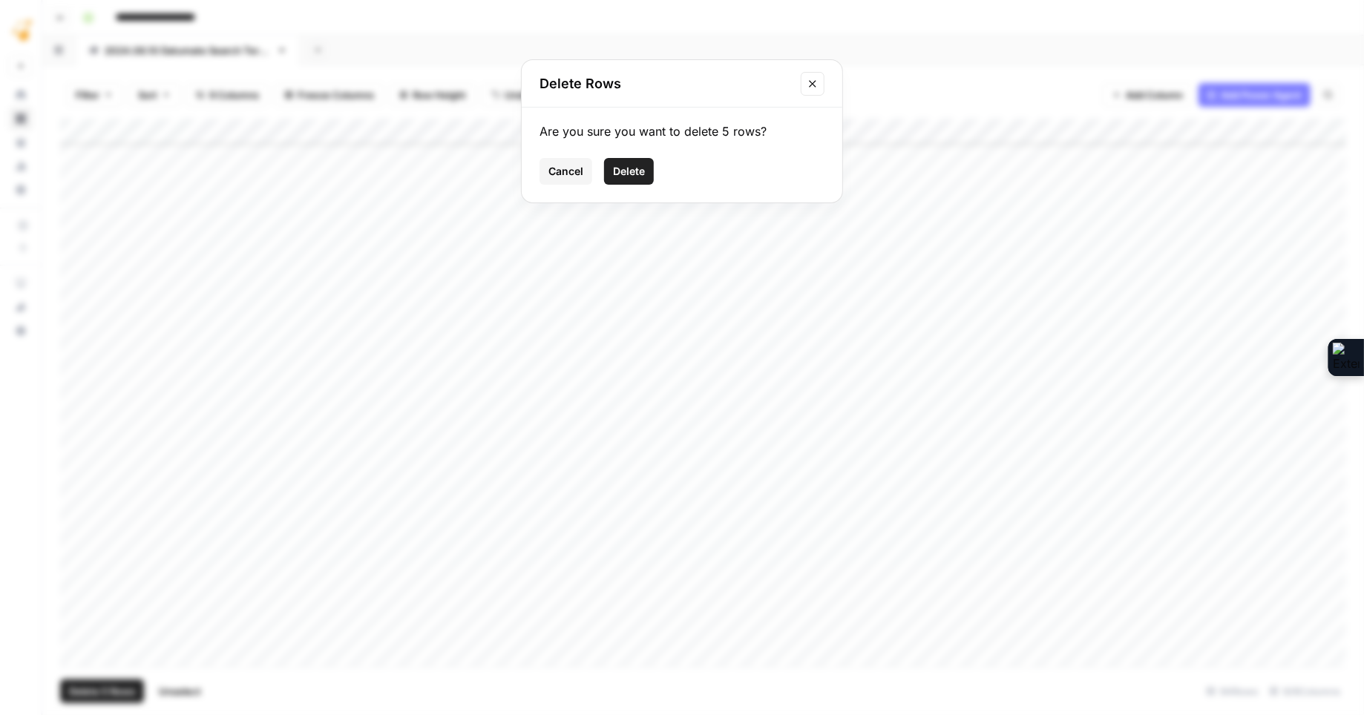
click at [636, 168] on span "Delete" at bounding box center [629, 171] width 32 height 15
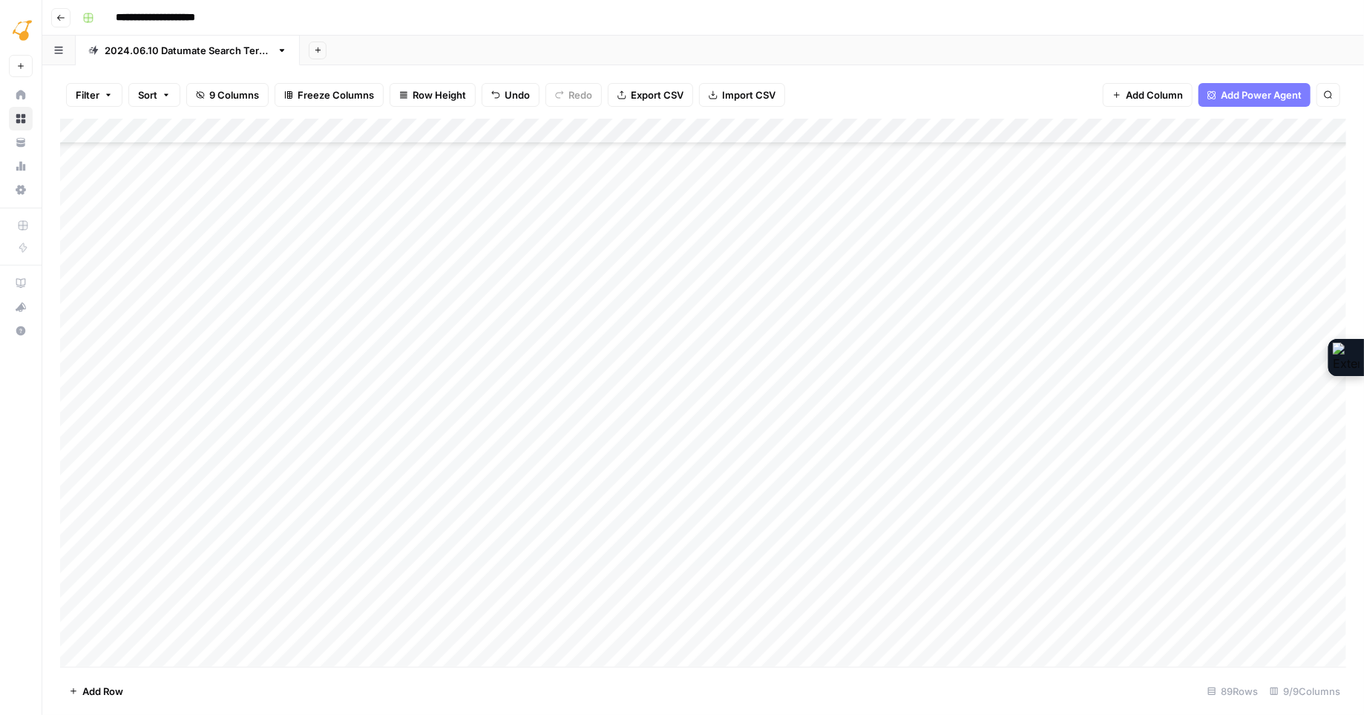
scroll to position [751, 0]
click at [70, 209] on div "Add Column" at bounding box center [703, 393] width 1286 height 548
click at [79, 210] on div "Add Column" at bounding box center [703, 393] width 1286 height 548
click at [98, 690] on span "Delete 1 Row" at bounding box center [98, 691] width 59 height 15
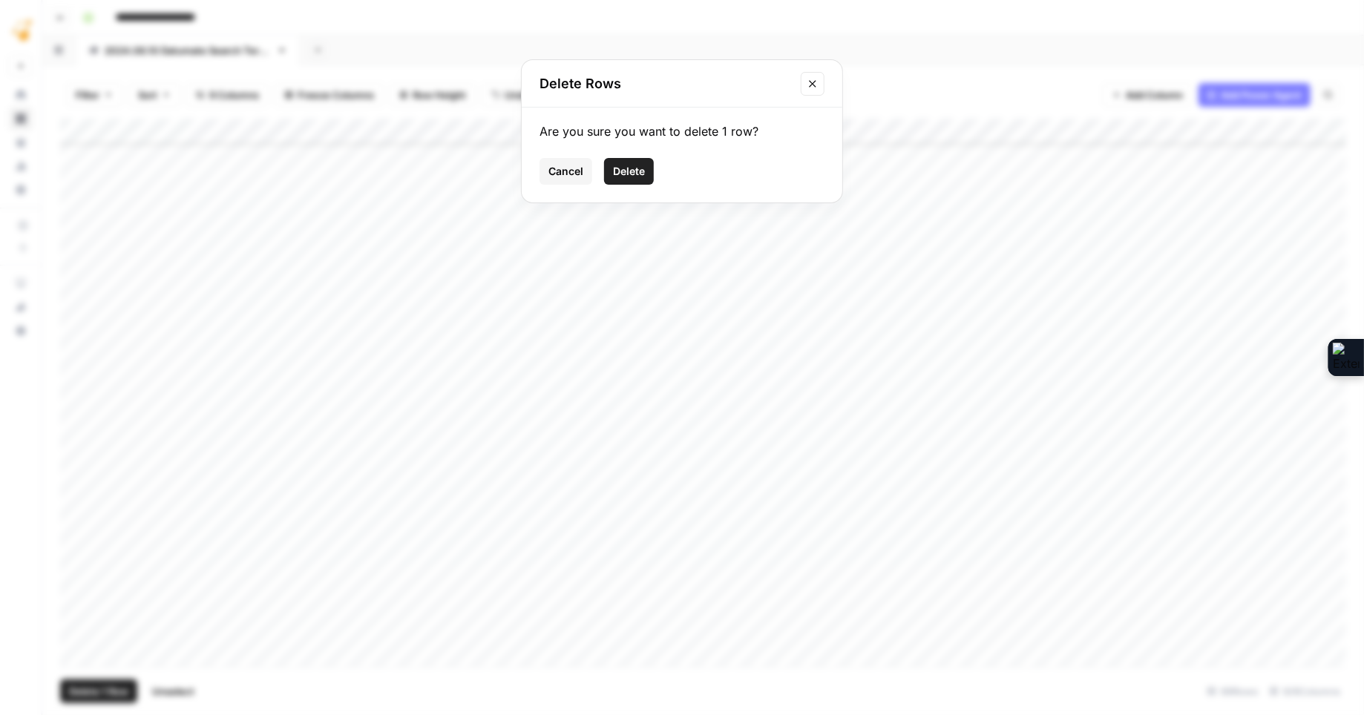
click at [631, 171] on span "Delete" at bounding box center [629, 171] width 32 height 15
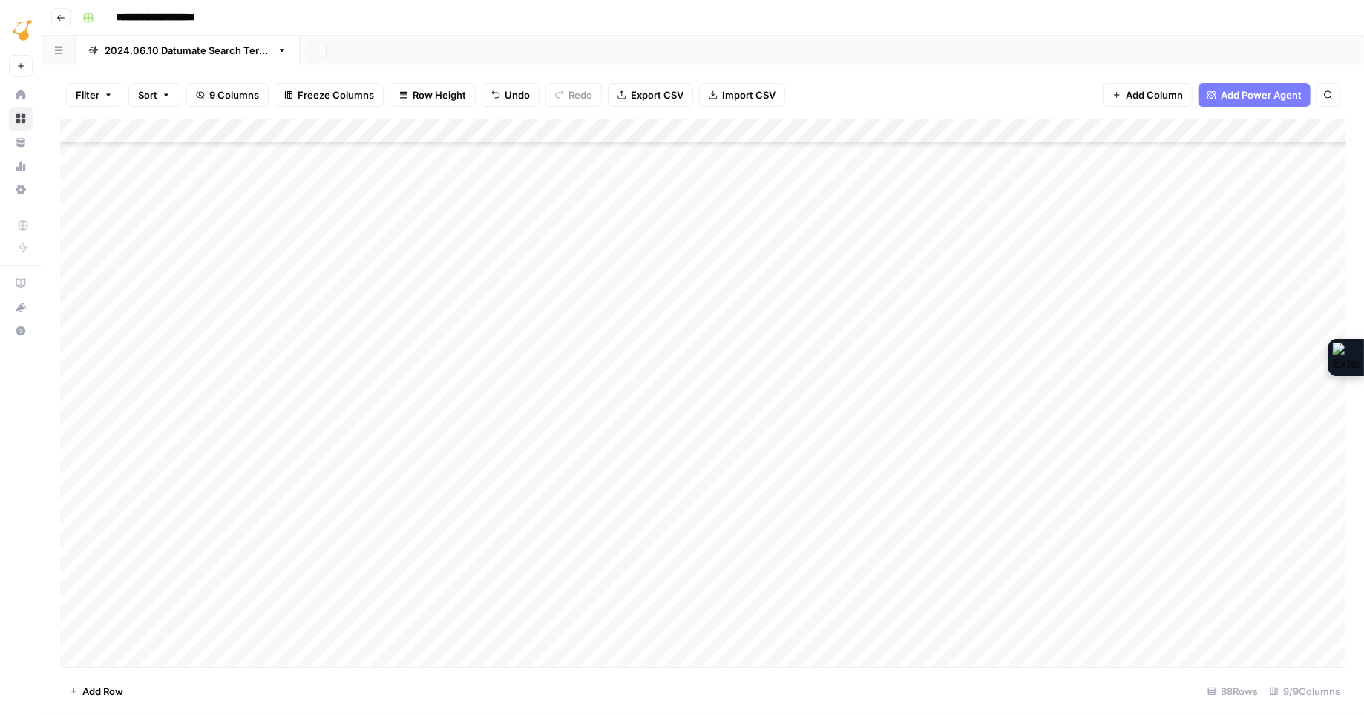
scroll to position [621, 0]
click at [66, 292] on div "Add Column" at bounding box center [703, 393] width 1286 height 548
click at [79, 290] on div "Add Column" at bounding box center [703, 393] width 1286 height 548
click at [77, 264] on div "Add Column" at bounding box center [703, 393] width 1286 height 548
click at [77, 243] on div "Add Column" at bounding box center [703, 393] width 1286 height 548
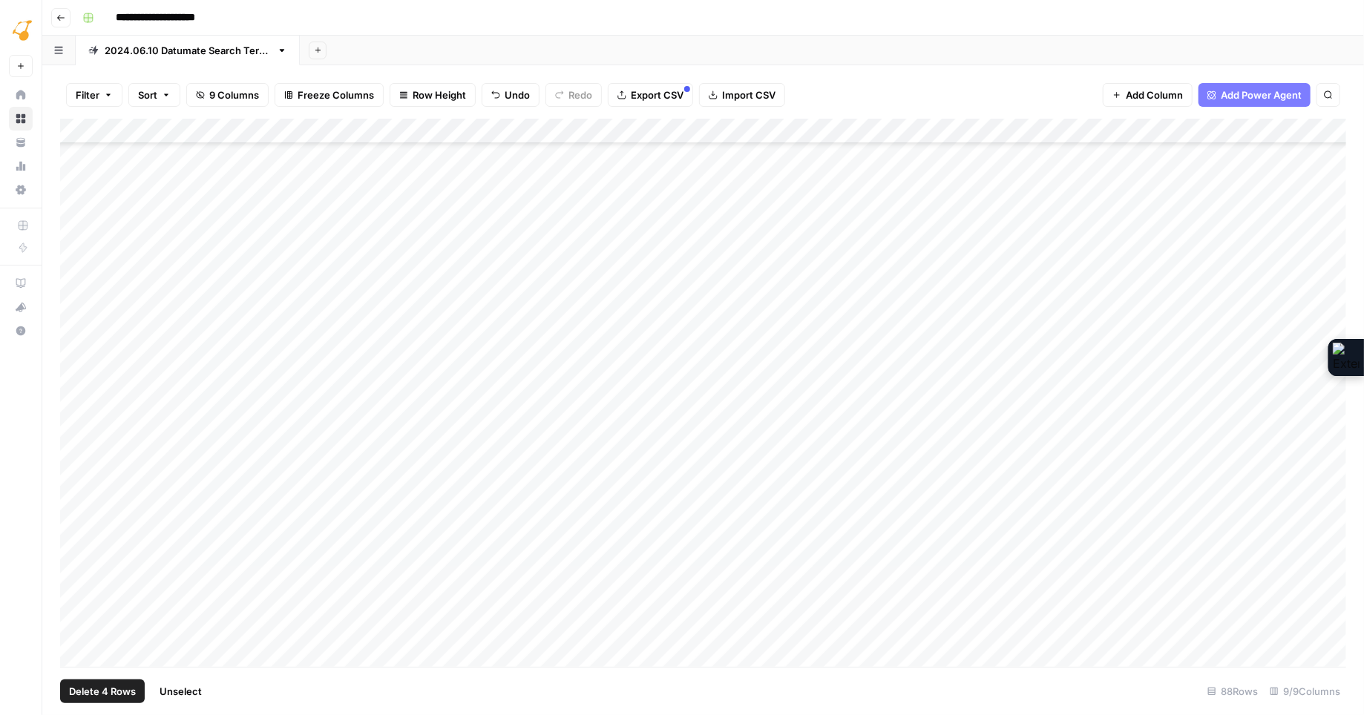
click at [79, 213] on div "Add Column" at bounding box center [703, 393] width 1286 height 548
click at [93, 687] on span "Delete 4 Rows" at bounding box center [102, 691] width 67 height 15
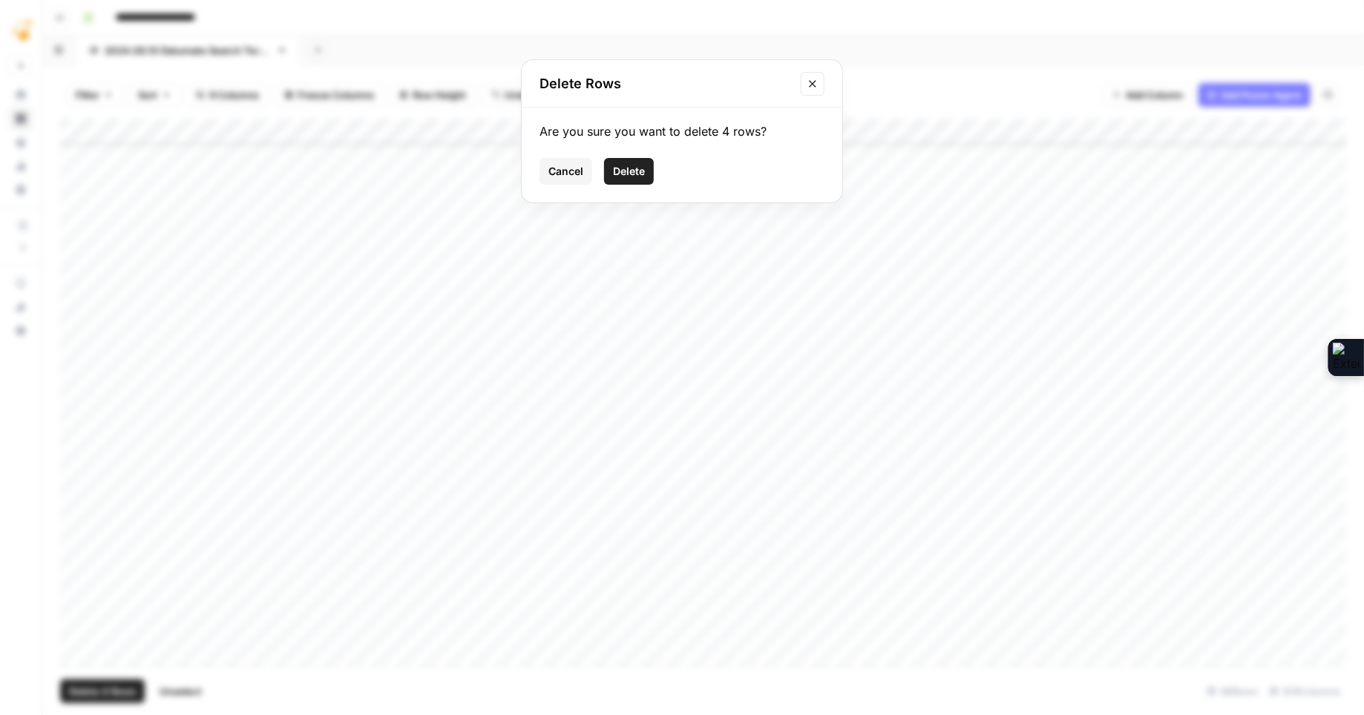
click at [628, 172] on span "Delete" at bounding box center [629, 171] width 32 height 15
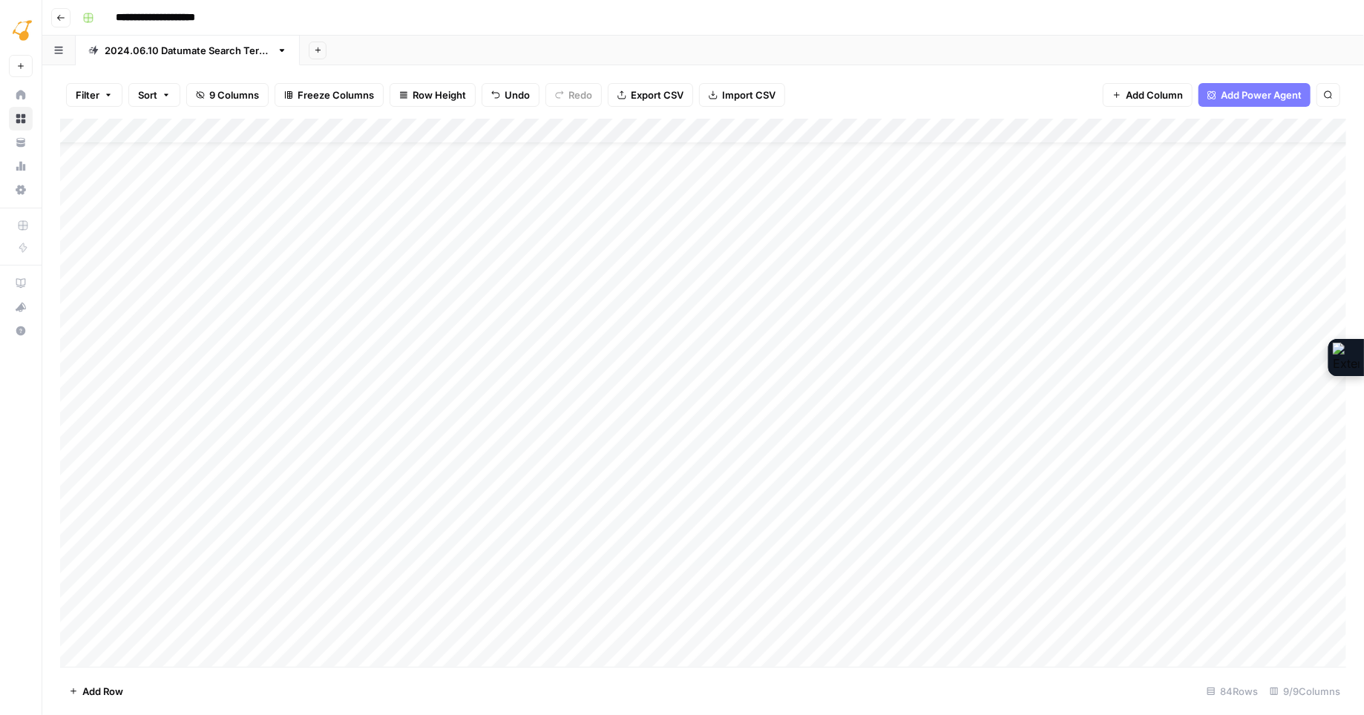
scroll to position [0, 0]
click at [803, 179] on div "Add Column" at bounding box center [703, 393] width 1286 height 548
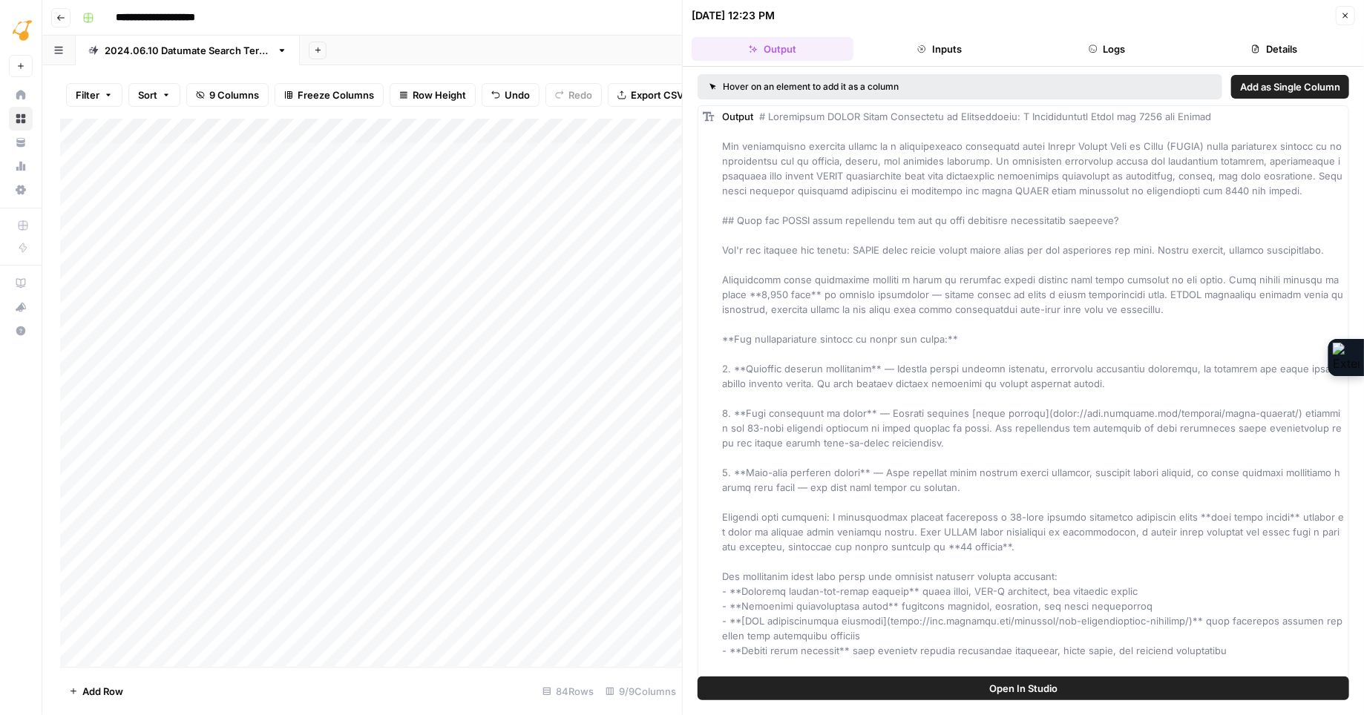
click at [1109, 46] on button "Logs" at bounding box center [1107, 49] width 162 height 24
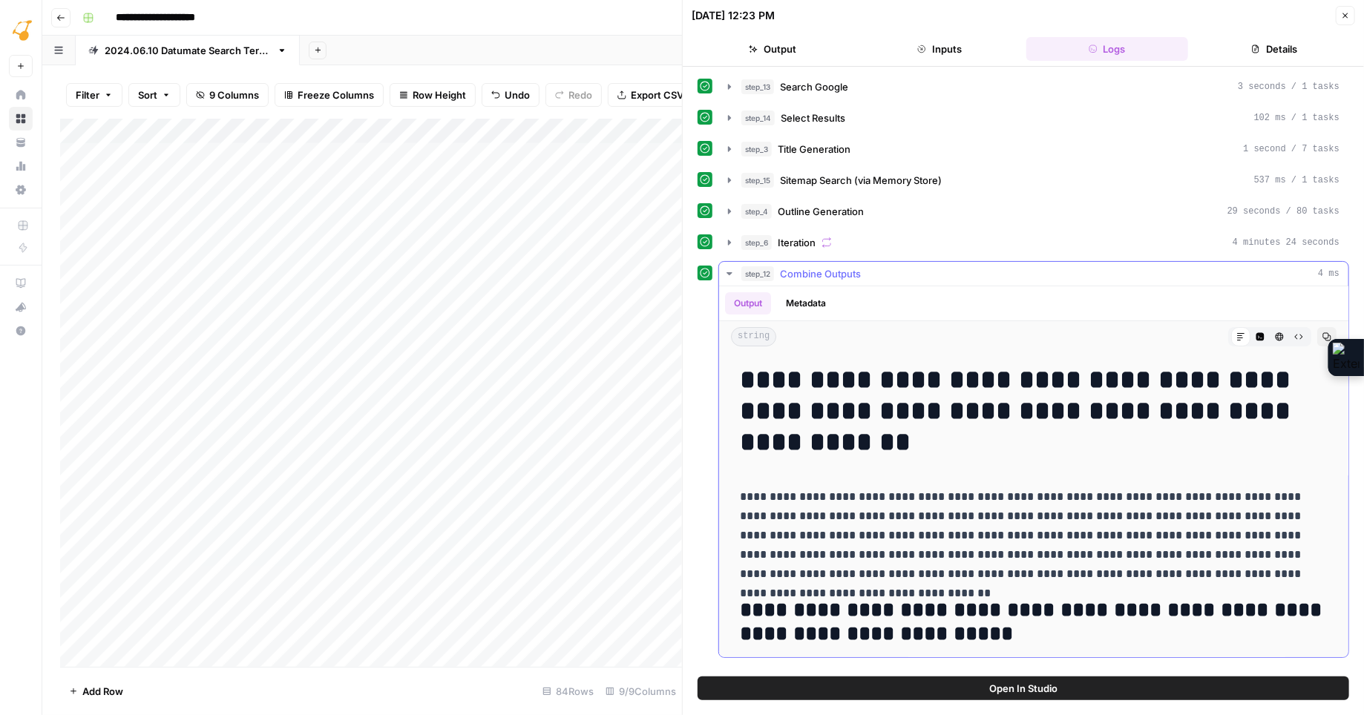
drag, startPoint x: 743, startPoint y: 375, endPoint x: 966, endPoint y: 438, distance: 231.1
click at [966, 438] on h1 "**********" at bounding box center [1034, 410] width 588 height 93
copy h1 "**********"
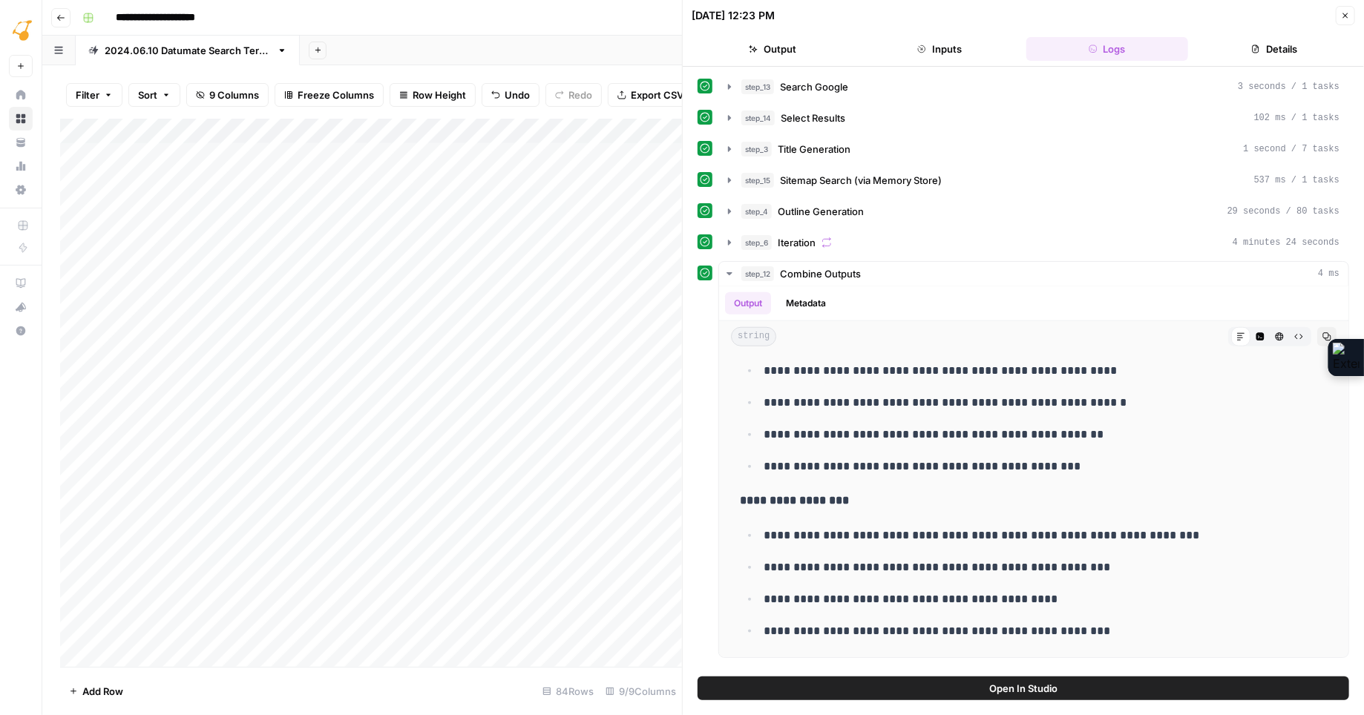
scroll to position [14695, 0]
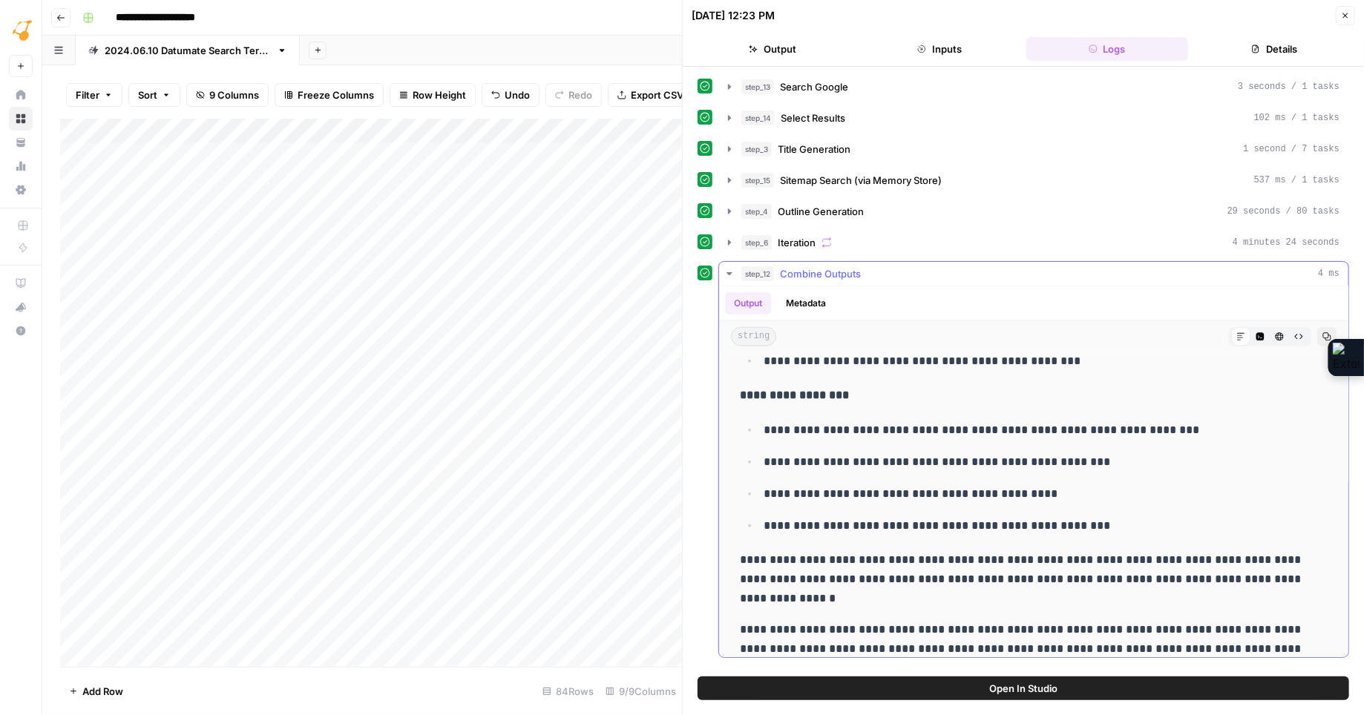
drag, startPoint x: 742, startPoint y: 423, endPoint x: 933, endPoint y: 632, distance: 283.1
copy div "**********"
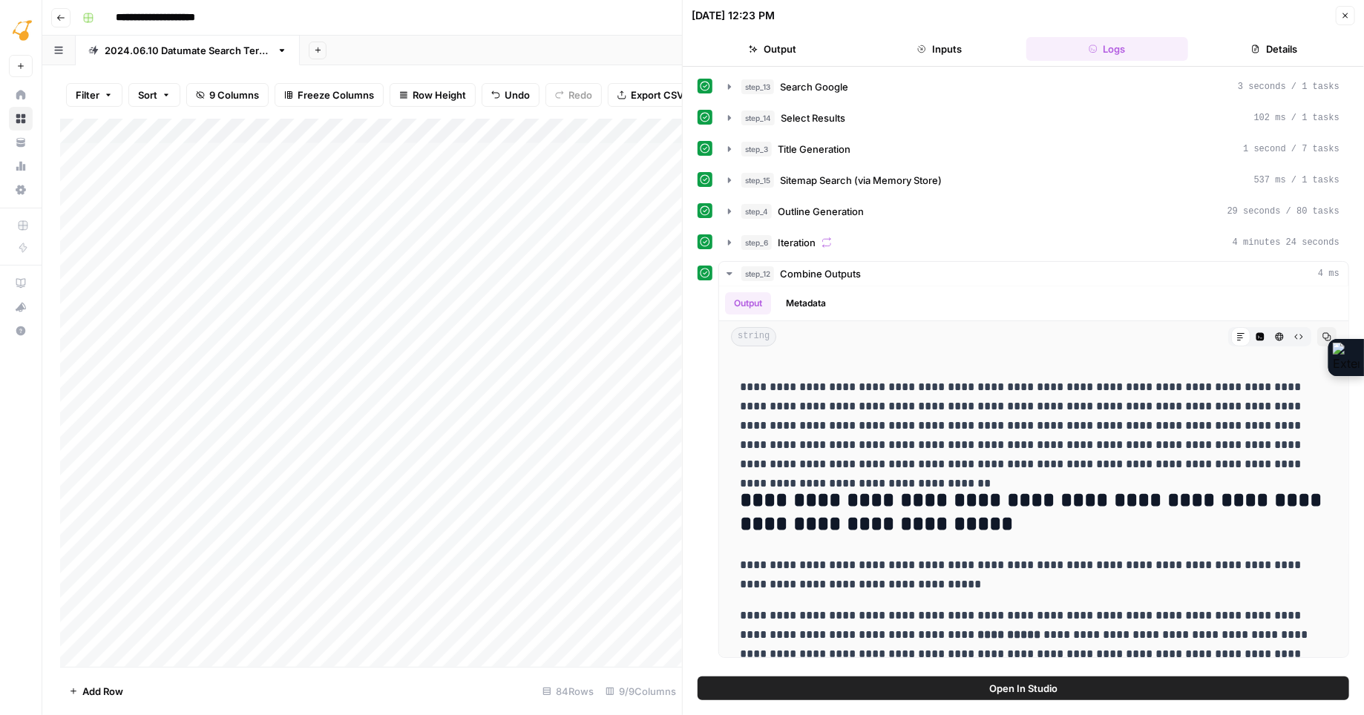
scroll to position [112, 0]
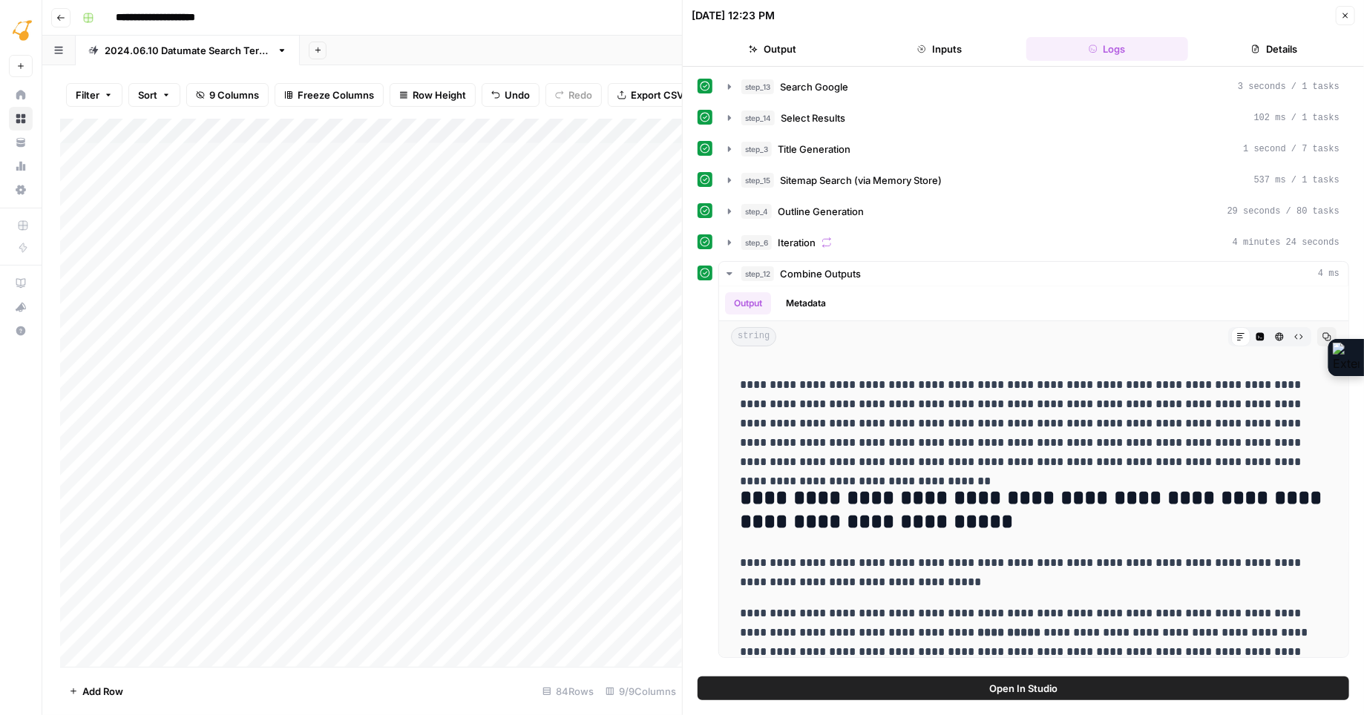
click at [1345, 15] on icon "button" at bounding box center [1345, 15] width 5 height 5
click at [1345, 15] on icon "button" at bounding box center [1345, 15] width 9 height 9
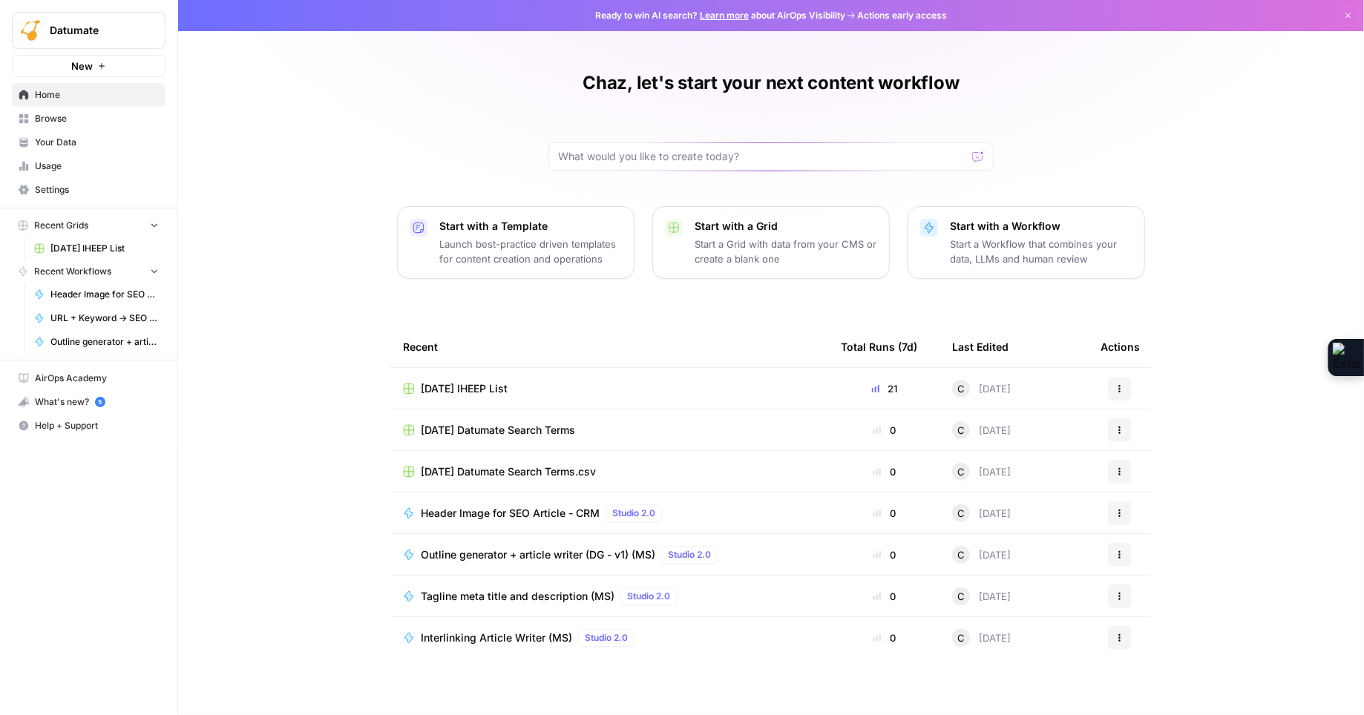
click at [483, 384] on span "[DATE] IHEEP List" at bounding box center [464, 388] width 87 height 15
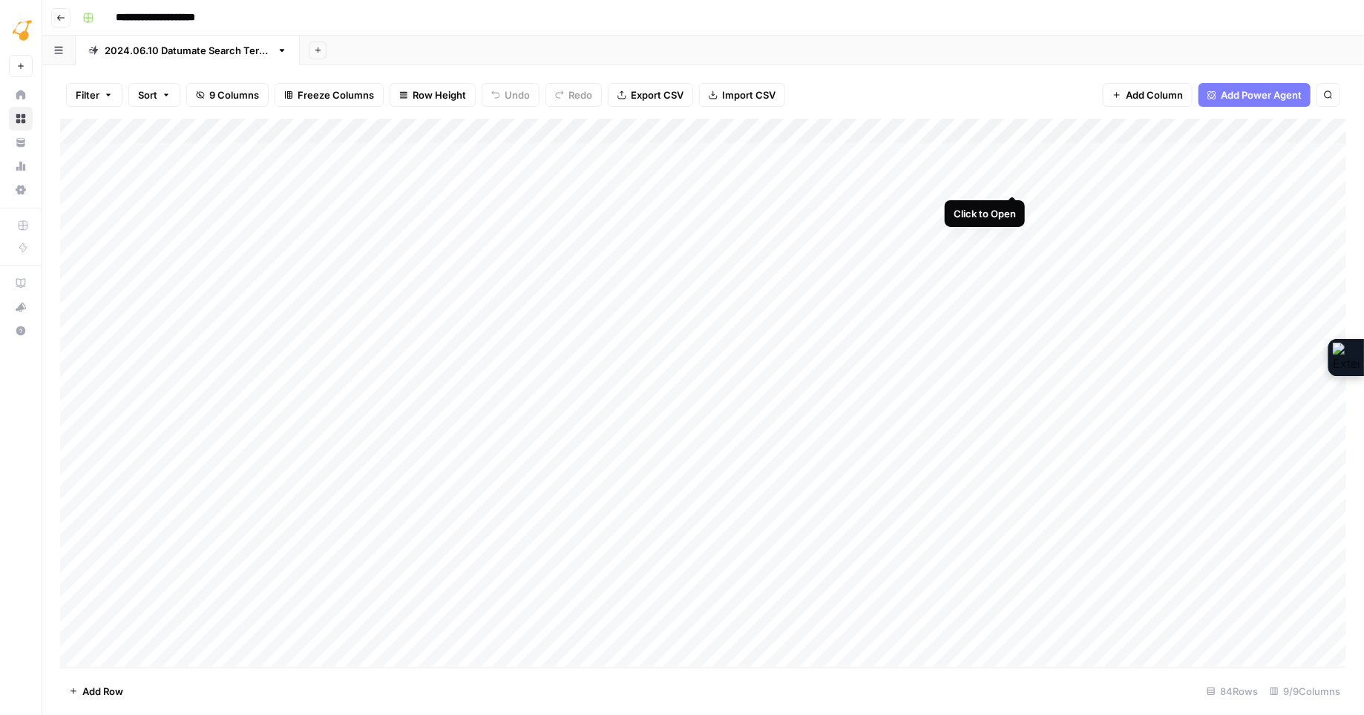
click at [1013, 180] on div "Add Column" at bounding box center [703, 393] width 1286 height 548
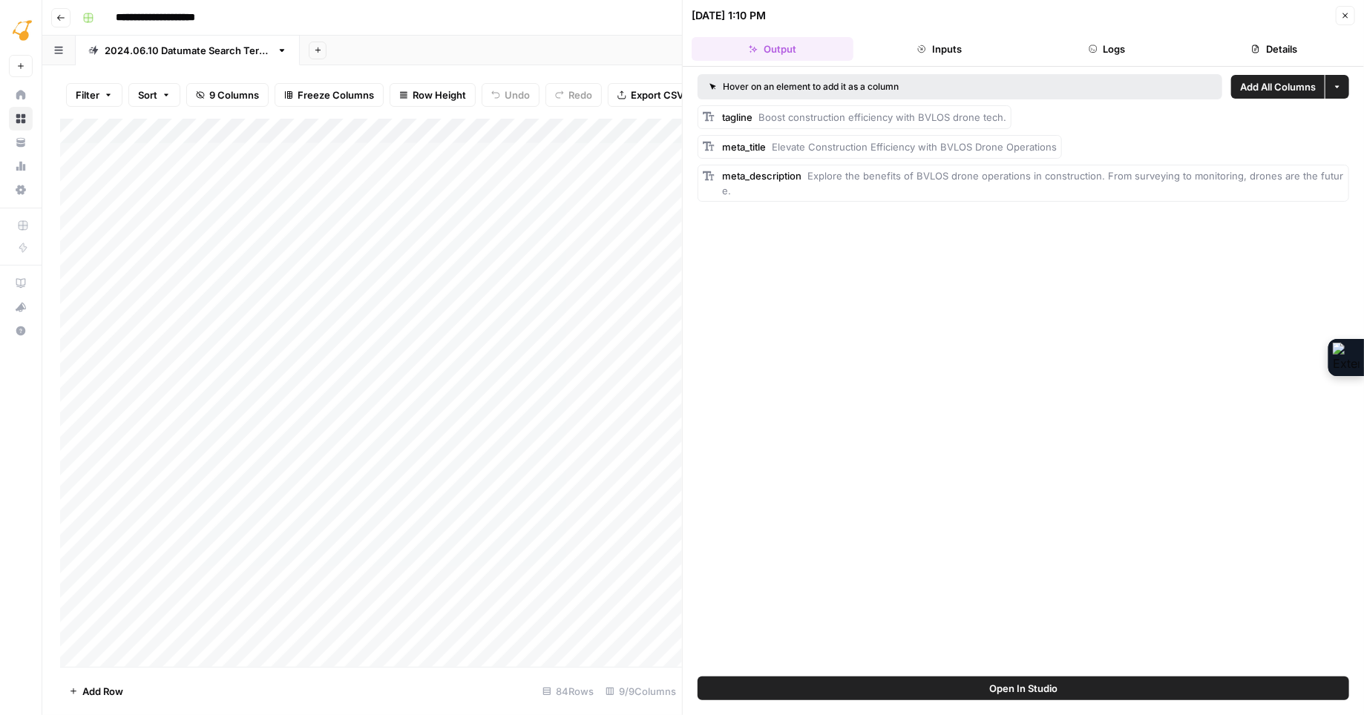
drag, startPoint x: 762, startPoint y: 116, endPoint x: 1004, endPoint y: 119, distance: 241.9
click at [1004, 119] on div "tagline Boost construction efficiency with BVLOS drone tech." at bounding box center [854, 117] width 314 height 24
copy span "oost construction efficiency with BVLOS drone tech."
drag, startPoint x: 815, startPoint y: 176, endPoint x: 1342, endPoint y: 188, distance: 527.6
click at [1342, 188] on div "Hover on an element to add it as a column Add All Columns More options tagline …" at bounding box center [1023, 372] width 681 height 610
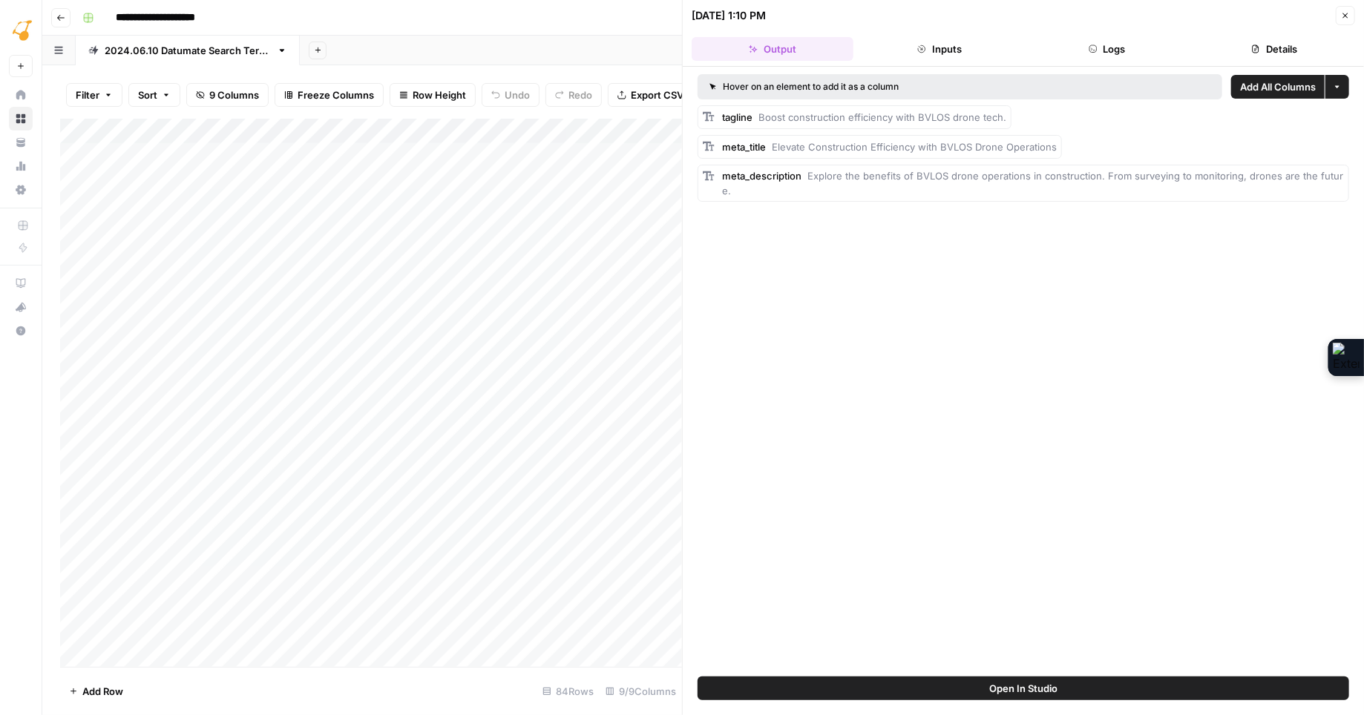
copy span "Explore the benefits of BVLOS drone operations in construction. From surveying …"
click at [1344, 12] on icon "button" at bounding box center [1345, 15] width 9 height 9
click at [1344, 12] on button "Close" at bounding box center [1344, 15] width 19 height 19
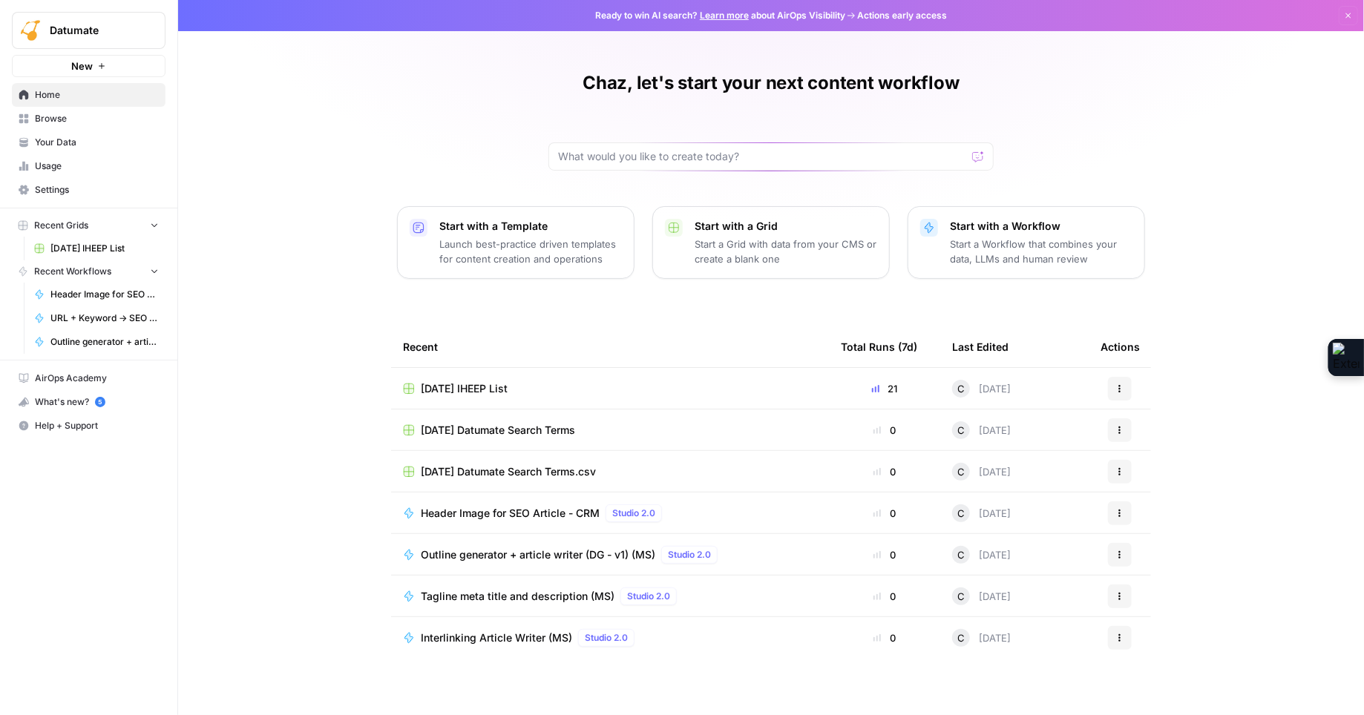
click at [482, 388] on span "[DATE] IHEEP List" at bounding box center [464, 388] width 87 height 15
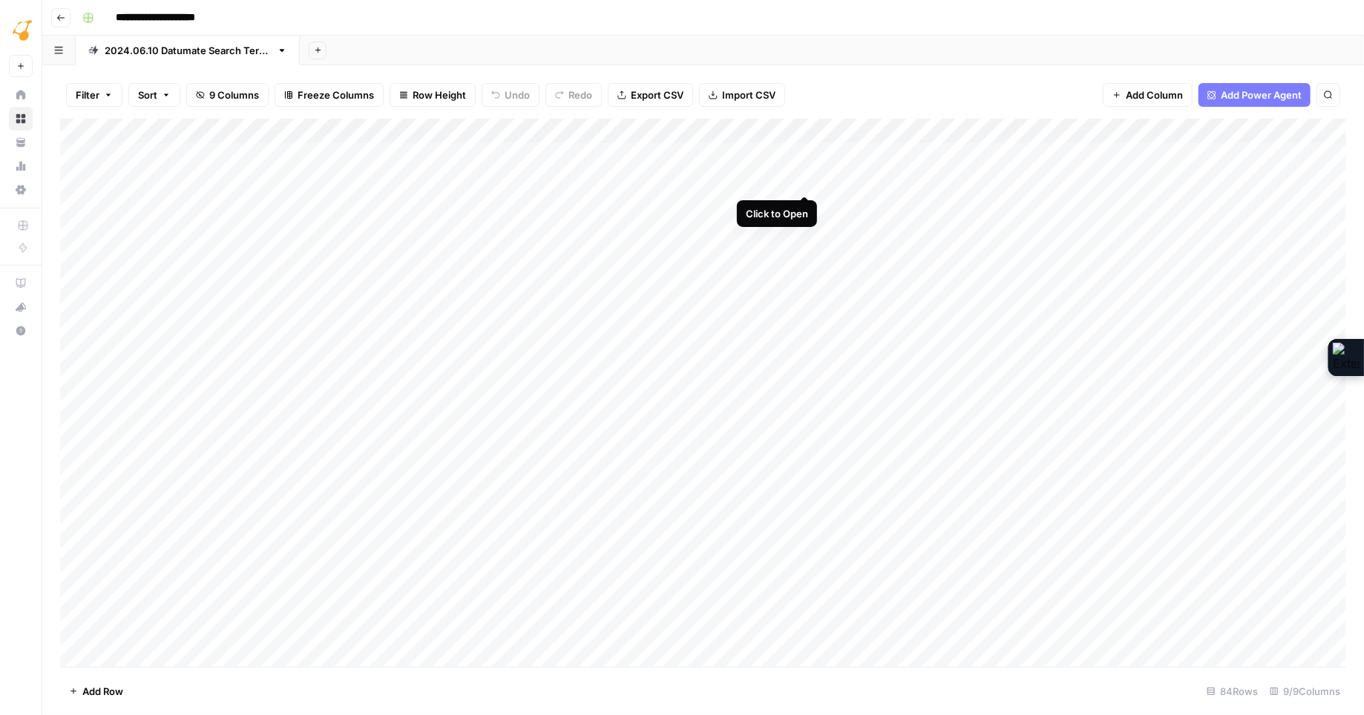
click at [803, 180] on div "Add Column" at bounding box center [703, 393] width 1286 height 548
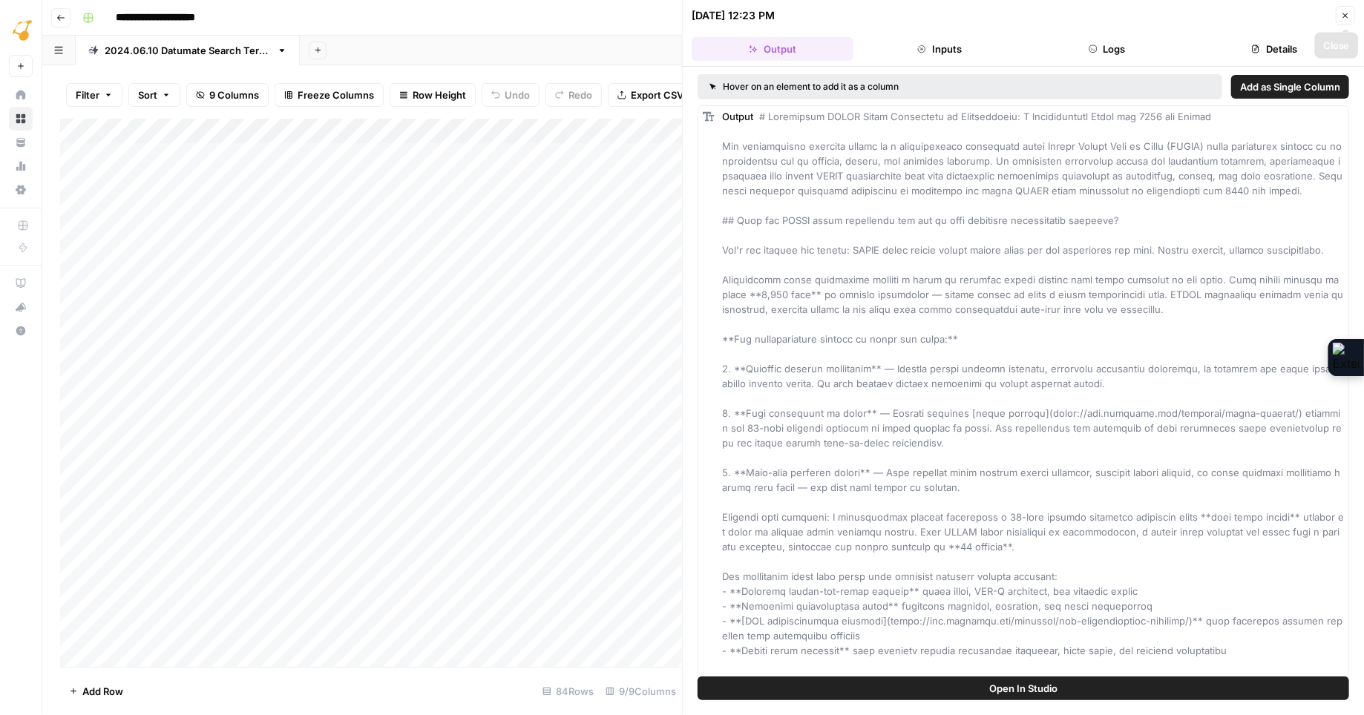
click at [1345, 18] on icon "button" at bounding box center [1345, 15] width 9 height 9
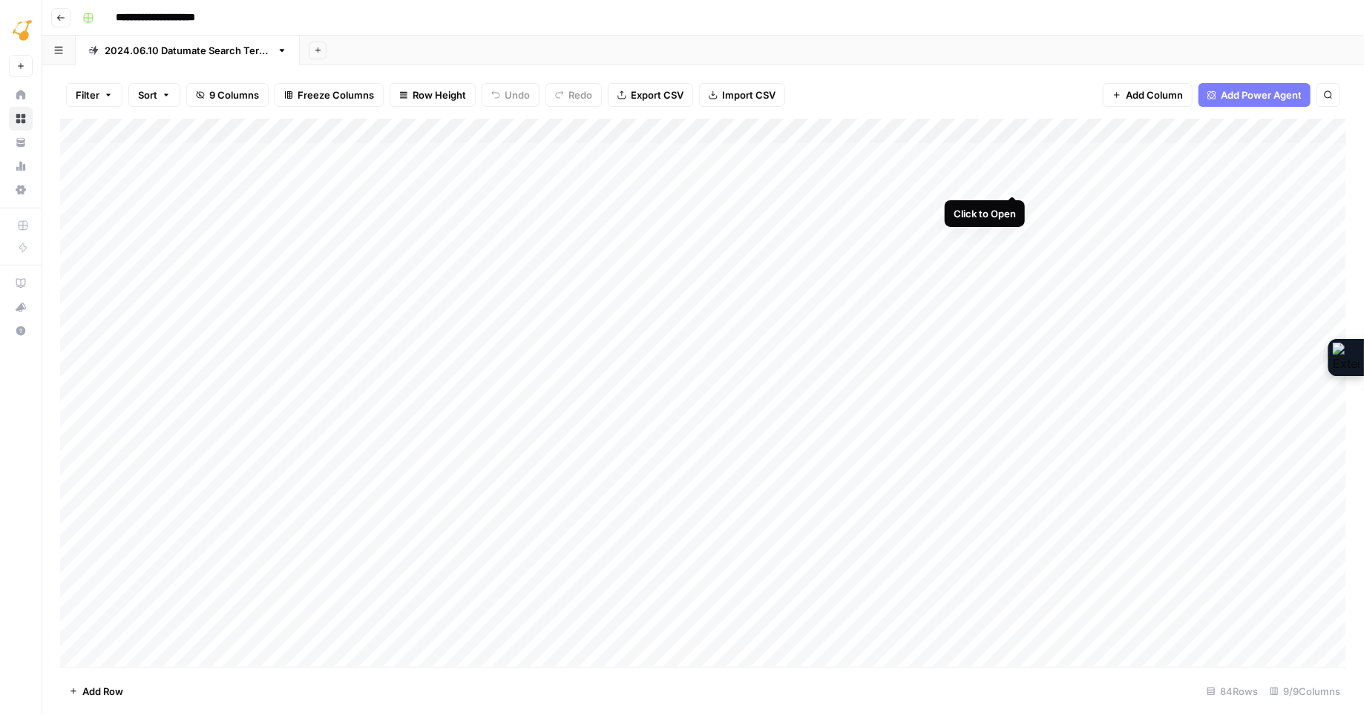
click at [1010, 176] on div "Add Column" at bounding box center [703, 393] width 1286 height 548
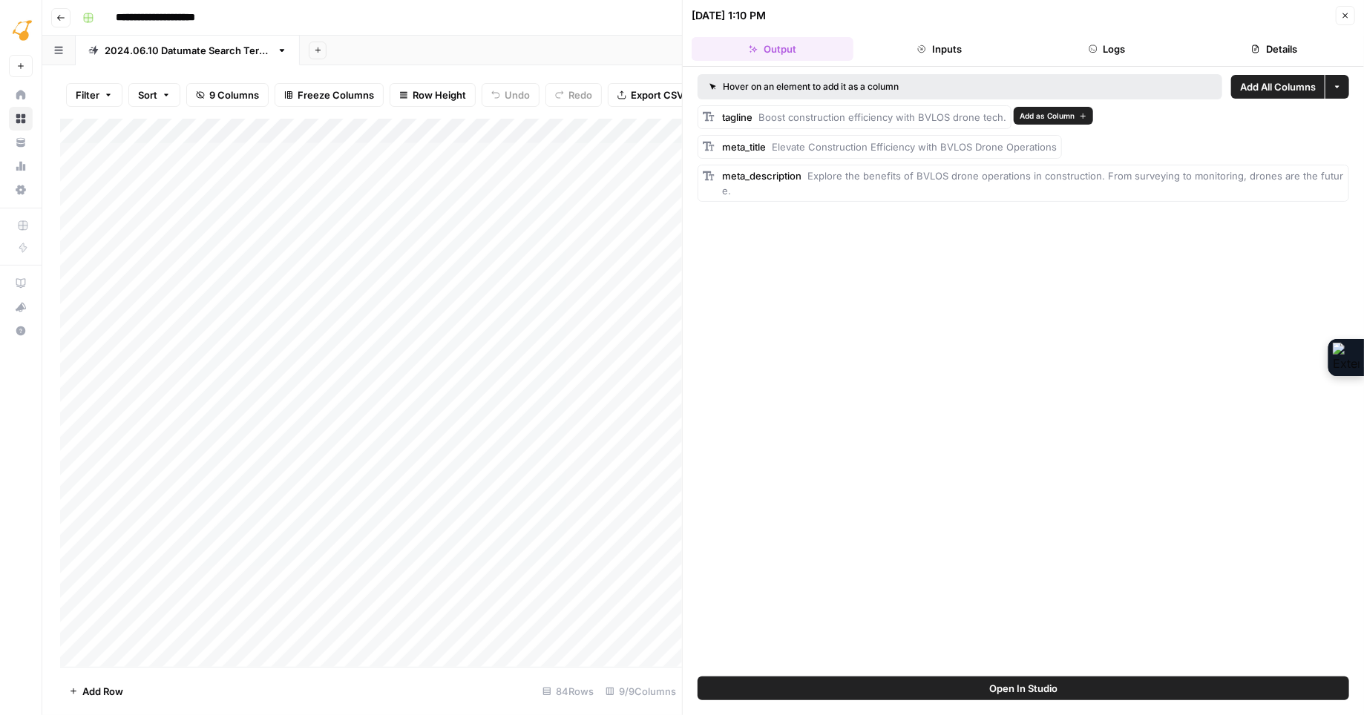
drag, startPoint x: 760, startPoint y: 116, endPoint x: 1011, endPoint y: 114, distance: 250.8
click at [1007, 114] on div "tagline Boost construction efficiency with BVLOS drone tech." at bounding box center [1022, 117] width 651 height 24
copy span "Boost construction efficiency with BVLOS drone tech."
drag, startPoint x: 809, startPoint y: 176, endPoint x: 823, endPoint y: 176, distance: 14.1
click at [823, 176] on span "Explore the benefits of BVLOS drone operations in construction. From surveying …" at bounding box center [1032, 183] width 621 height 27
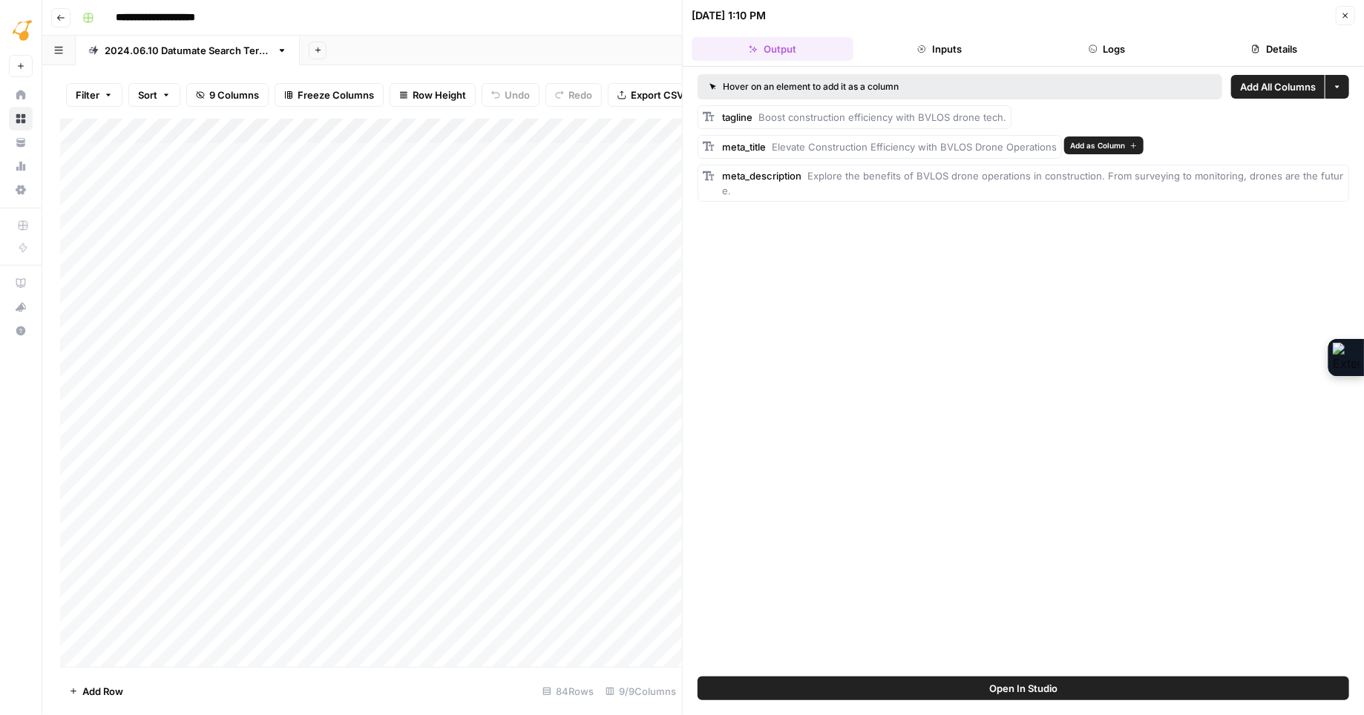
drag, startPoint x: 773, startPoint y: 147, endPoint x: 1058, endPoint y: 151, distance: 284.9
click at [1058, 151] on div "meta_title Elevate Construction Efficiency with BVLOS Drone Operations" at bounding box center [1022, 147] width 651 height 24
copy span "Elevate Construction Efficiency with BVLOS Drone Operations"
drag, startPoint x: 807, startPoint y: 175, endPoint x: 1332, endPoint y: 185, distance: 525.3
click at [1332, 184] on div "meta_description Explore the benefits of BVLOS drone operations in construction…" at bounding box center [1022, 183] width 651 height 37
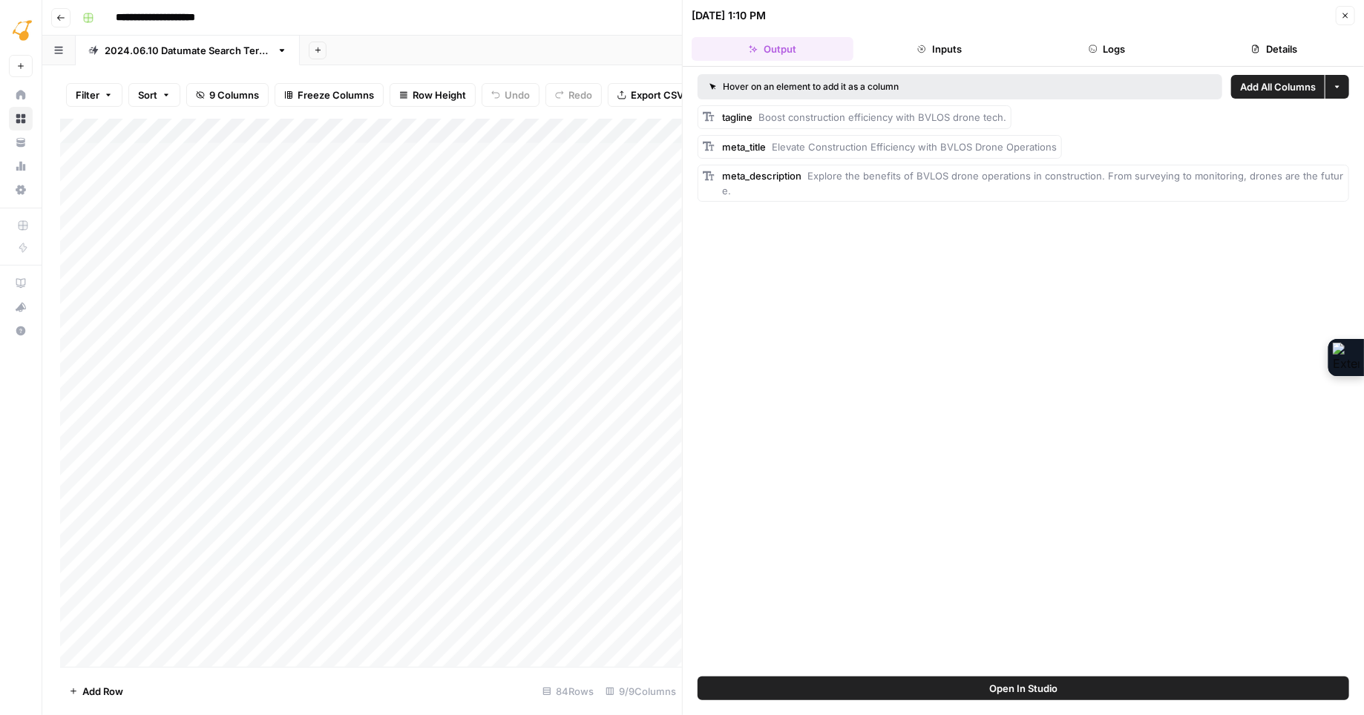
click at [1345, 15] on icon "button" at bounding box center [1345, 15] width 5 height 5
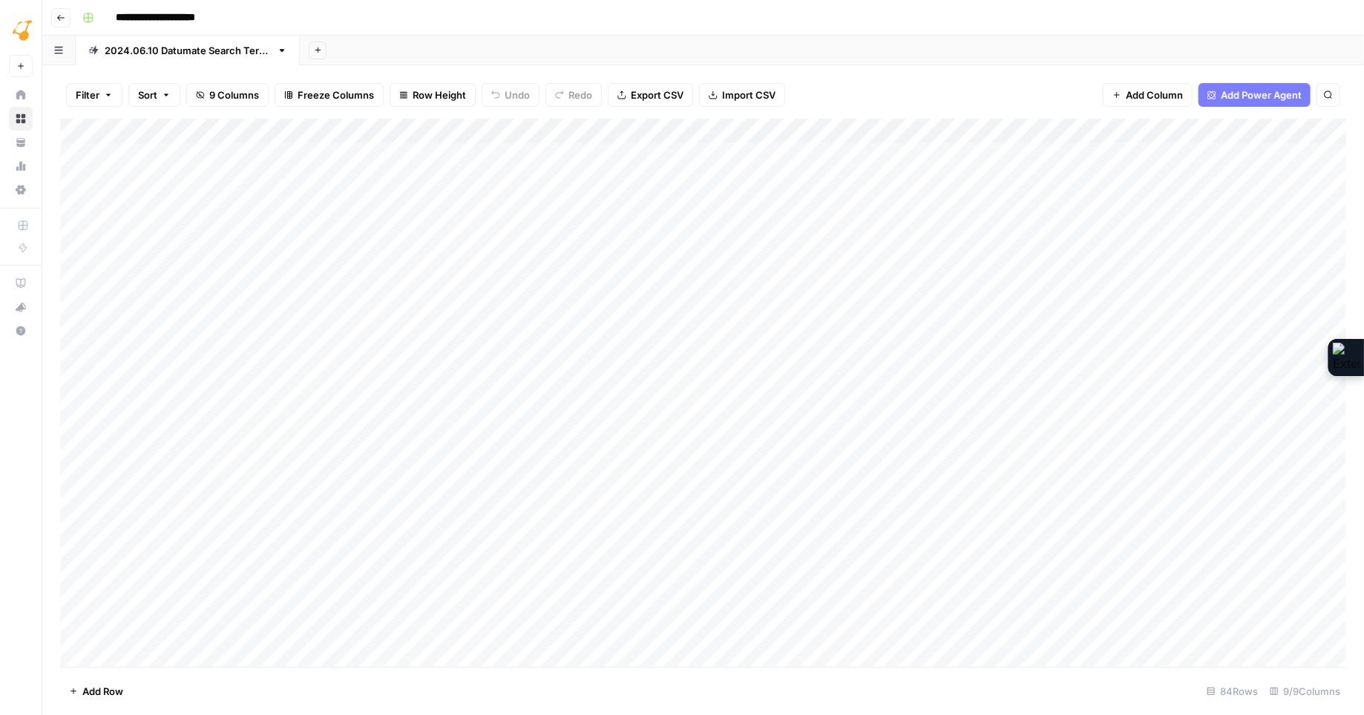
click at [1177, 182] on div "Add Column" at bounding box center [703, 393] width 1286 height 548
click at [1177, 181] on div "Add Column" at bounding box center [703, 393] width 1286 height 548
type textarea "*"
type textarea "**********"
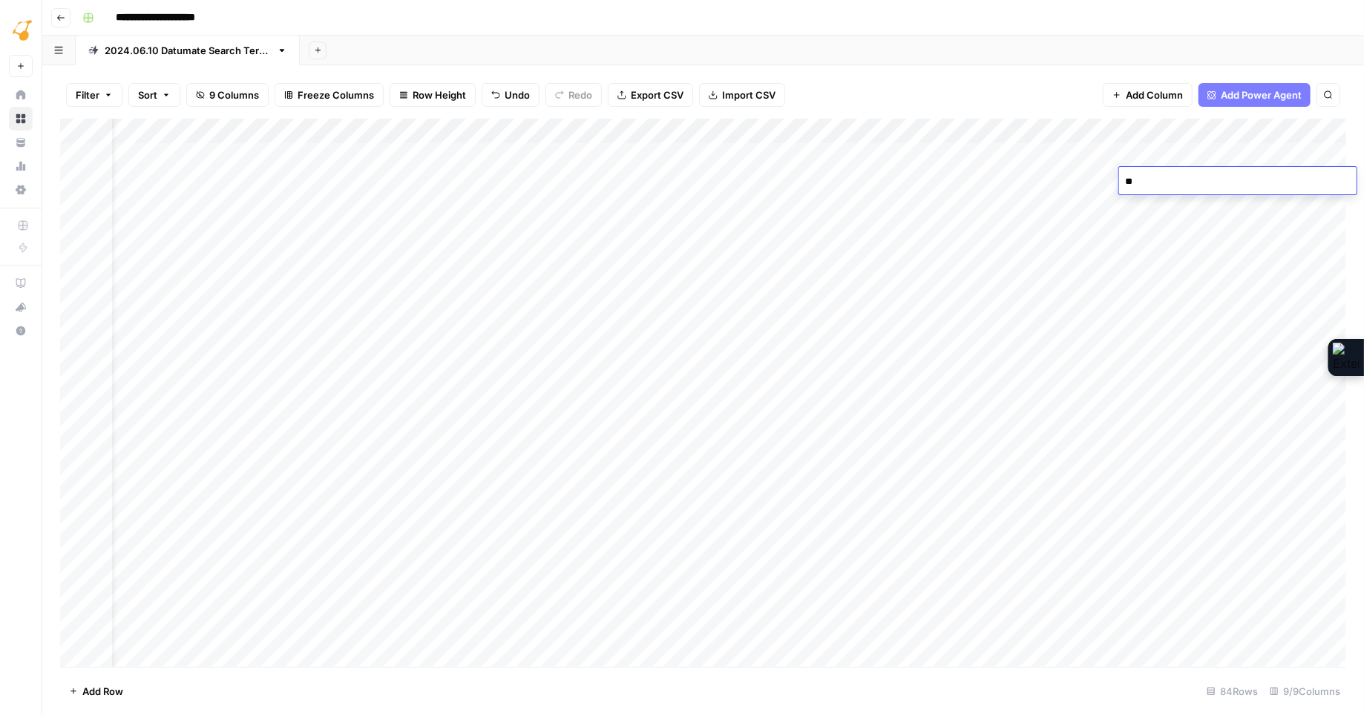
type textarea "*"
type textarea "**********"
click at [803, 203] on div "Add Column" at bounding box center [703, 393] width 1286 height 548
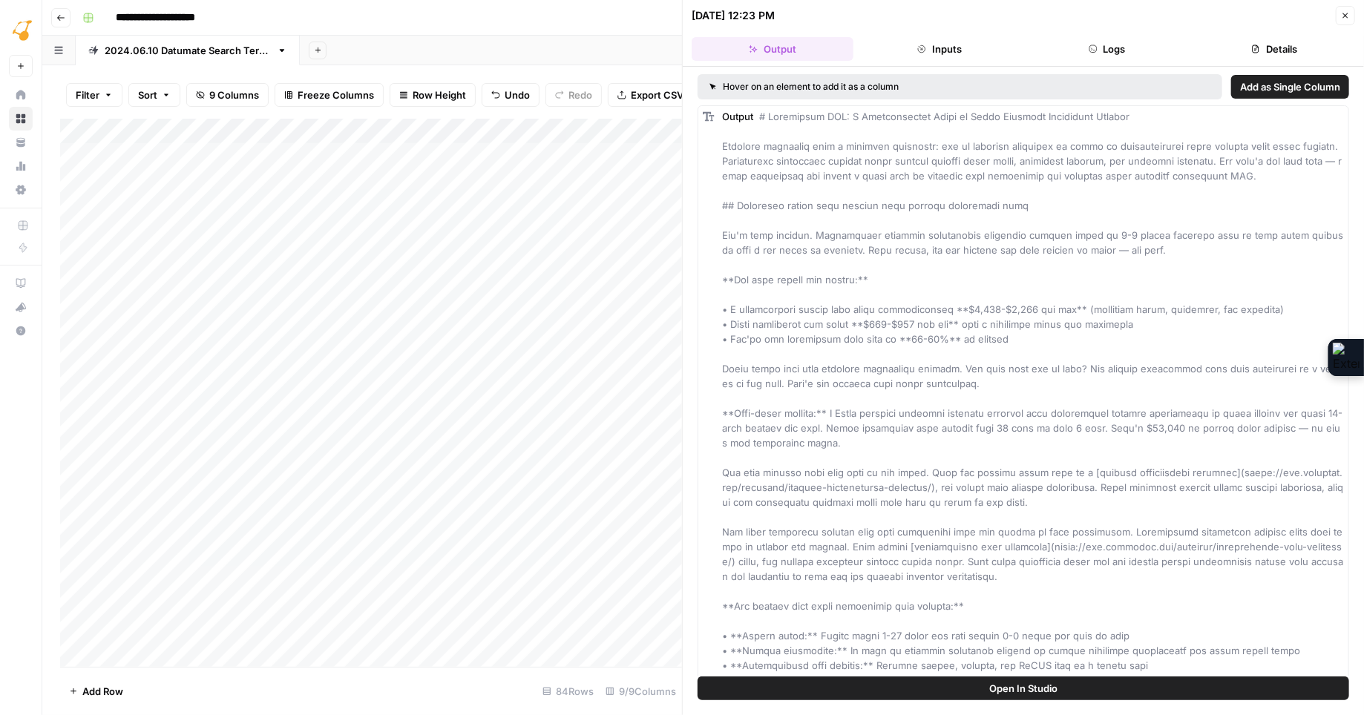
click at [1105, 45] on button "Logs" at bounding box center [1107, 49] width 162 height 24
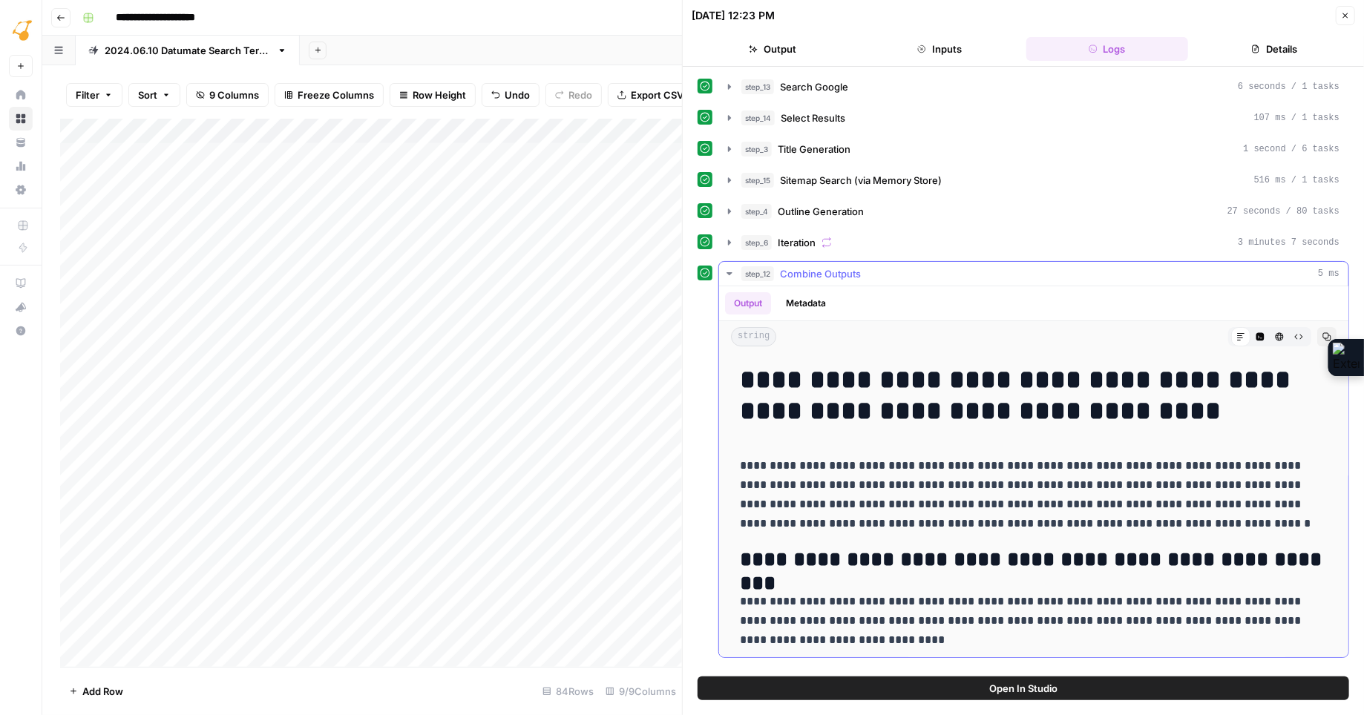
drag, startPoint x: 758, startPoint y: 375, endPoint x: 1162, endPoint y: 425, distance: 406.7
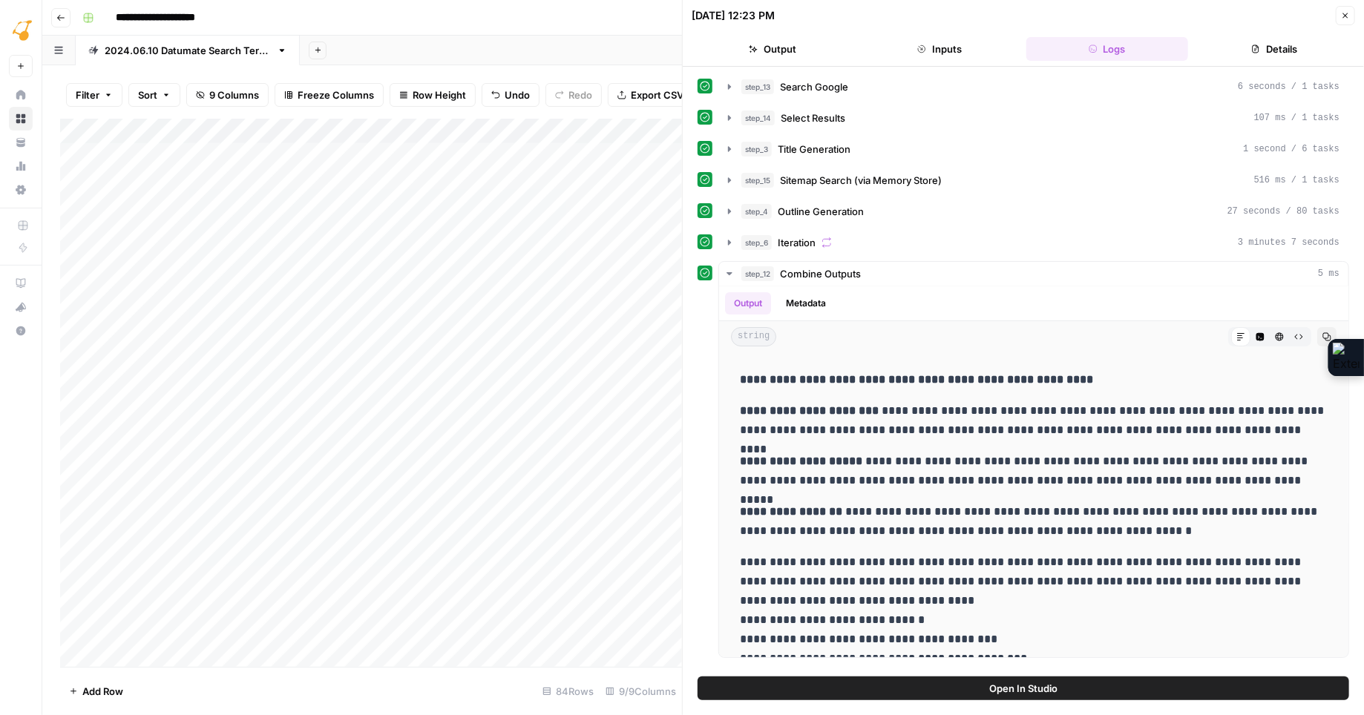
scroll to position [7355, 0]
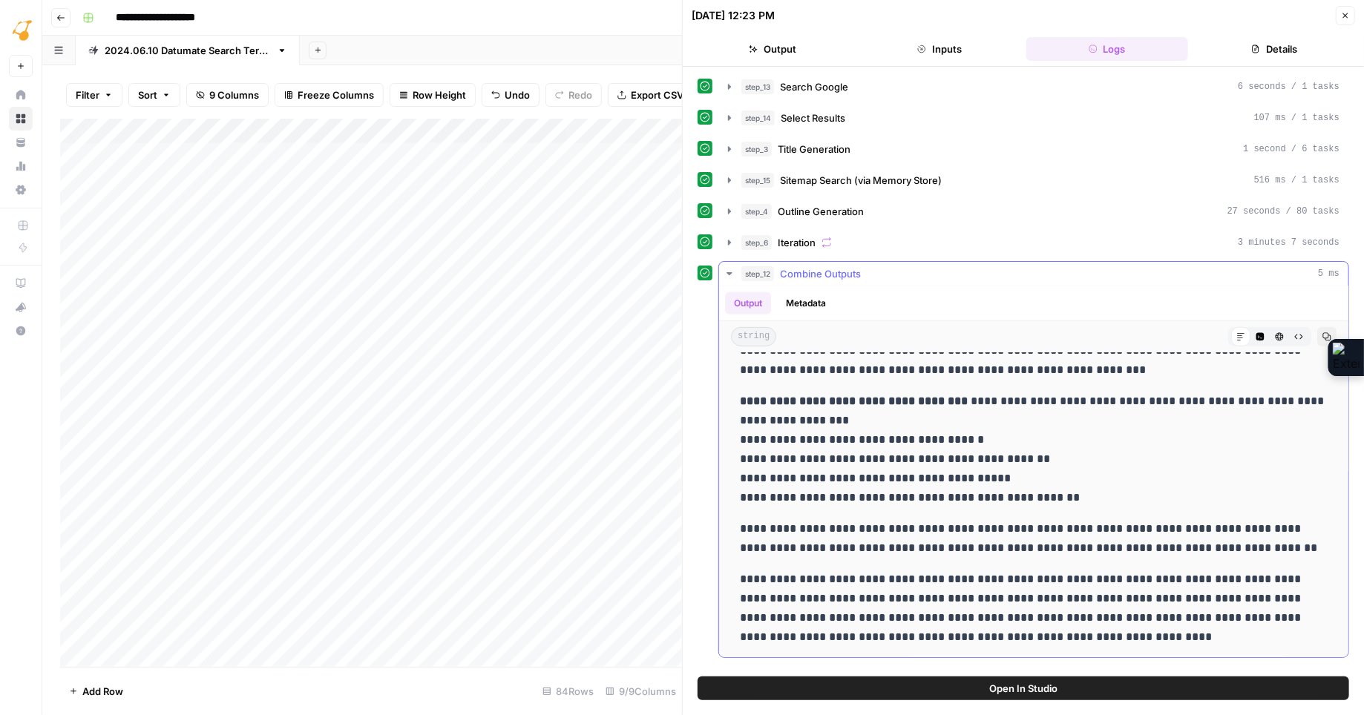
drag, startPoint x: 740, startPoint y: 461, endPoint x: 1117, endPoint y: 634, distance: 414.6
click at [1346, 12] on icon "button" at bounding box center [1345, 15] width 9 height 9
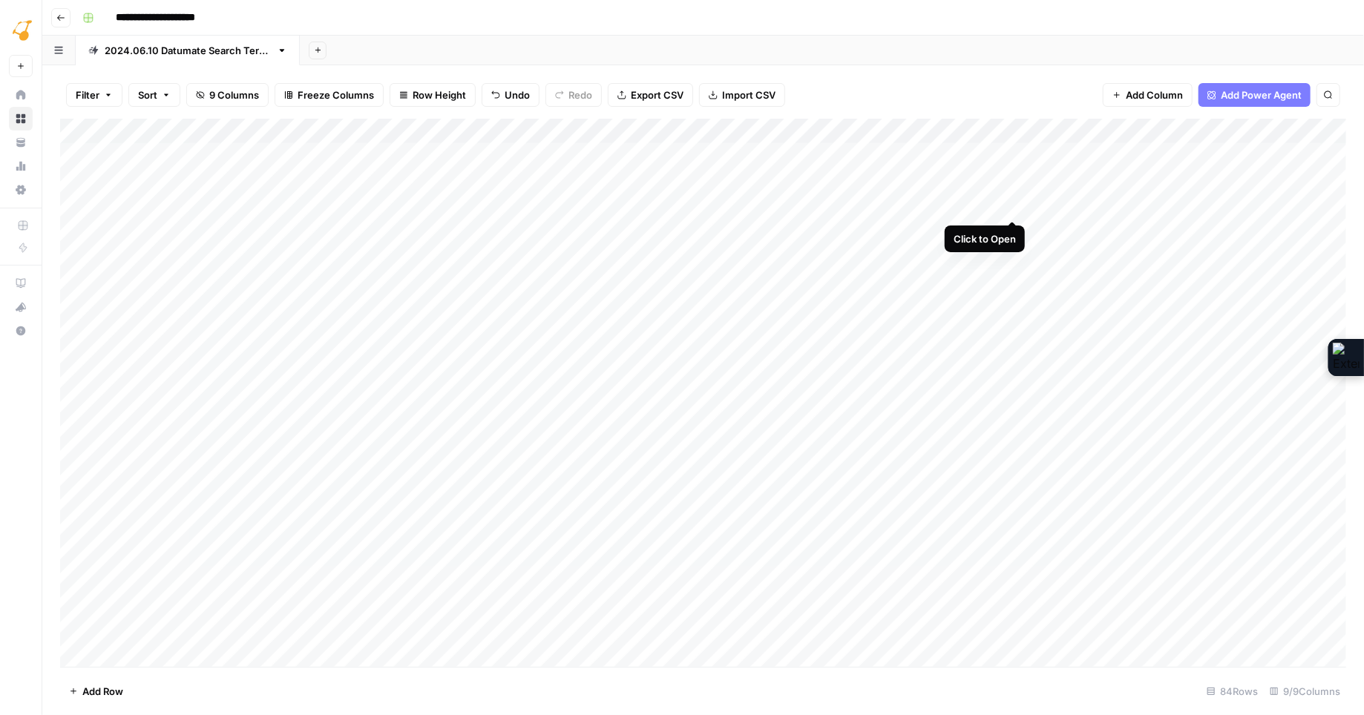
click at [1014, 204] on div "Add Column" at bounding box center [703, 393] width 1286 height 548
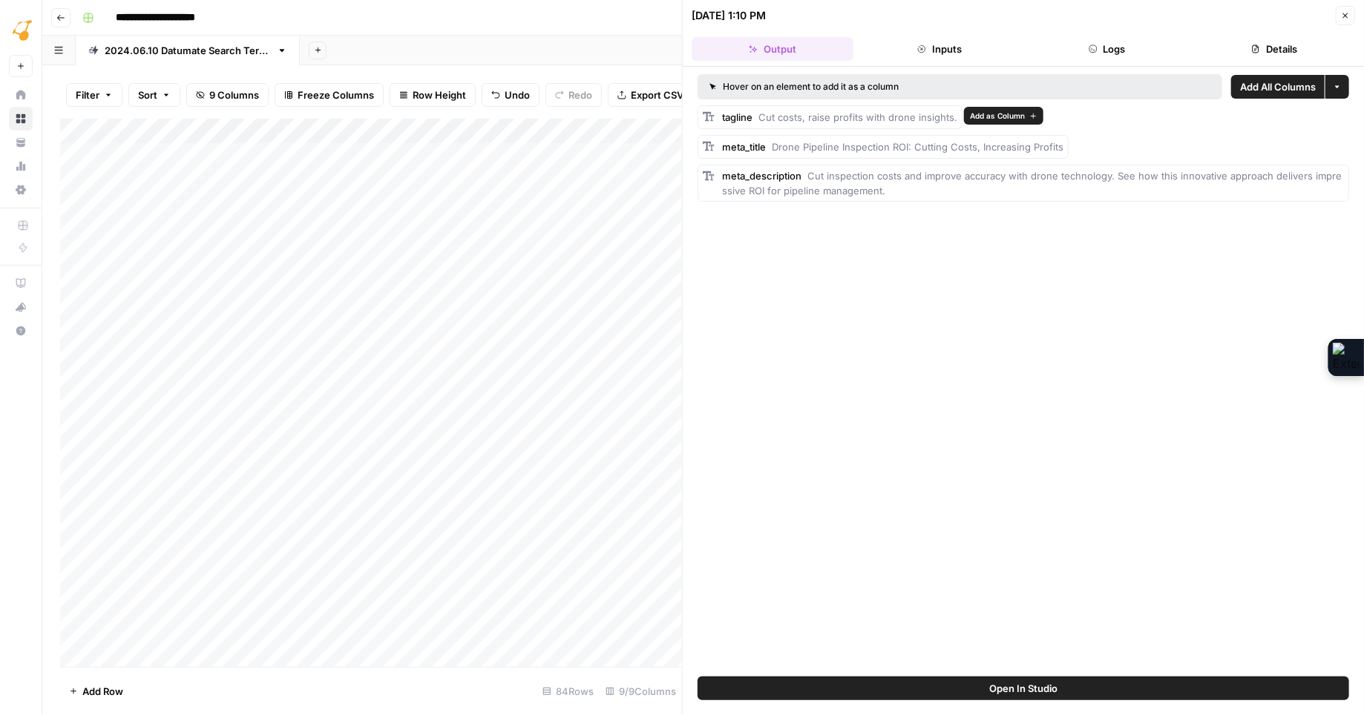
drag, startPoint x: 760, startPoint y: 116, endPoint x: 956, endPoint y: 118, distance: 195.1
click at [956, 118] on div "tagline Cut costs, raise profits with drone insights." at bounding box center [829, 117] width 265 height 24
drag, startPoint x: 775, startPoint y: 146, endPoint x: 1069, endPoint y: 146, distance: 294.5
click at [1069, 146] on div "meta_title Drone Pipeline Inspection ROI: Cutting Costs, Increasing Profits" at bounding box center [1022, 147] width 651 height 24
drag, startPoint x: 806, startPoint y: 174, endPoint x: 880, endPoint y: 191, distance: 75.4
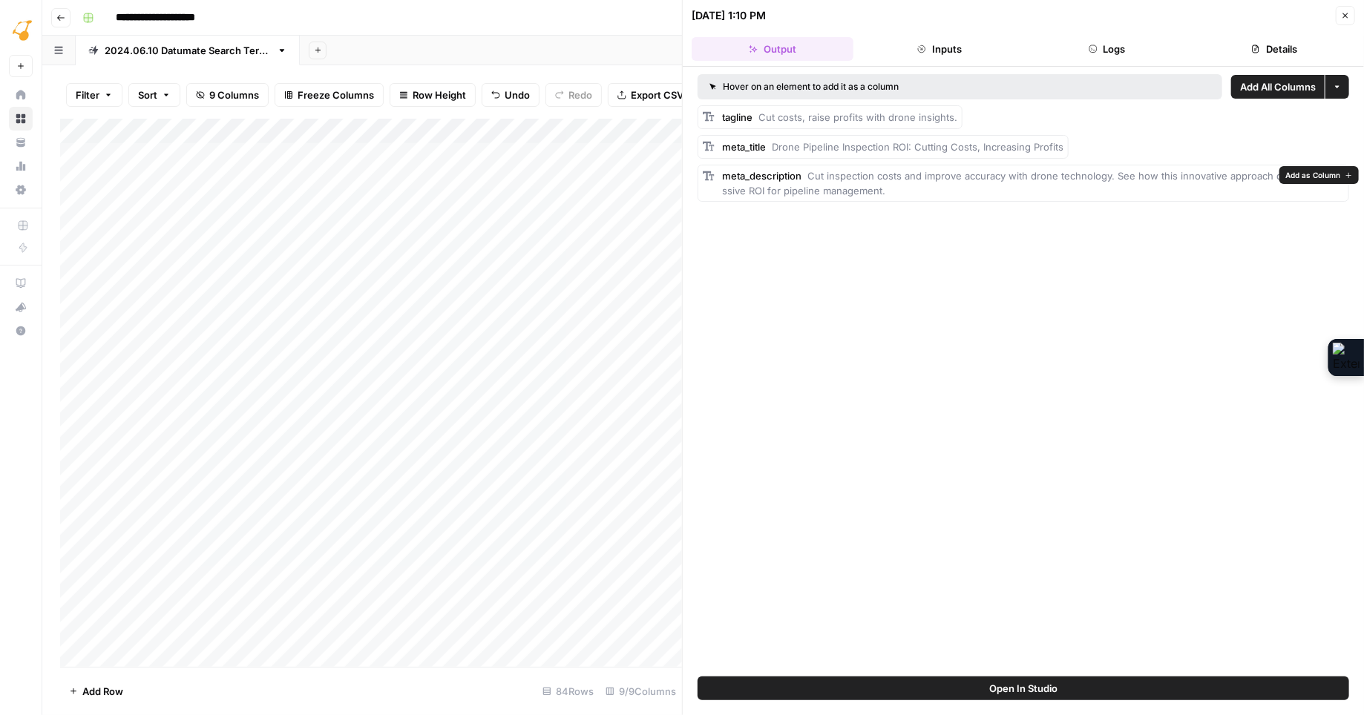
click at [880, 191] on div "meta_description Cut inspection costs and improve accuracy with drone technolog…" at bounding box center [1033, 183] width 622 height 30
drag, startPoint x: 773, startPoint y: 145, endPoint x: 1083, endPoint y: 140, distance: 310.1
click at [1084, 140] on div "meta_title Drone Pipeline Inspection ROI: Cutting Costs, Increasing Profits" at bounding box center [1022, 147] width 651 height 24
click at [1349, 16] on span "Close" at bounding box center [1349, 16] width 1 height 1
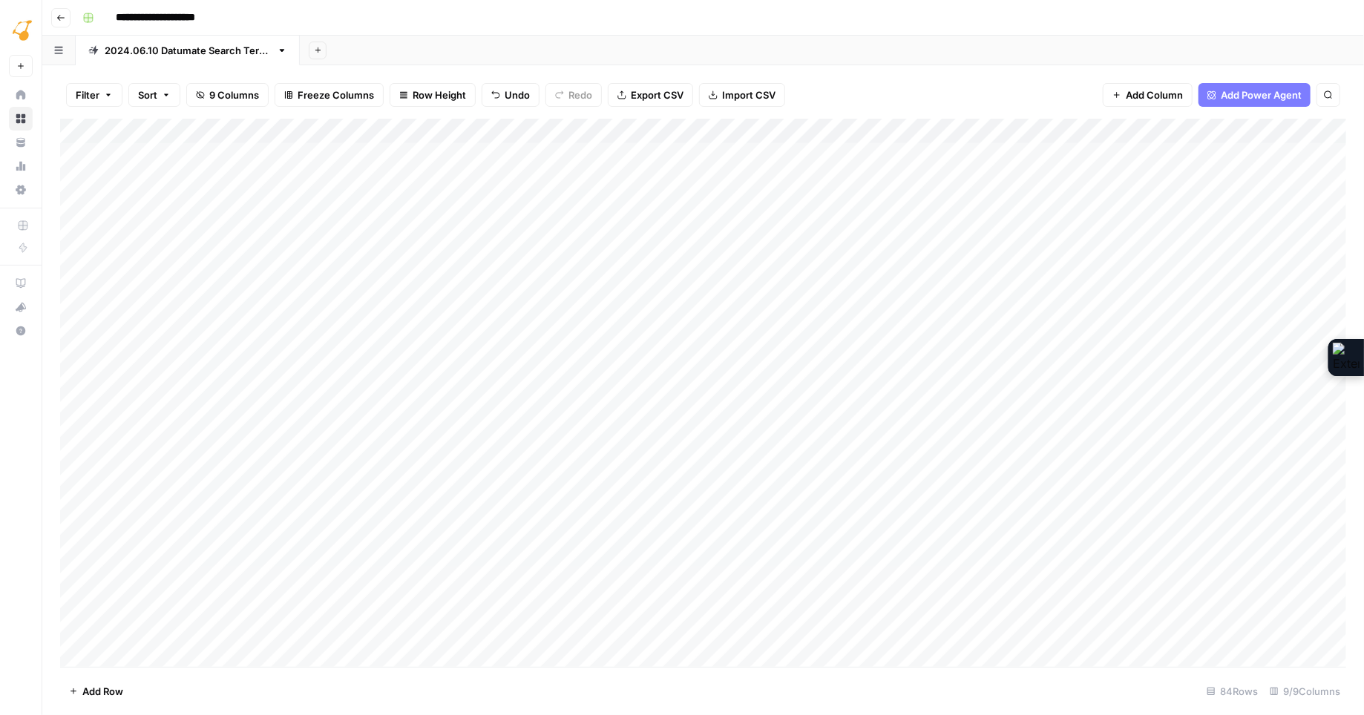
click at [1162, 202] on div "Add Column" at bounding box center [703, 393] width 1286 height 548
type textarea "*"
type textarea "**********"
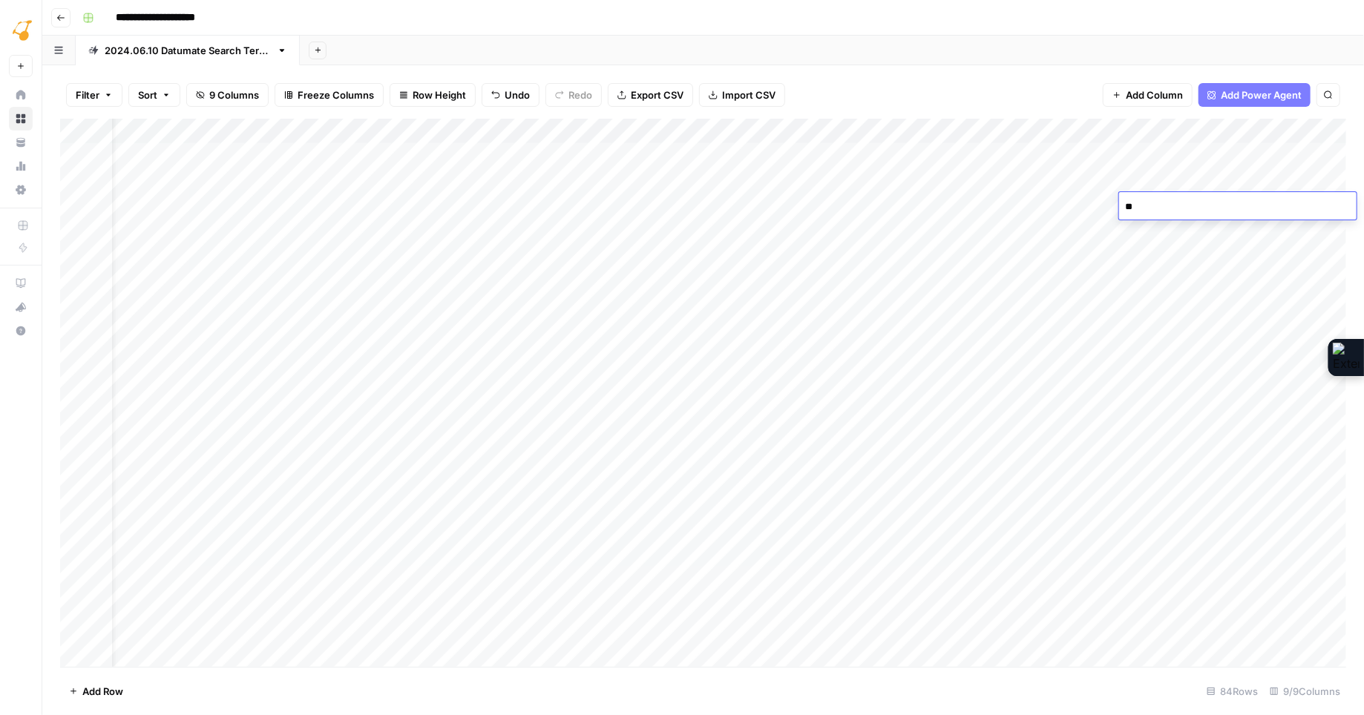
type textarea "*"
type textarea "**********"
click at [804, 231] on div "Add Column" at bounding box center [703, 393] width 1286 height 548
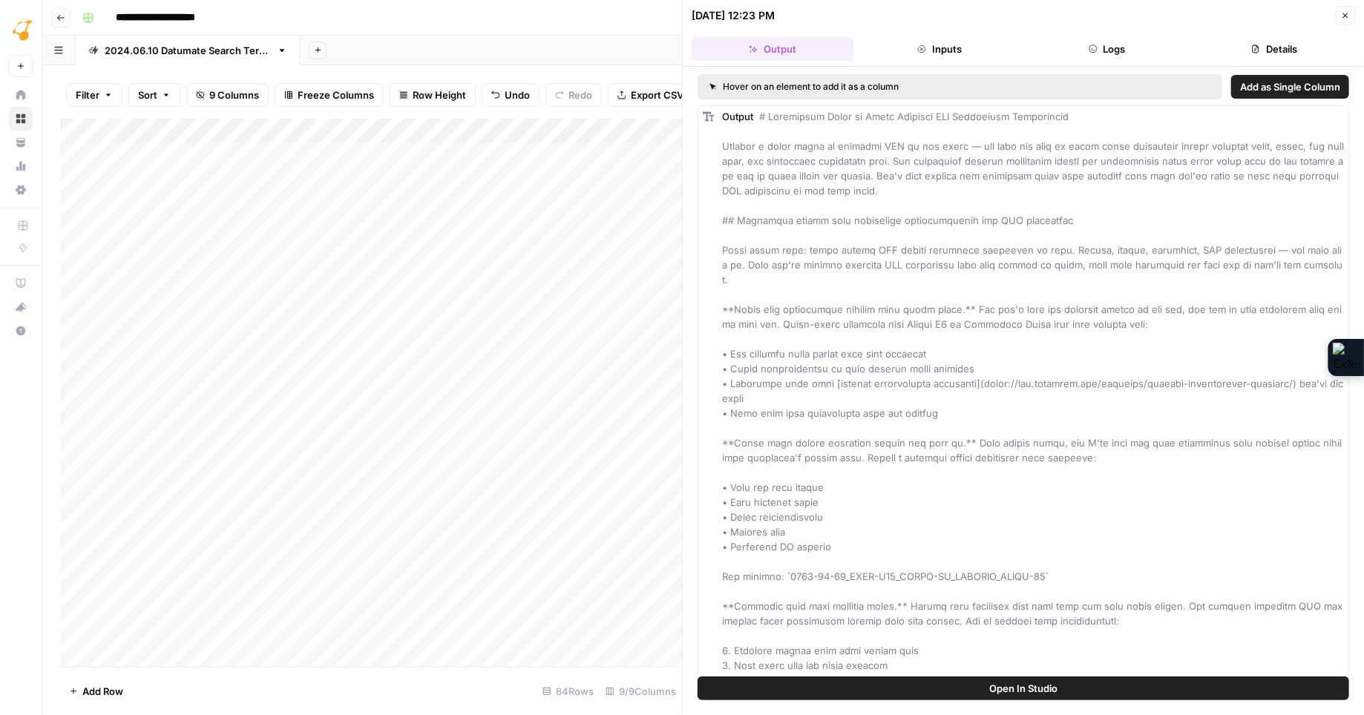
click at [1131, 52] on button "Logs" at bounding box center [1107, 49] width 162 height 24
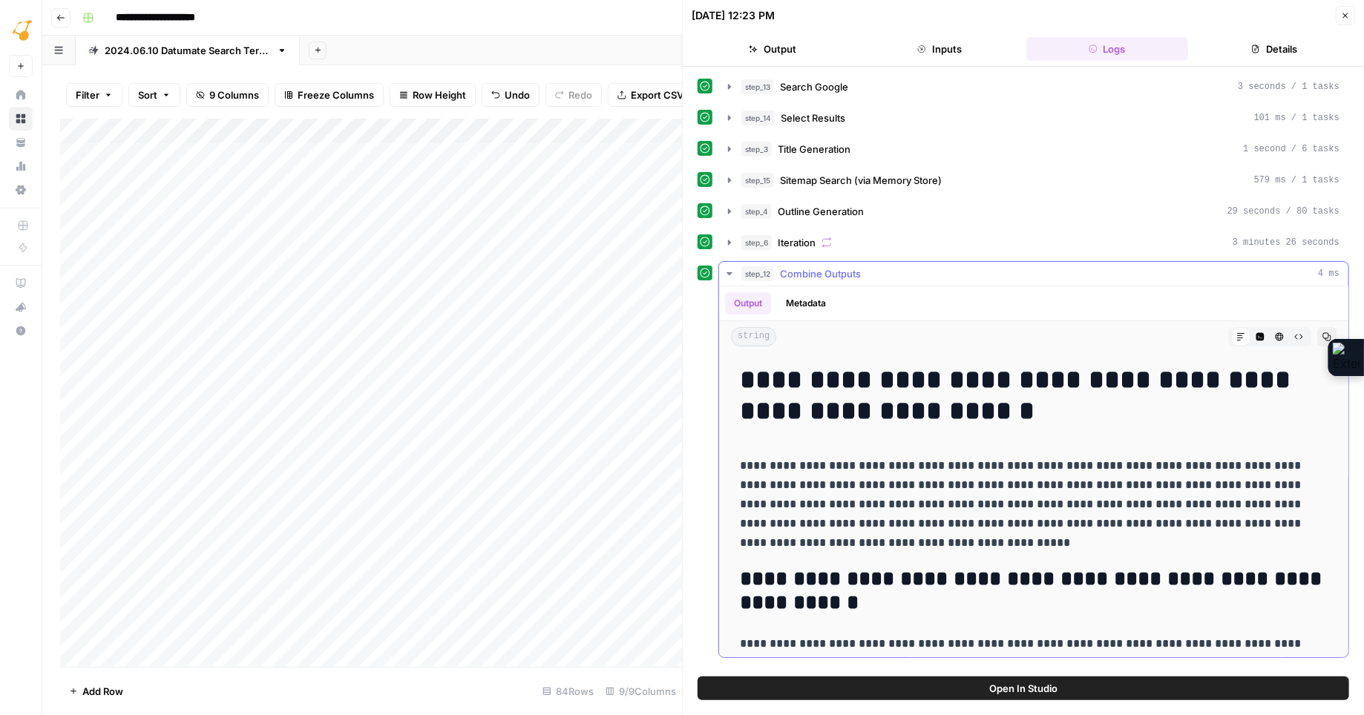
drag, startPoint x: 1005, startPoint y: 409, endPoint x: 742, endPoint y: 378, distance: 265.1
click at [742, 378] on h1 "**********" at bounding box center [1034, 395] width 588 height 62
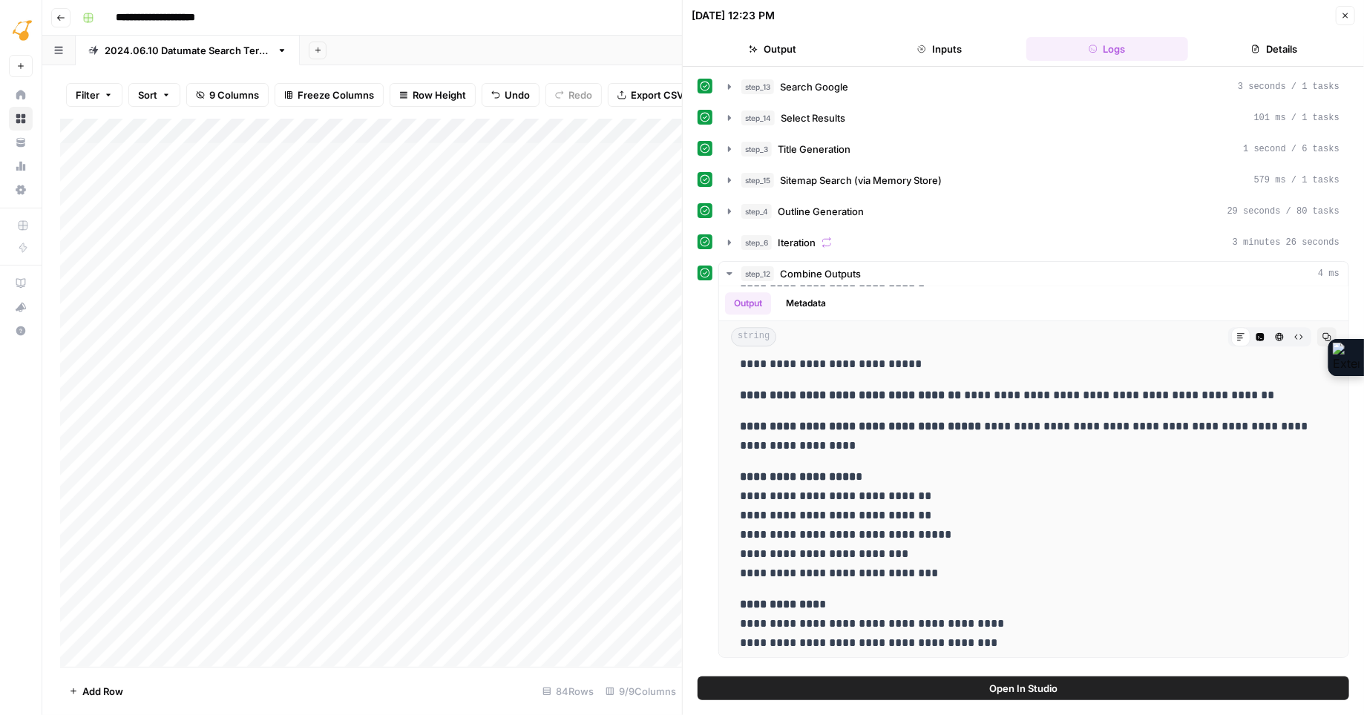
scroll to position [9755, 0]
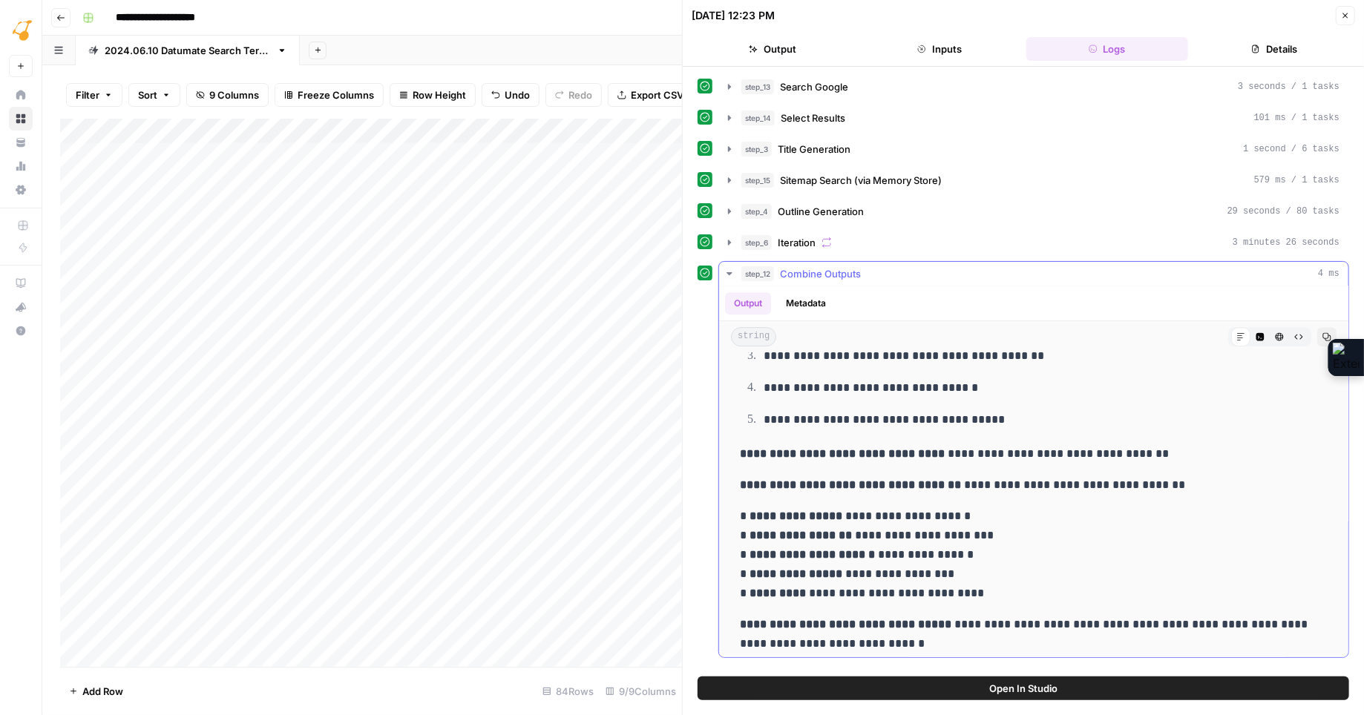
drag, startPoint x: 740, startPoint y: 464, endPoint x: 878, endPoint y: 629, distance: 215.9
click at [1349, 16] on span "Close" at bounding box center [1349, 16] width 1 height 1
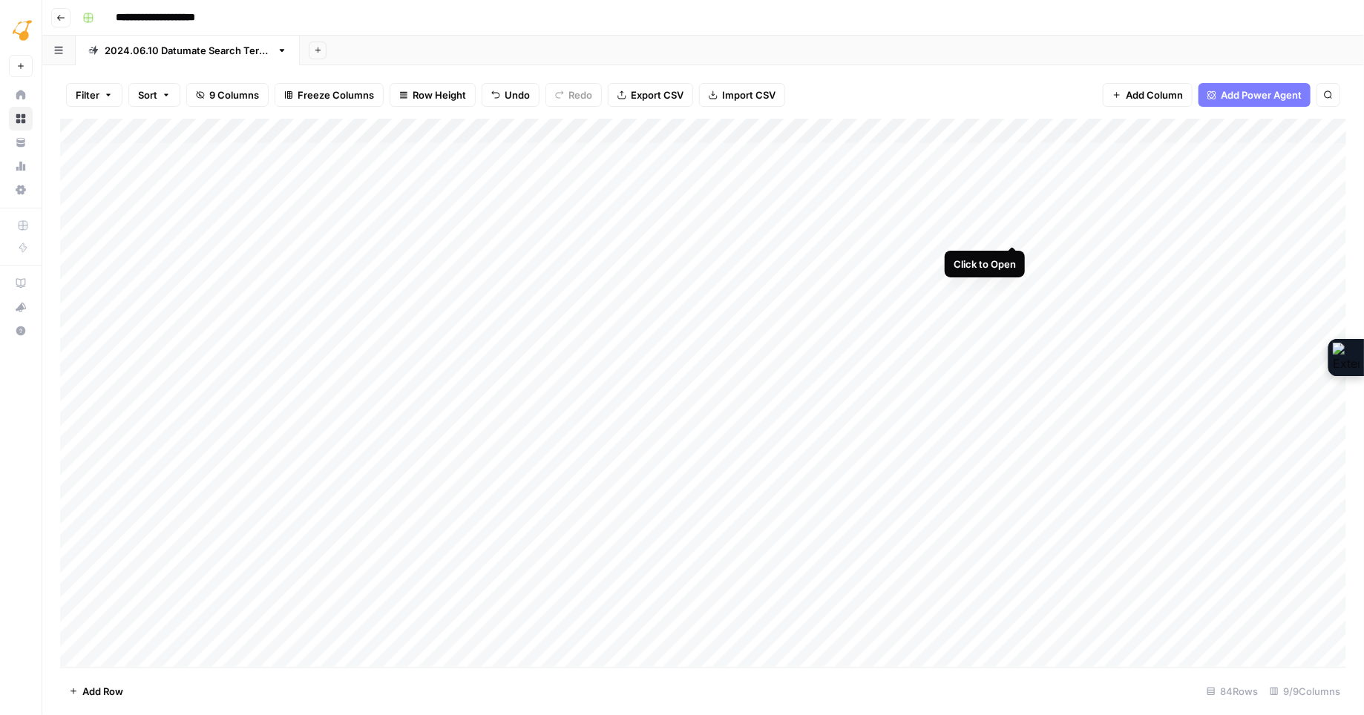
click at [1011, 229] on div "Add Column" at bounding box center [703, 393] width 1286 height 548
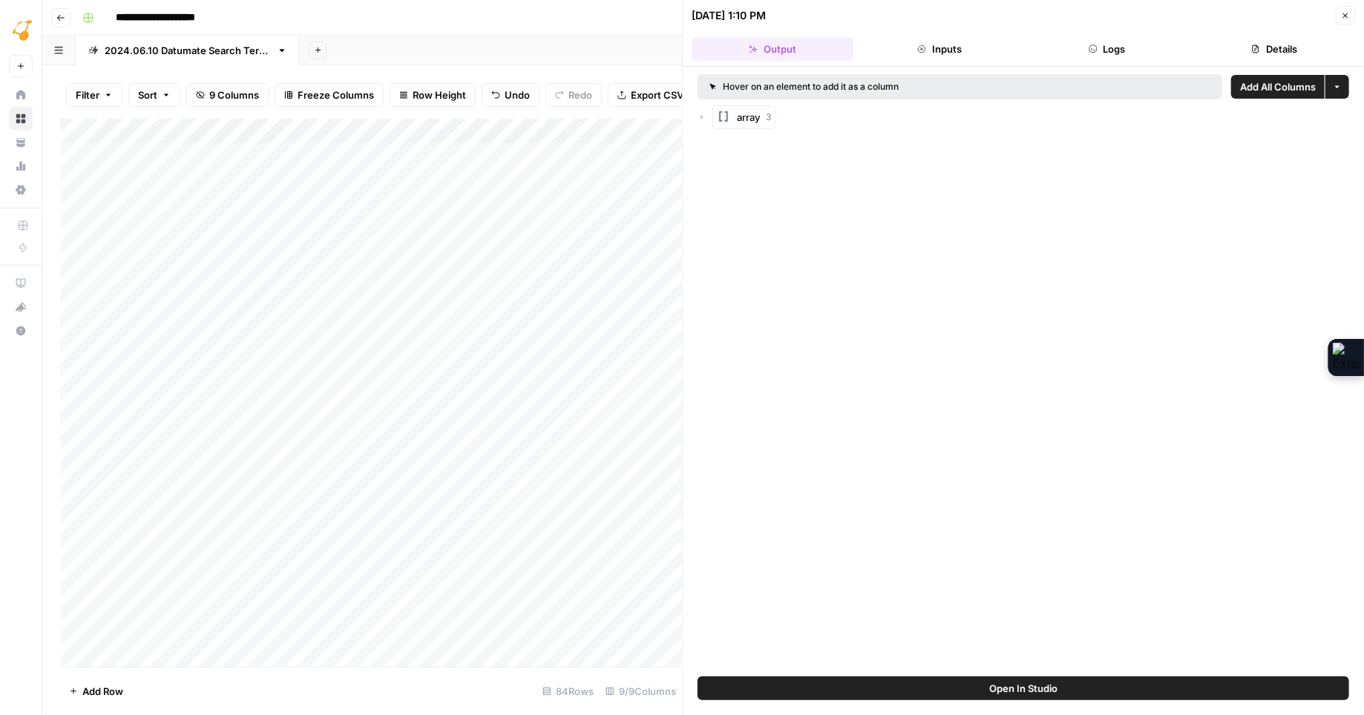
click at [700, 116] on icon "button" at bounding box center [701, 117] width 9 height 9
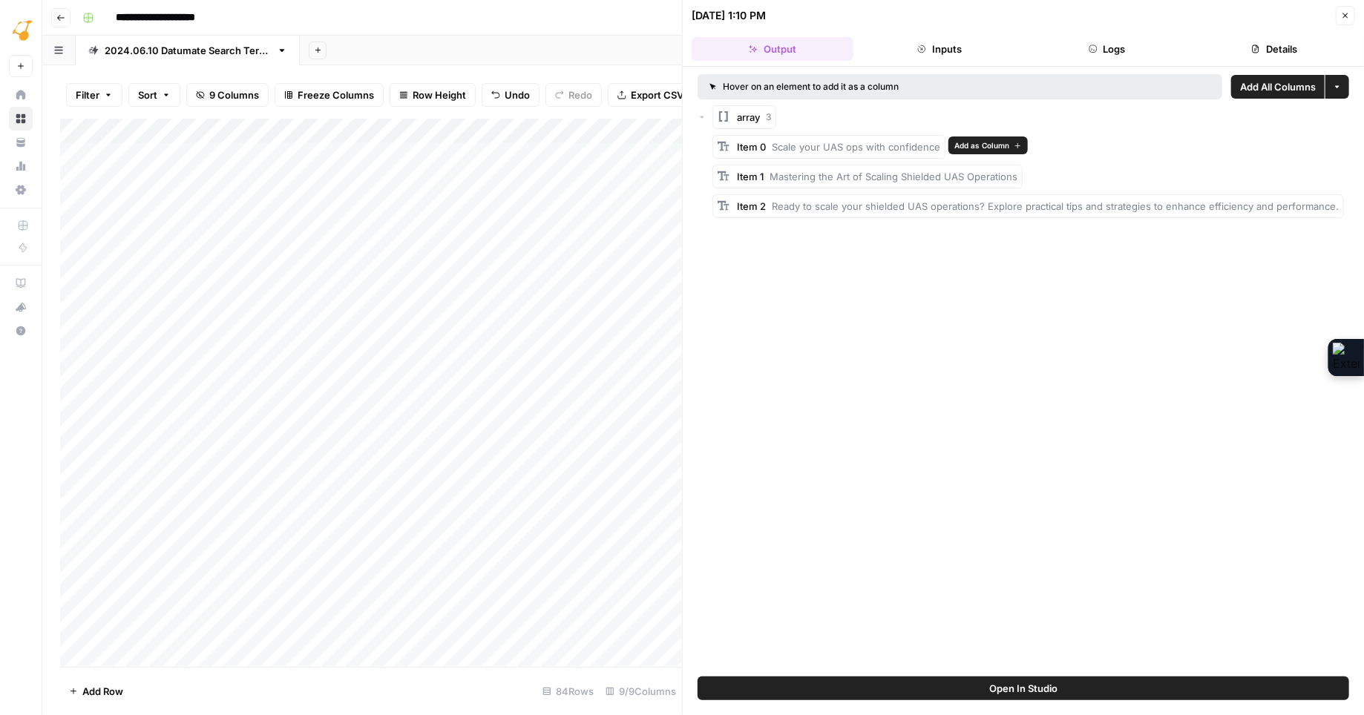
drag, startPoint x: 777, startPoint y: 147, endPoint x: 938, endPoint y: 144, distance: 161.0
click at [938, 144] on div "Item 0 Scale your UAS ops with confidence" at bounding box center [828, 147] width 233 height 24
click at [782, 146] on span "Scale your UAS ops with confidence" at bounding box center [856, 147] width 168 height 12
drag, startPoint x: 772, startPoint y: 145, endPoint x: 937, endPoint y: 148, distance: 164.7
click at [937, 148] on span "Scale your UAS ops with confidence" at bounding box center [856, 147] width 168 height 12
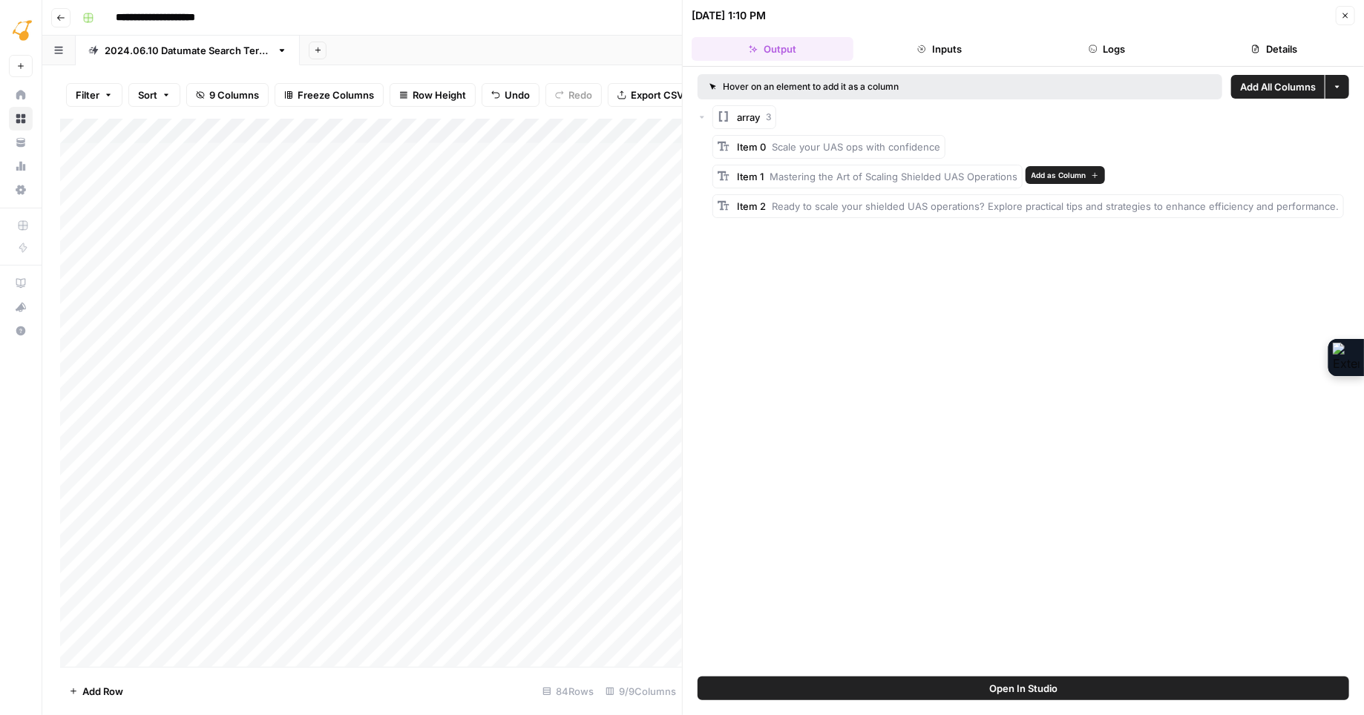
drag, startPoint x: 770, startPoint y: 175, endPoint x: 1016, endPoint y: 177, distance: 246.3
click at [1016, 177] on div "Item 1 Mastering the Art of Scaling Shielded UAS Operations" at bounding box center [867, 177] width 310 height 24
drag, startPoint x: 772, startPoint y: 206, endPoint x: 1303, endPoint y: 214, distance: 532.0
click at [1303, 214] on div "Item 2 Ready to scale your shielded UAS operations? Explore practical tips and …" at bounding box center [1027, 206] width 631 height 24
click at [1345, 12] on icon "button" at bounding box center [1345, 15] width 9 height 9
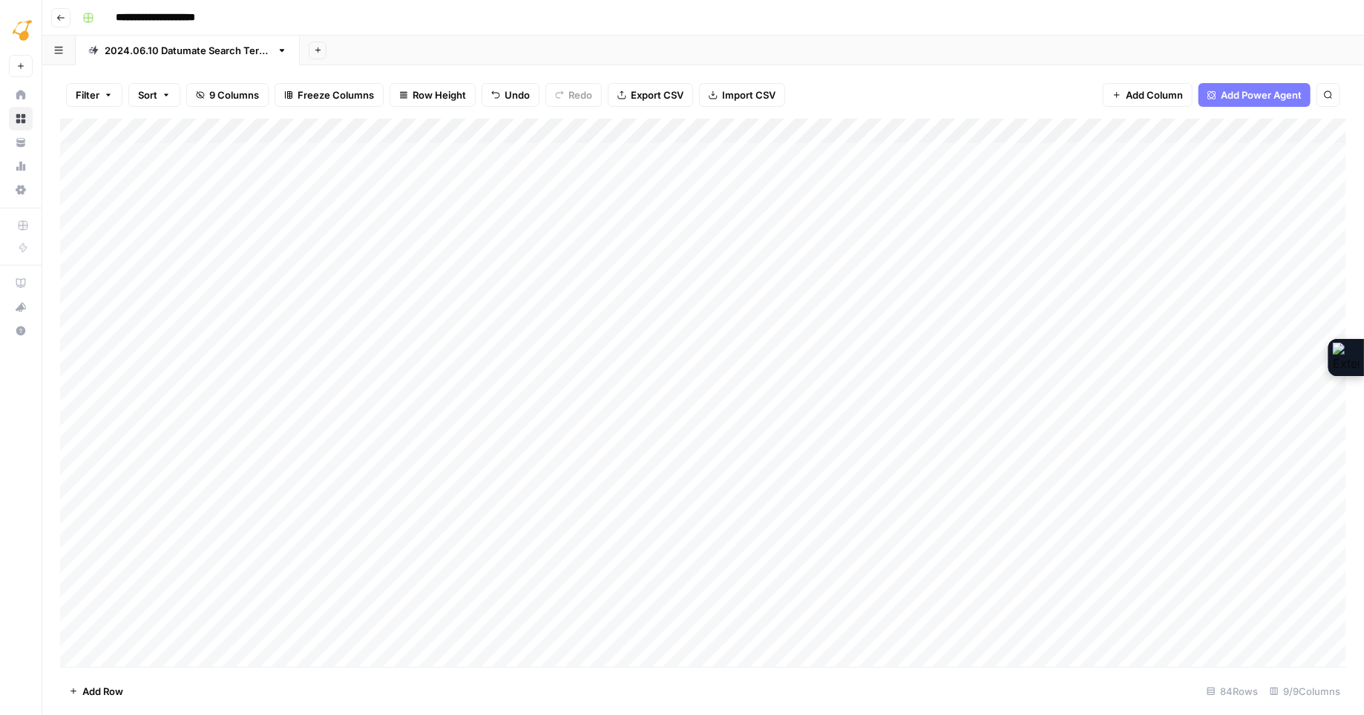
click at [1155, 228] on div "Add Column" at bounding box center [703, 393] width 1286 height 548
type textarea "*"
type textarea "**********"
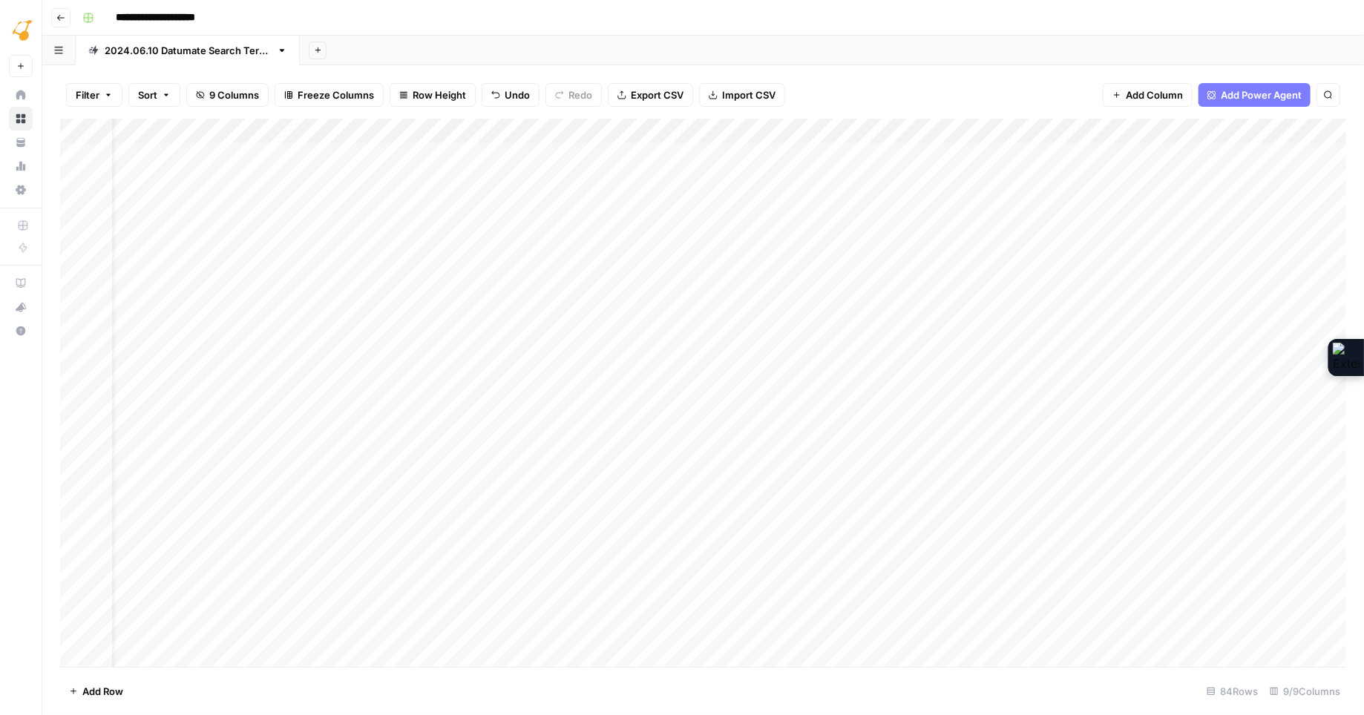
click at [1113, 224] on div "Add Column" at bounding box center [703, 393] width 1286 height 548
type textarea "*"
type textarea "**********"
type textarea "*"
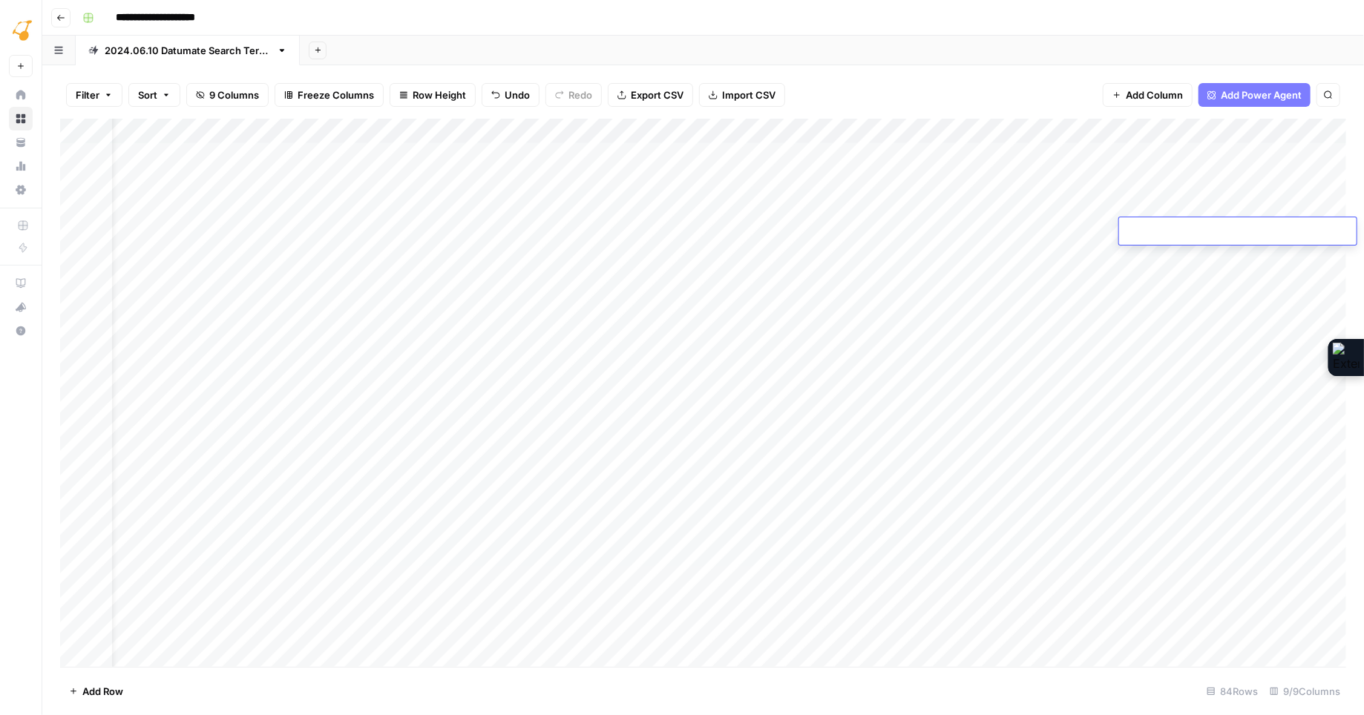
type textarea "**********"
click at [75, 256] on div "Add Column" at bounding box center [703, 393] width 1286 height 548
click at [99, 694] on span "Delete 1 Row" at bounding box center [98, 691] width 59 height 15
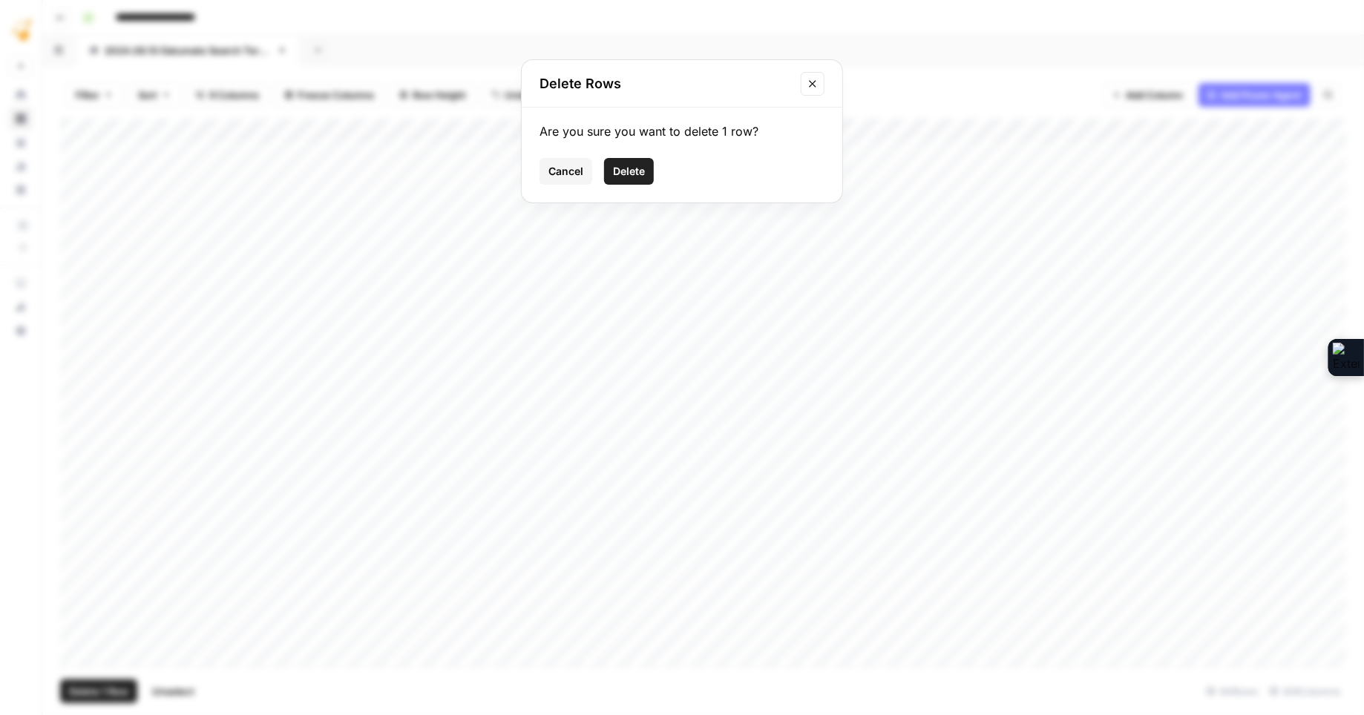
click at [631, 173] on span "Delete" at bounding box center [629, 171] width 32 height 15
click at [74, 254] on div "Add Column" at bounding box center [703, 393] width 1286 height 548
click at [99, 688] on span "Delete 1 Row" at bounding box center [98, 691] width 59 height 15
click at [626, 171] on span "Delete" at bounding box center [629, 171] width 32 height 15
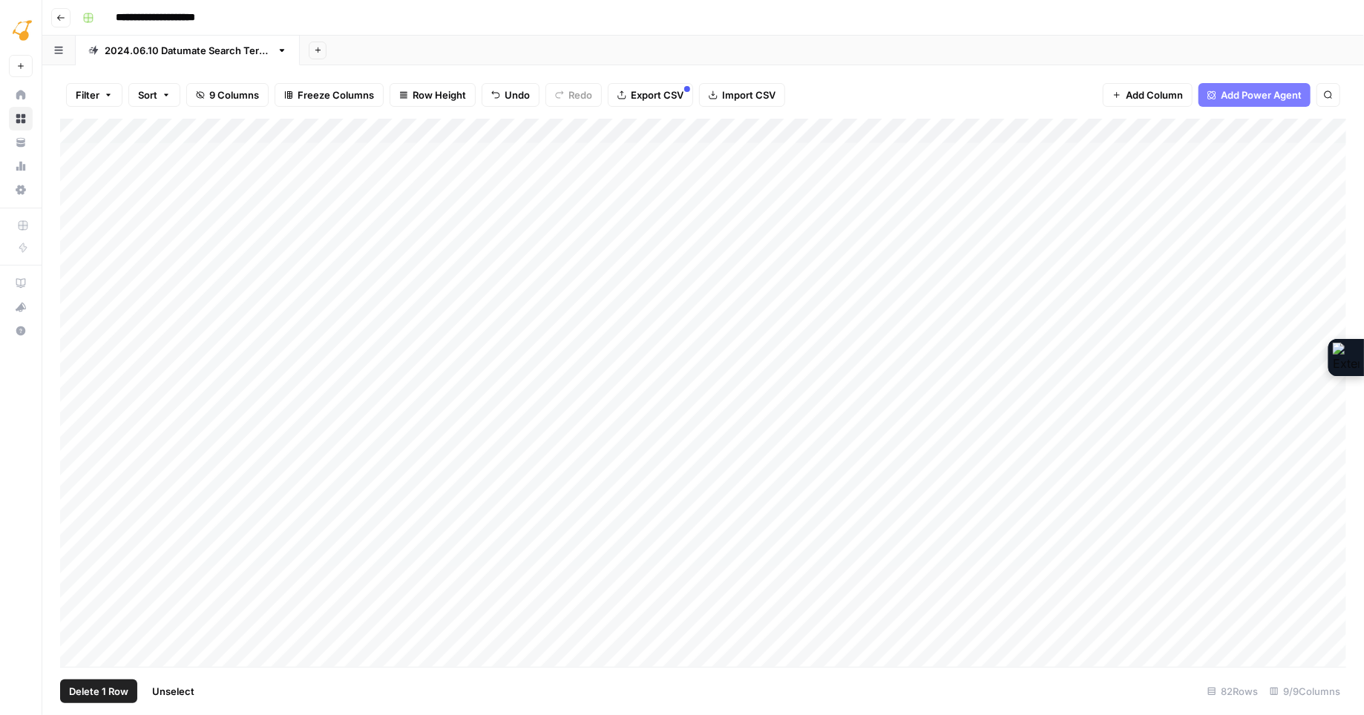
click at [74, 254] on div "Add Column" at bounding box center [703, 393] width 1286 height 548
click at [79, 282] on div "Add Column" at bounding box center [703, 393] width 1286 height 548
click at [117, 689] on span "Delete 2 Rows" at bounding box center [102, 691] width 66 height 15
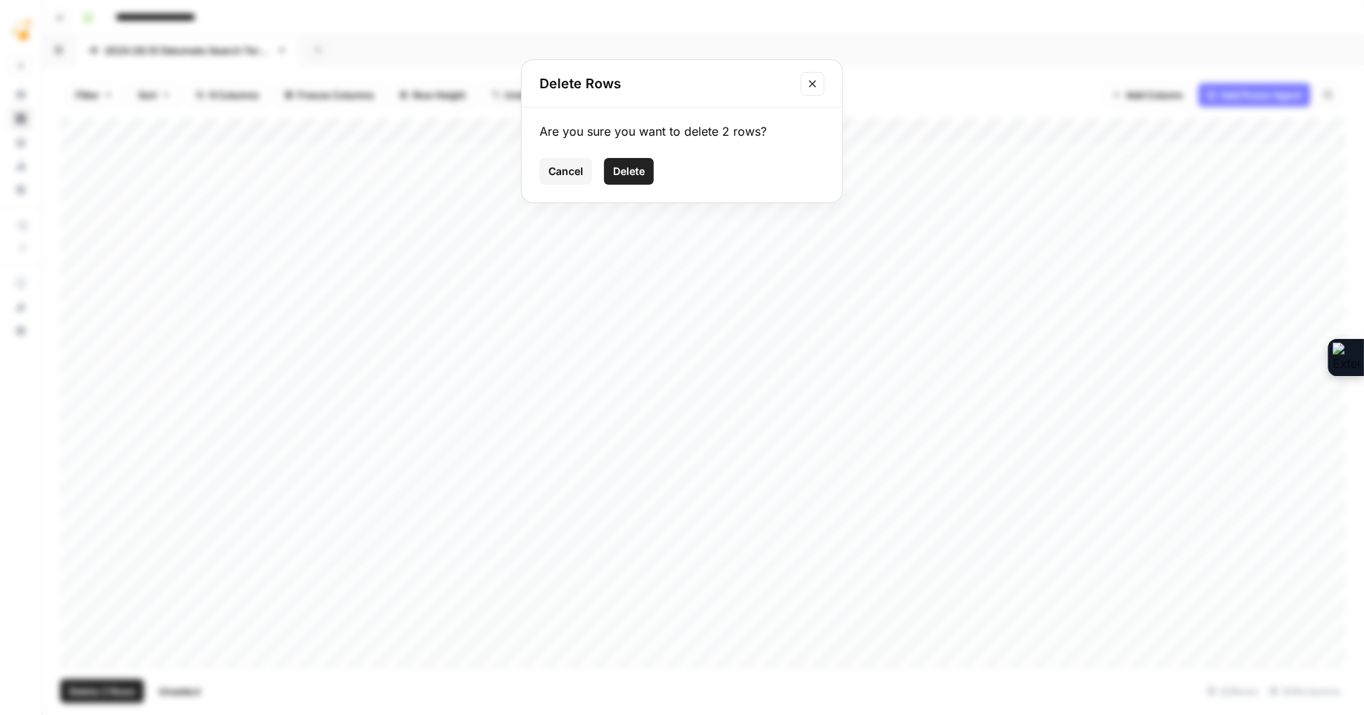
click at [633, 174] on span "Delete" at bounding box center [629, 171] width 32 height 15
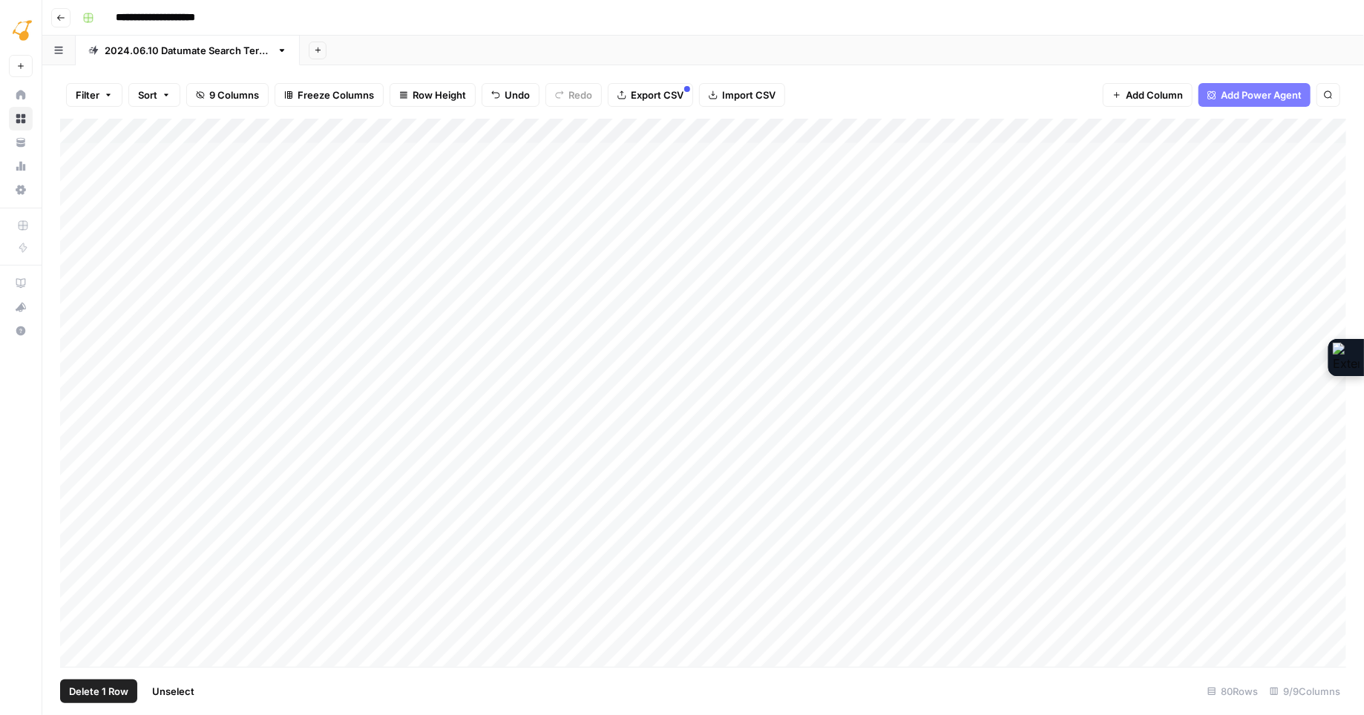
click at [75, 282] on div "Add Column" at bounding box center [703, 393] width 1286 height 548
click at [102, 694] on span "Delete 1 Row" at bounding box center [98, 691] width 59 height 15
click at [637, 170] on span "Delete" at bounding box center [629, 171] width 32 height 15
click at [802, 254] on div "Add Column" at bounding box center [703, 393] width 1286 height 548
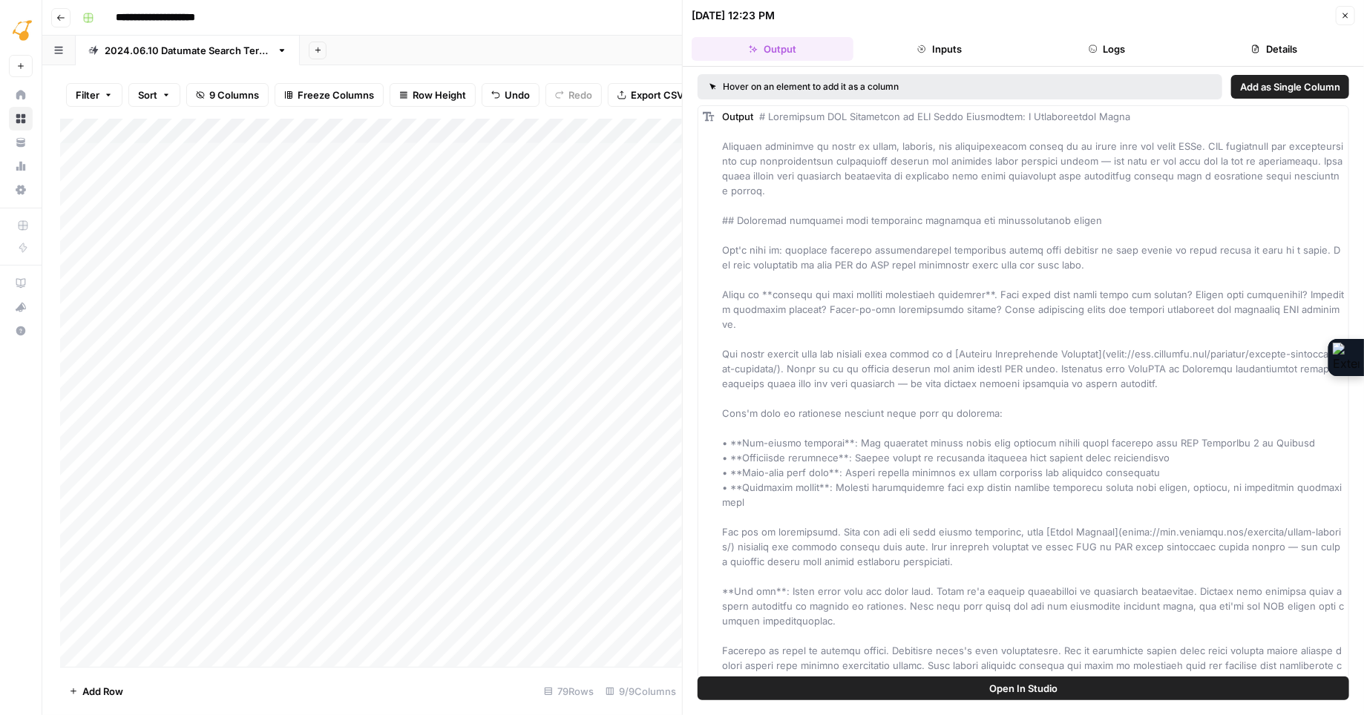
click at [1114, 47] on button "Logs" at bounding box center [1107, 49] width 162 height 24
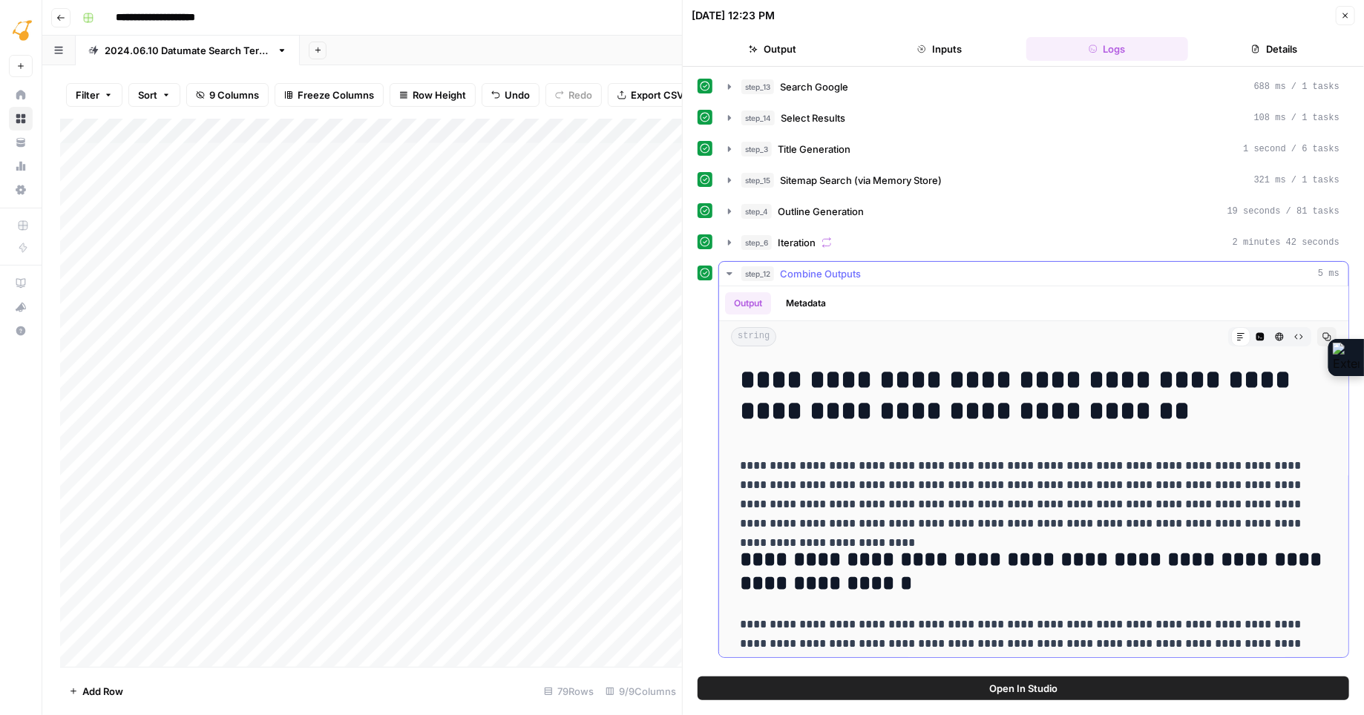
drag, startPoint x: 1050, startPoint y: 401, endPoint x: 743, endPoint y: 383, distance: 307.6
click at [743, 383] on h1 "**********" at bounding box center [1034, 395] width 588 height 62
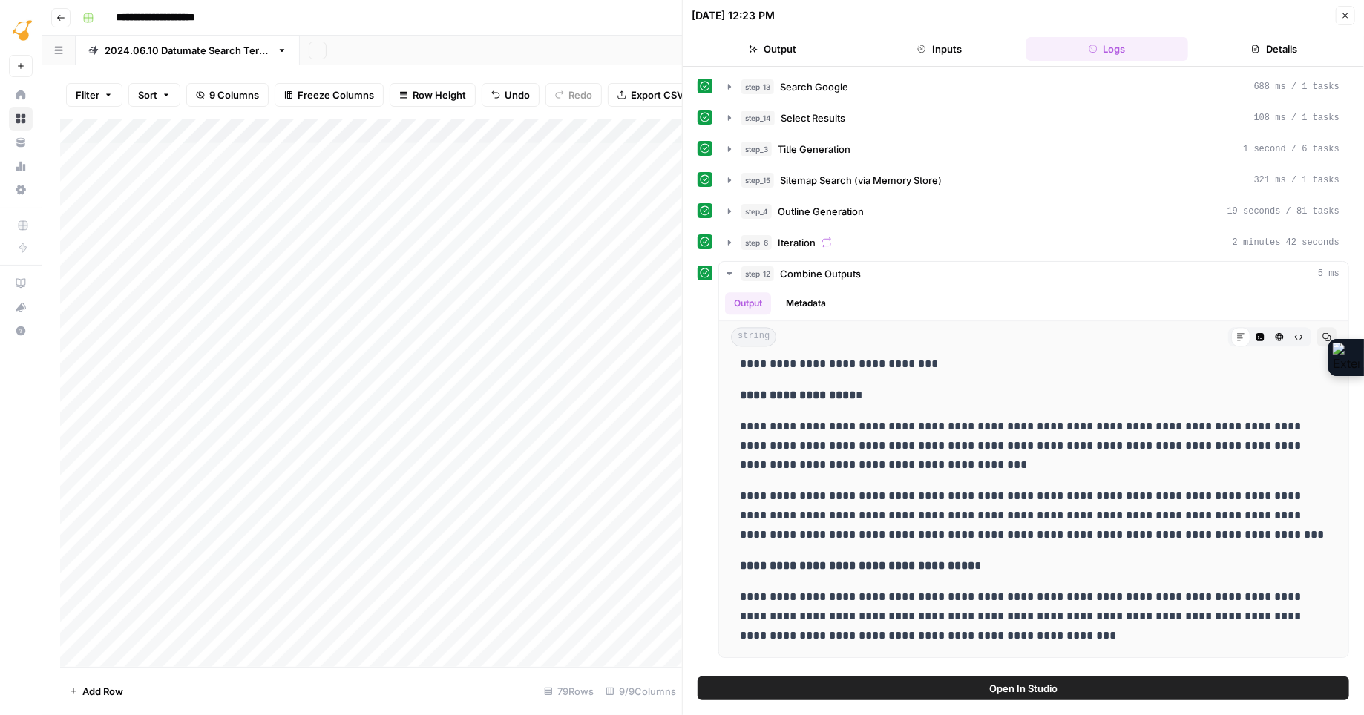
scroll to position [5692, 0]
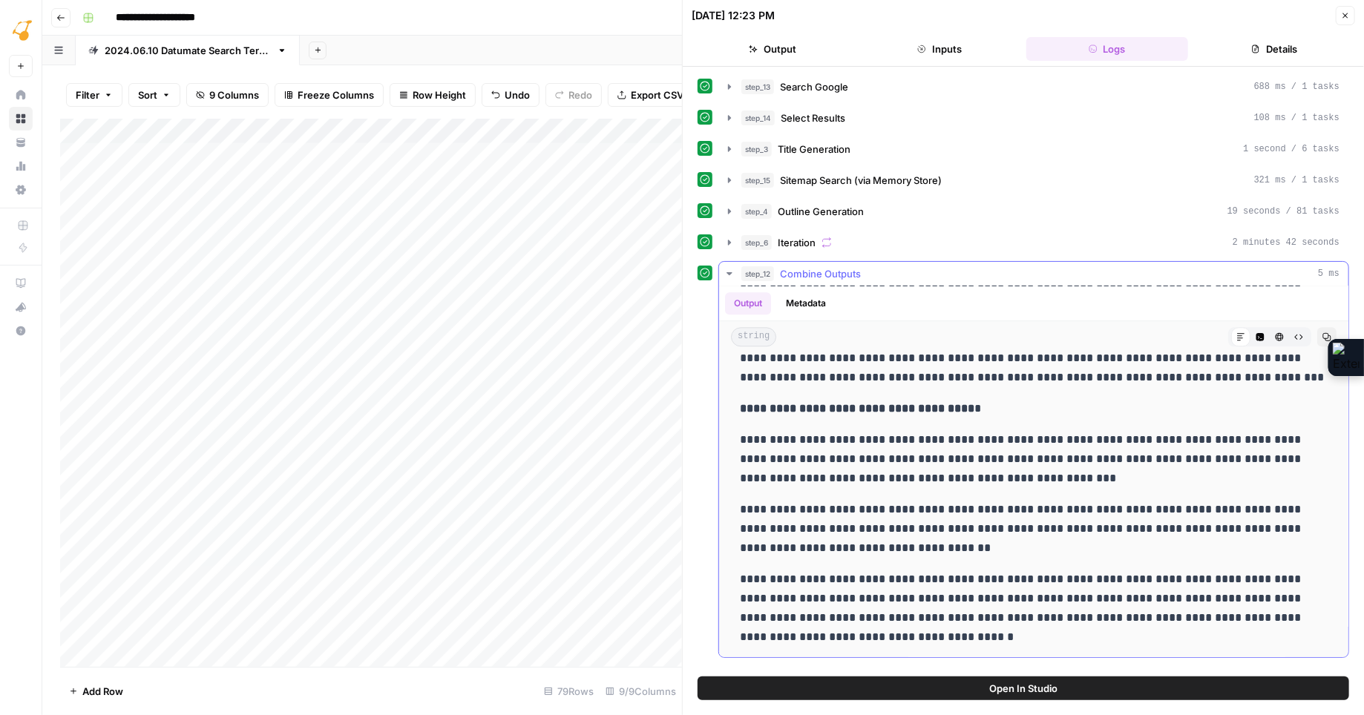
drag, startPoint x: 743, startPoint y: 431, endPoint x: 884, endPoint y: 642, distance: 253.5
click at [1346, 12] on icon "button" at bounding box center [1345, 15] width 9 height 9
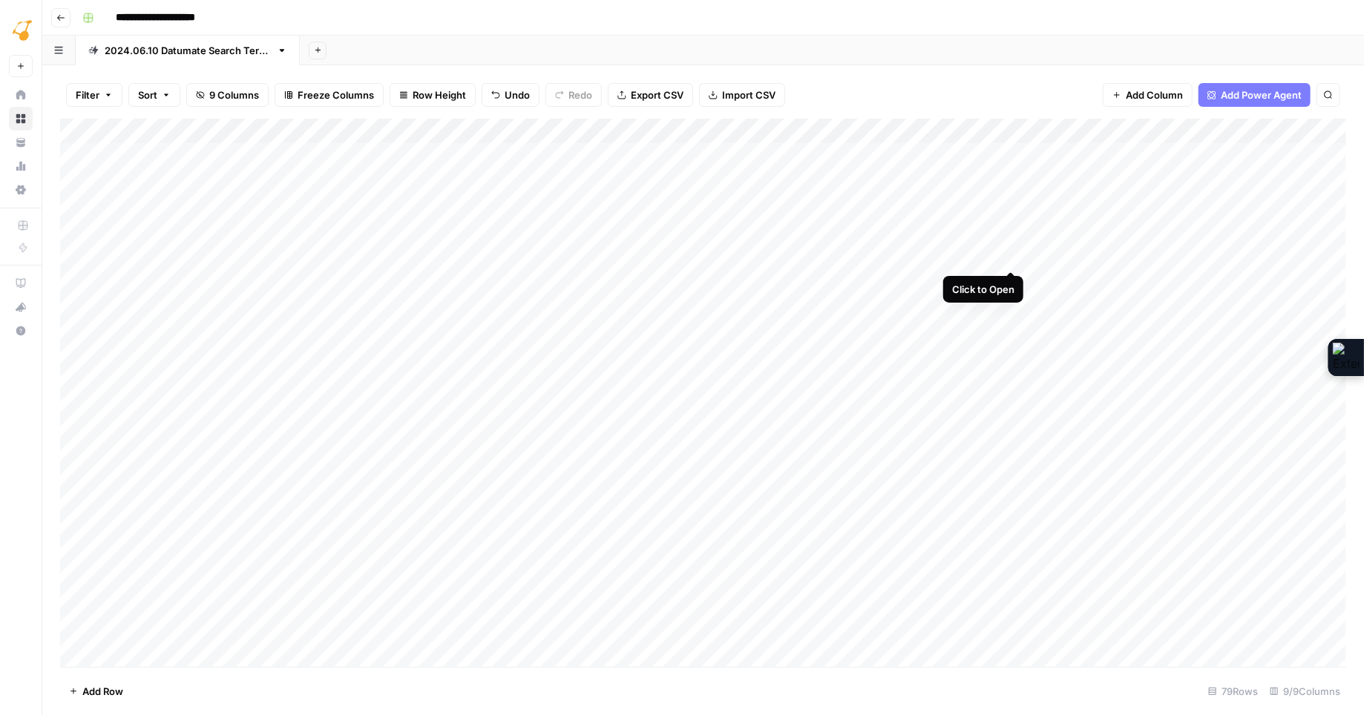
click at [1007, 253] on div "Add Column" at bounding box center [703, 393] width 1286 height 548
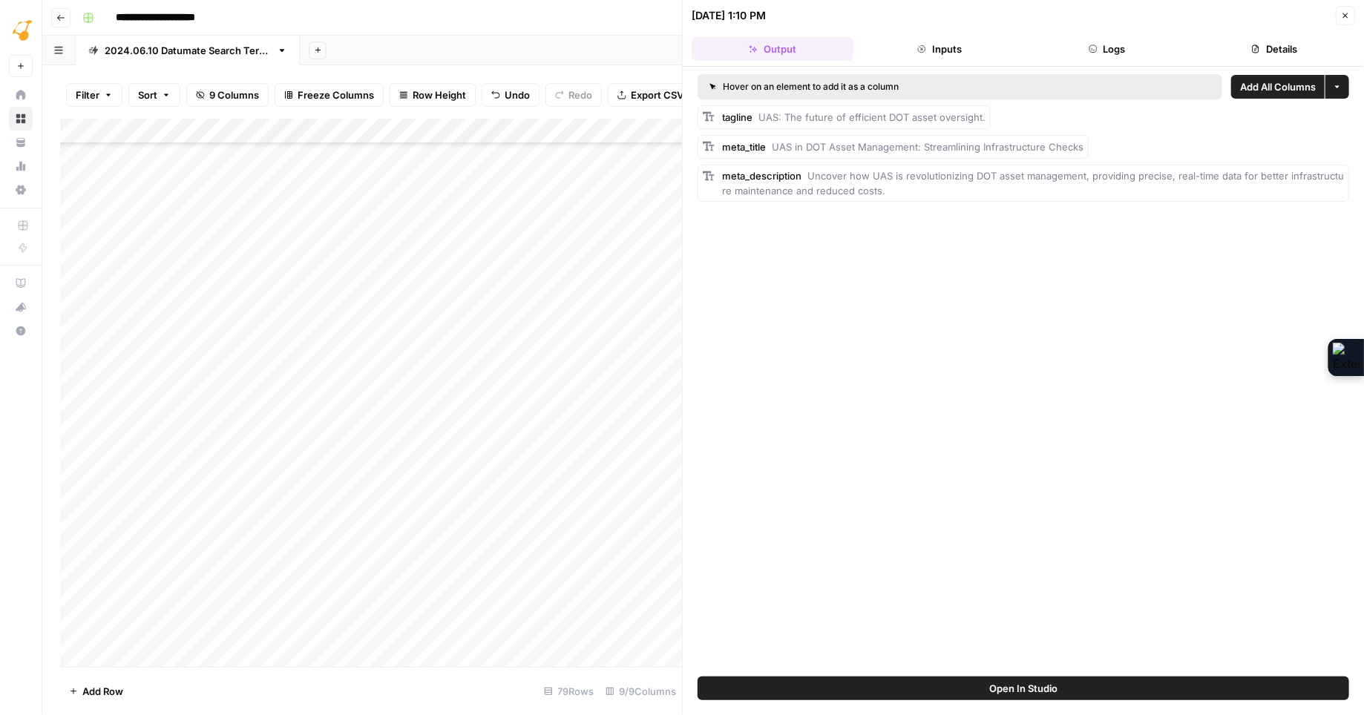
scroll to position [246, 1]
drag, startPoint x: 806, startPoint y: 174, endPoint x: 881, endPoint y: 193, distance: 77.4
click at [881, 193] on div "meta_description Uncover how UAS is revolutionizing DOT asset management, provi…" at bounding box center [1033, 183] width 622 height 30
click at [1343, 14] on icon "button" at bounding box center [1345, 15] width 9 height 9
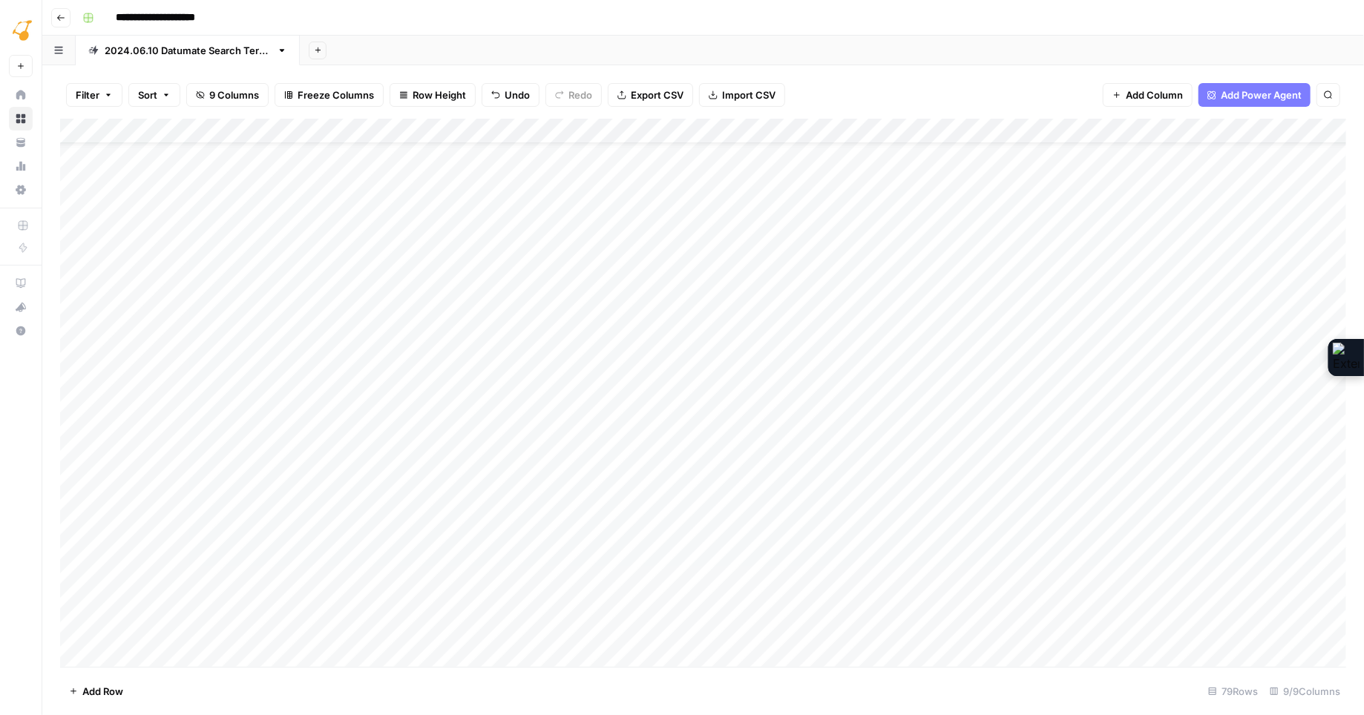
scroll to position [0, 1]
click at [1155, 251] on div "Add Column" at bounding box center [703, 393] width 1286 height 548
type textarea "*"
type textarea "**********"
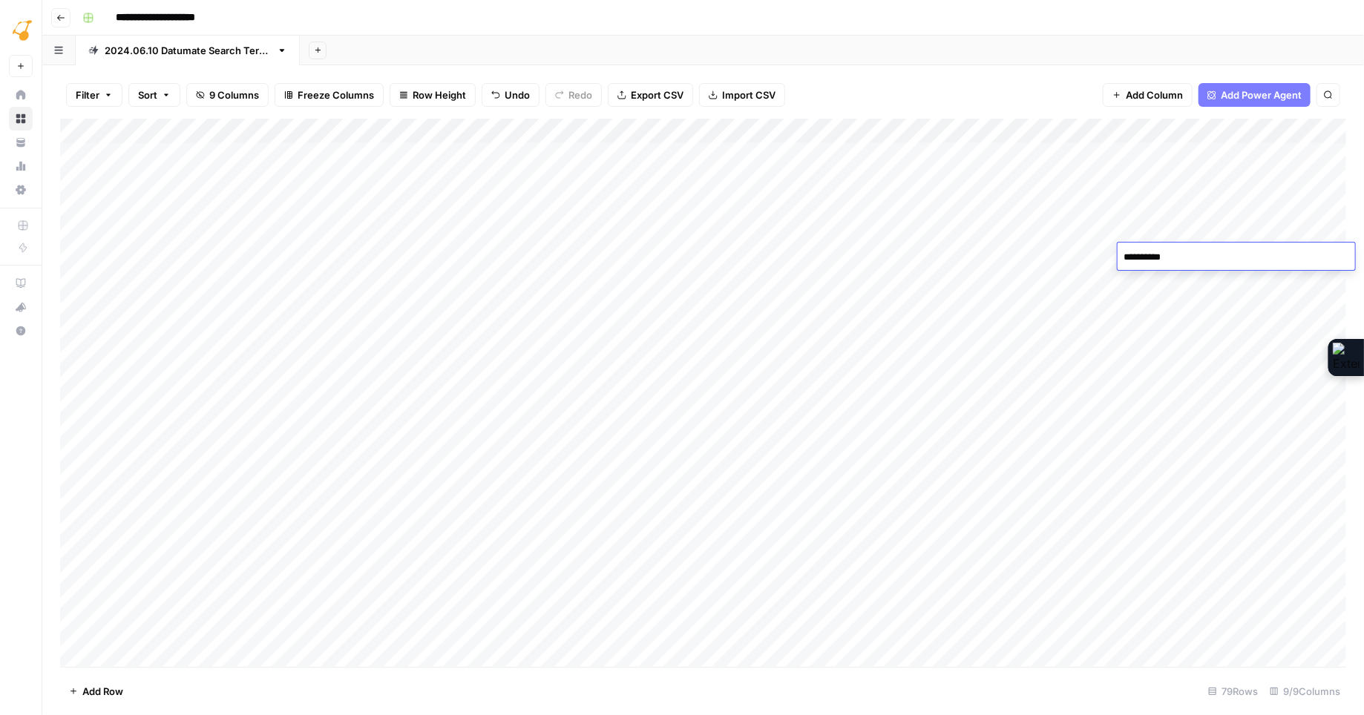
scroll to position [0, 42]
type textarea "*"
type textarea "**********"
click at [839, 254] on div "Add Column" at bounding box center [703, 393] width 1286 height 548
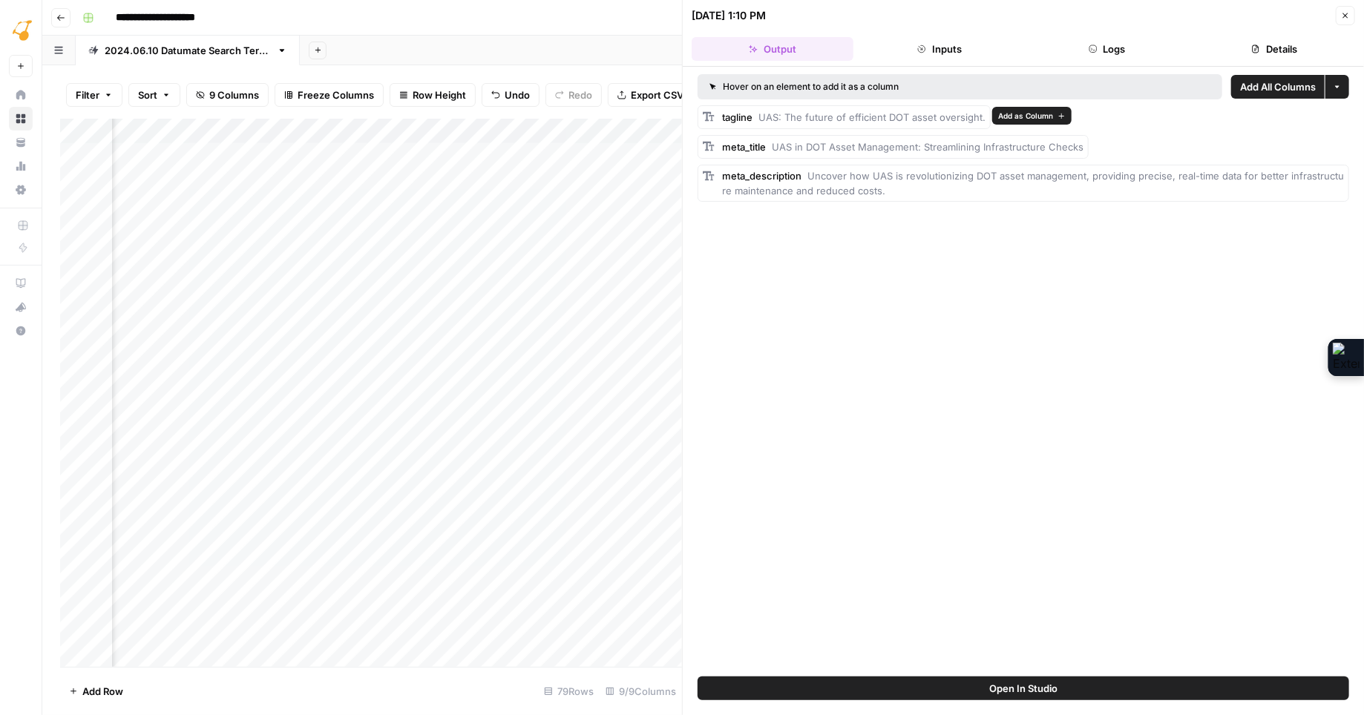
drag, startPoint x: 766, startPoint y: 116, endPoint x: 985, endPoint y: 118, distance: 219.6
click at [985, 118] on div "tagline UAS: The future of efficient DOT asset oversight." at bounding box center [843, 117] width 293 height 24
drag, startPoint x: 803, startPoint y: 148, endPoint x: 1082, endPoint y: 150, distance: 278.9
click at [1082, 150] on div "meta_title UAS in DOT Asset Management: Streamlining Infrastructure Checks" at bounding box center [892, 147] width 391 height 24
drag, startPoint x: 809, startPoint y: 174, endPoint x: 898, endPoint y: 197, distance: 92.5
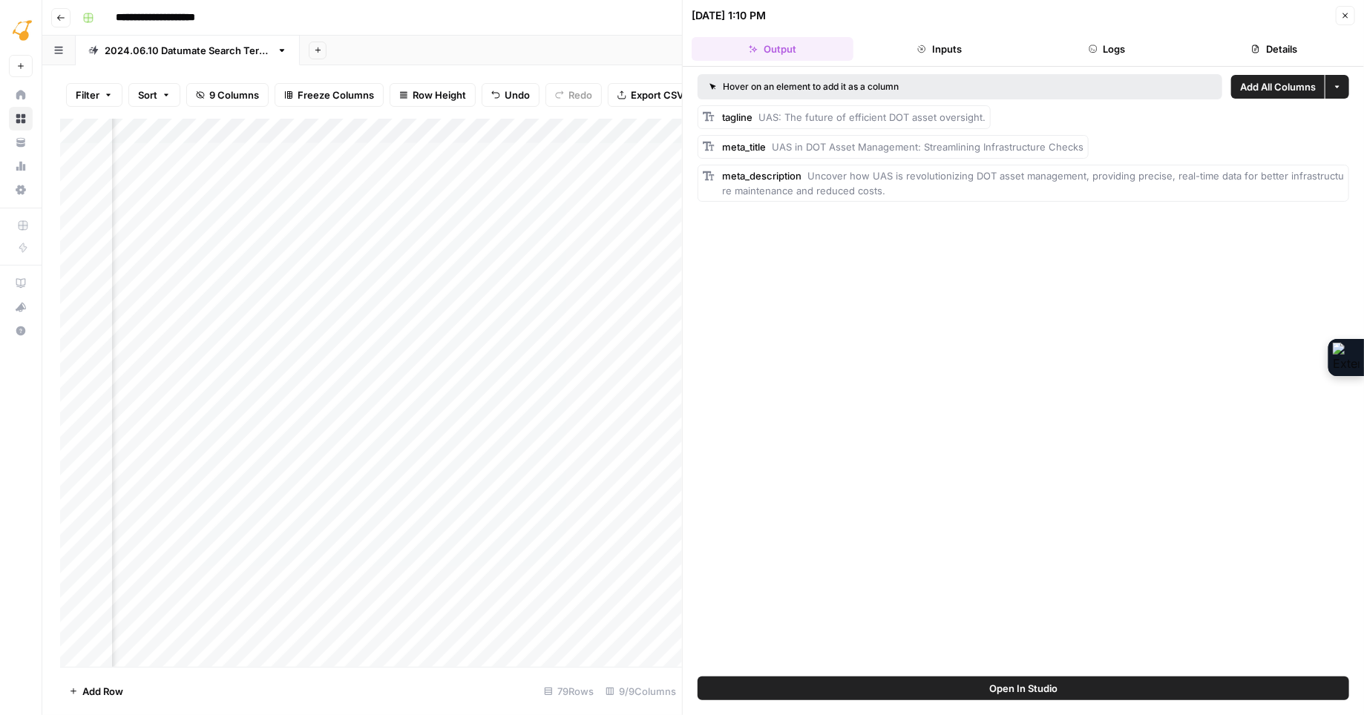
click at [898, 197] on div "meta_description Uncover how UAS is revolutionizing DOT asset management, provi…" at bounding box center [1033, 183] width 622 height 30
click at [1346, 14] on icon "button" at bounding box center [1345, 15] width 9 height 9
